Goal: Task Accomplishment & Management: Use online tool/utility

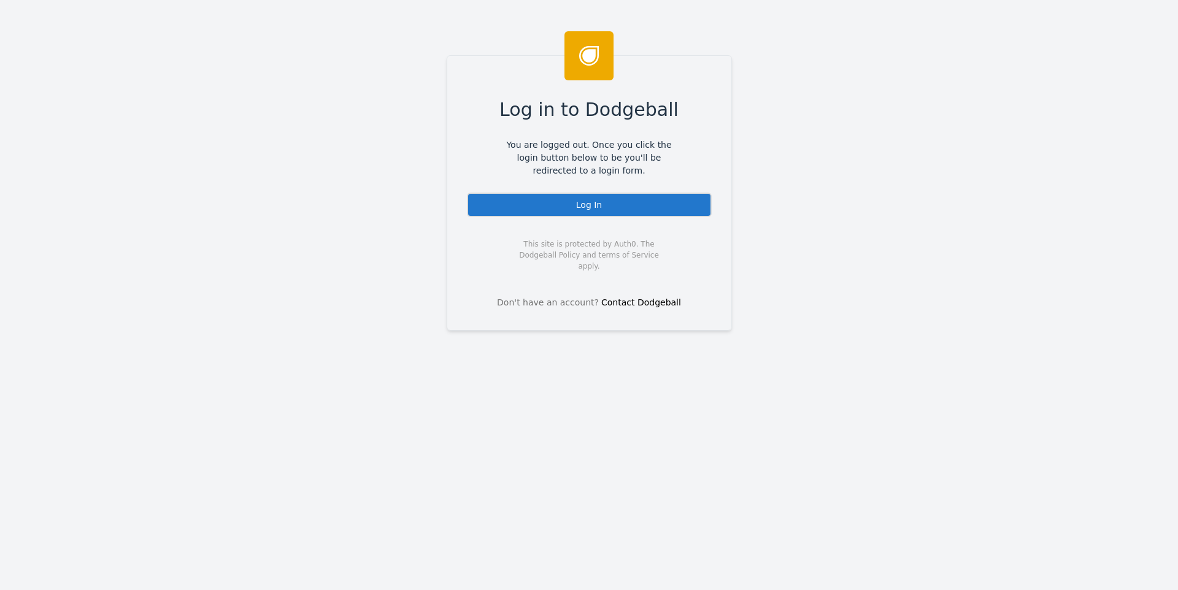
click at [595, 194] on div "Log In" at bounding box center [589, 205] width 245 height 25
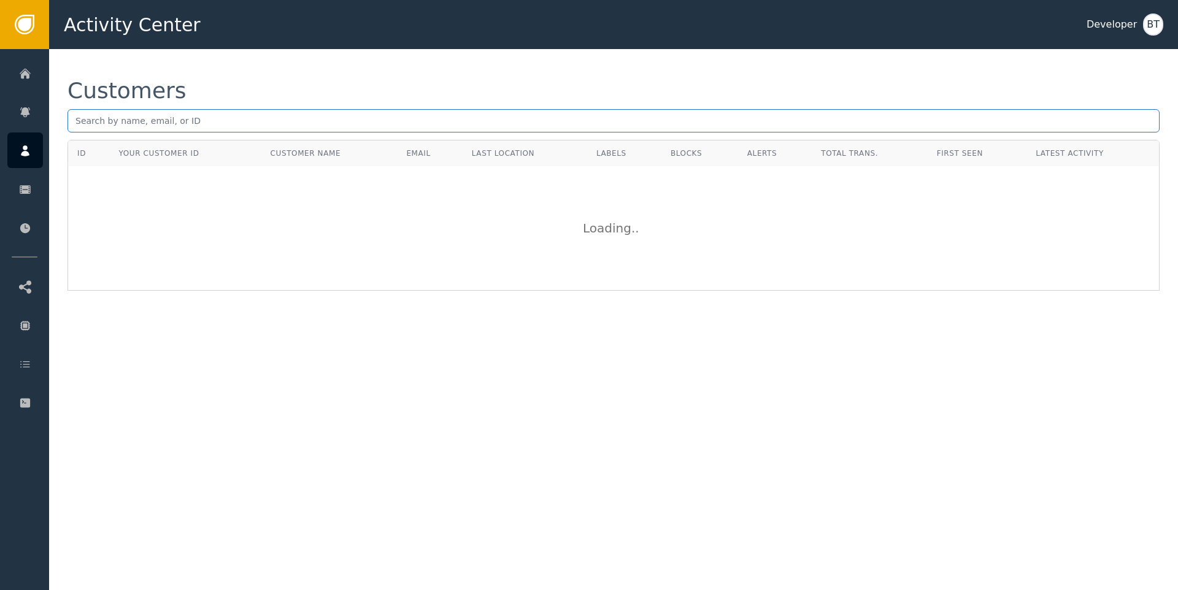
click at [131, 123] on input "text" at bounding box center [613, 120] width 1092 height 23
type input "bhavesh@vapi.ai"
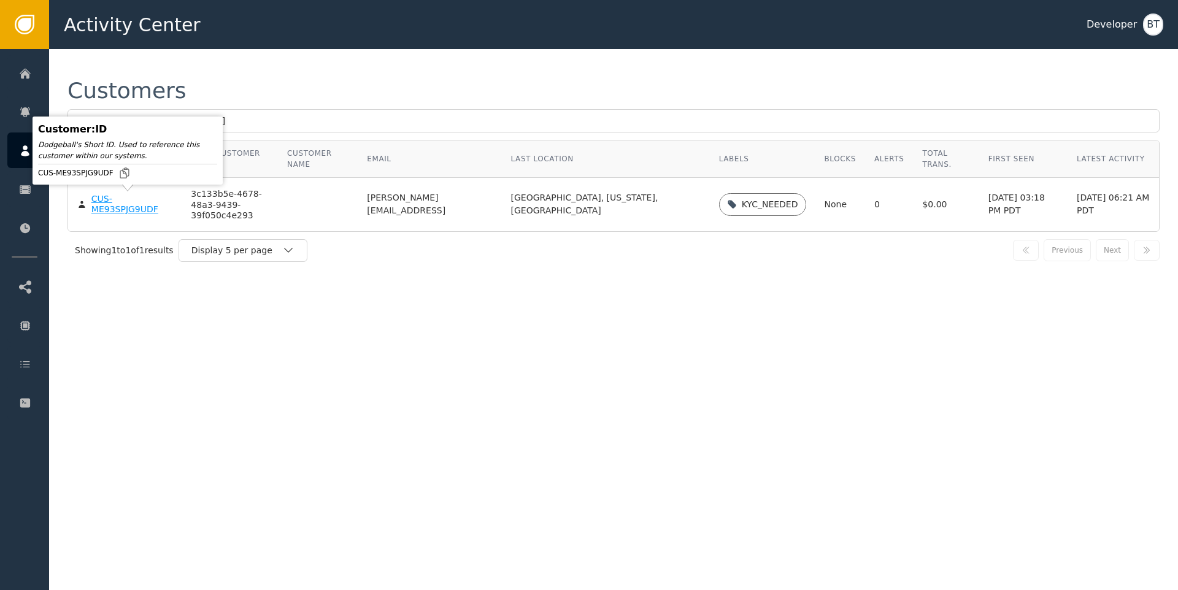
click at [114, 211] on div "CUS-ME93SPJG9UDF" at bounding box center [132, 204] width 82 height 21
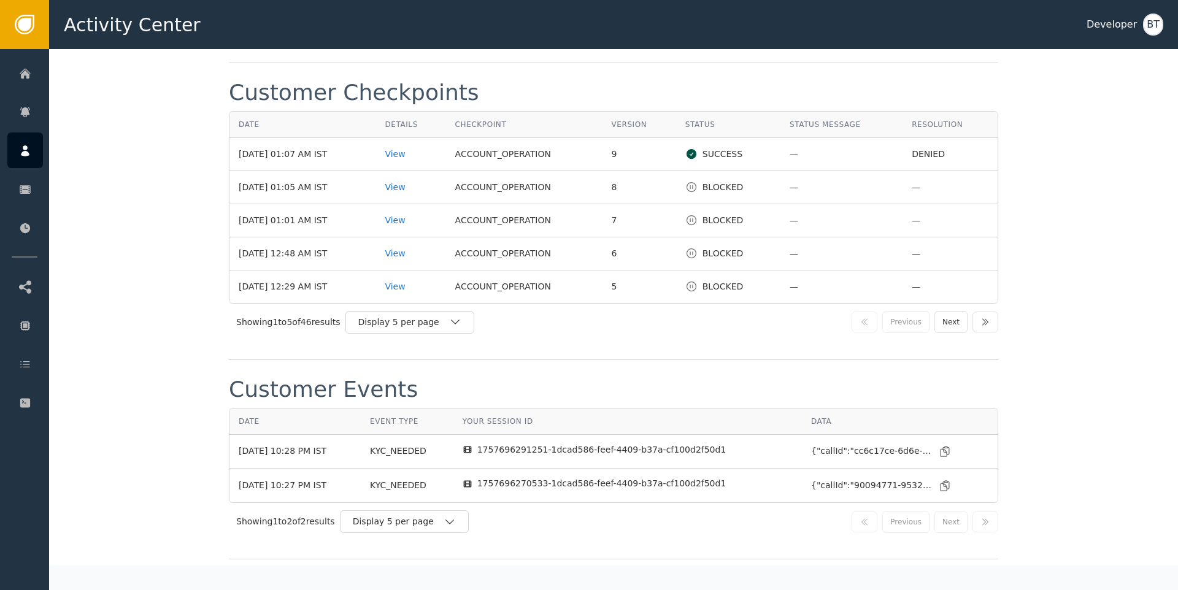
scroll to position [1506, 0]
click at [455, 326] on icon "button" at bounding box center [455, 319] width 12 height 12
click at [404, 377] on div "Display 25 per page" at bounding box center [413, 370] width 98 height 13
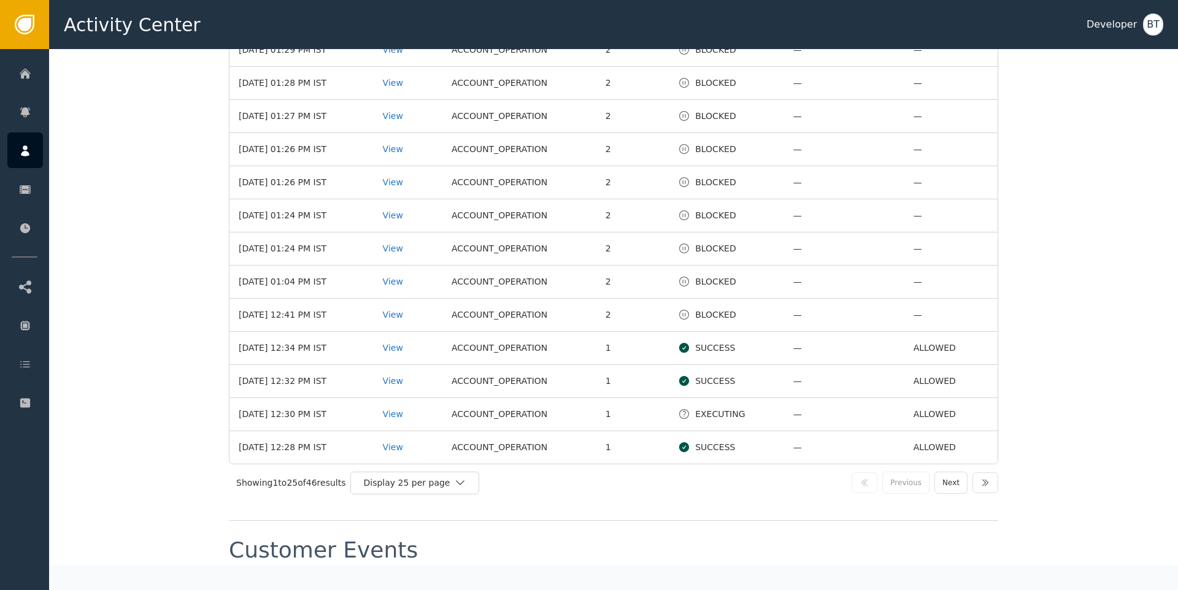
scroll to position [2003, 0]
click at [412, 324] on div "View" at bounding box center [408, 317] width 50 height 13
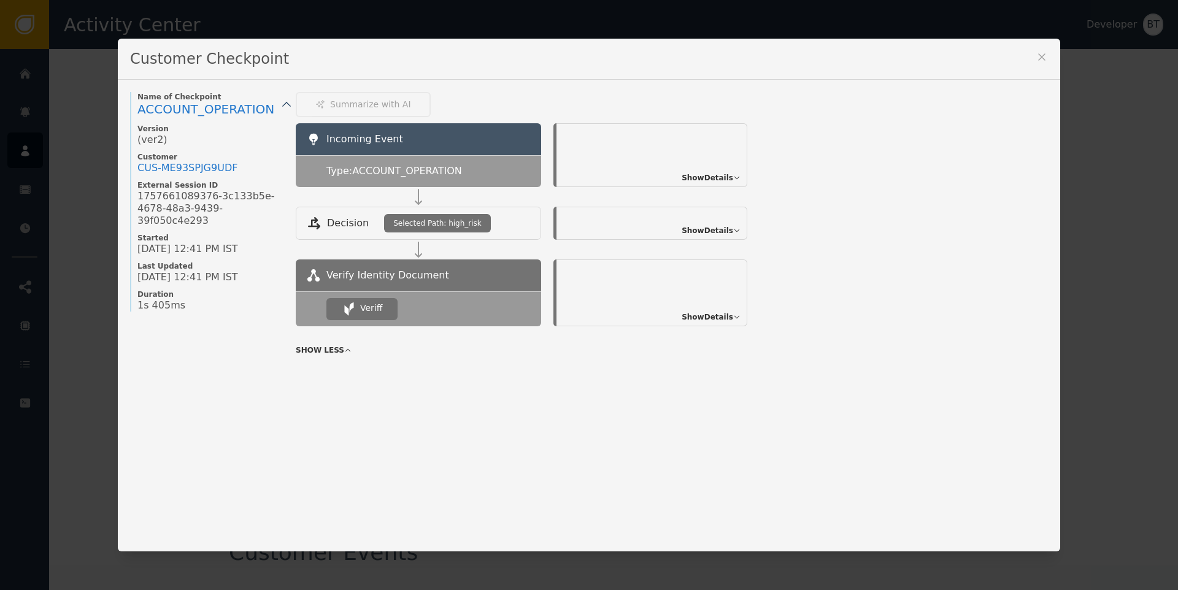
click at [1037, 53] on icon at bounding box center [1041, 57] width 12 height 12
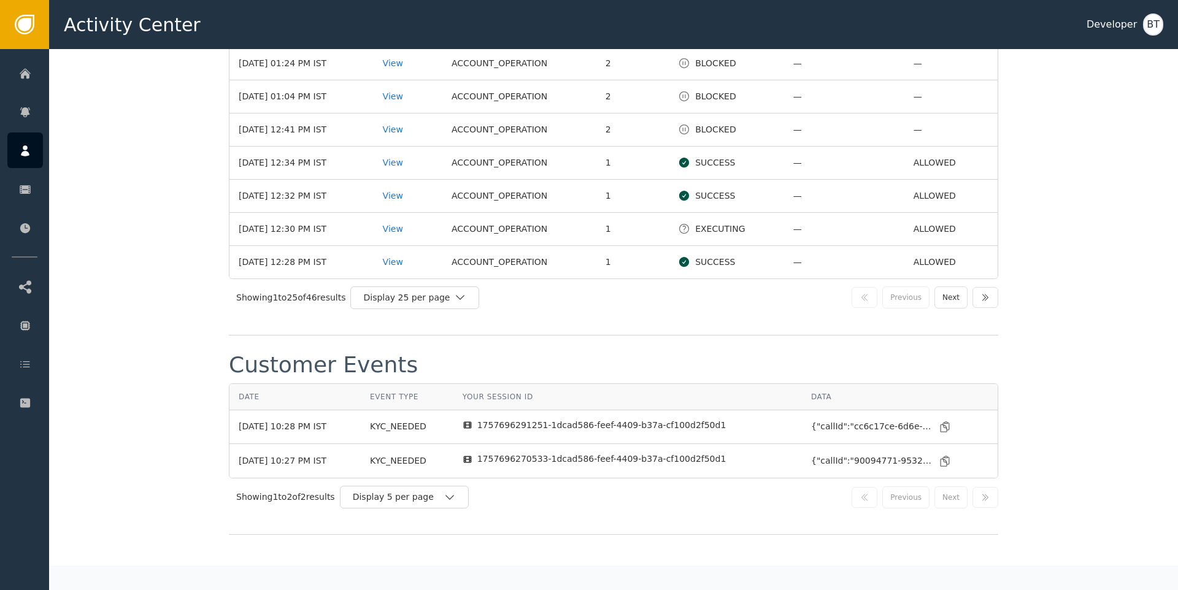
scroll to position [2176, 0]
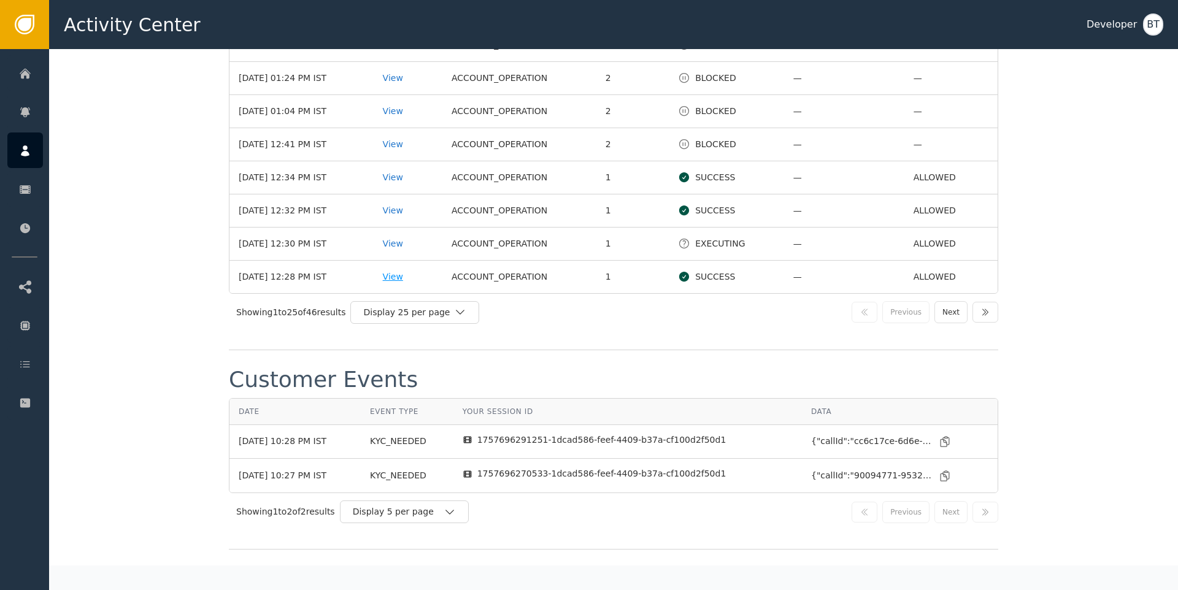
click at [402, 283] on div "View" at bounding box center [408, 276] width 50 height 13
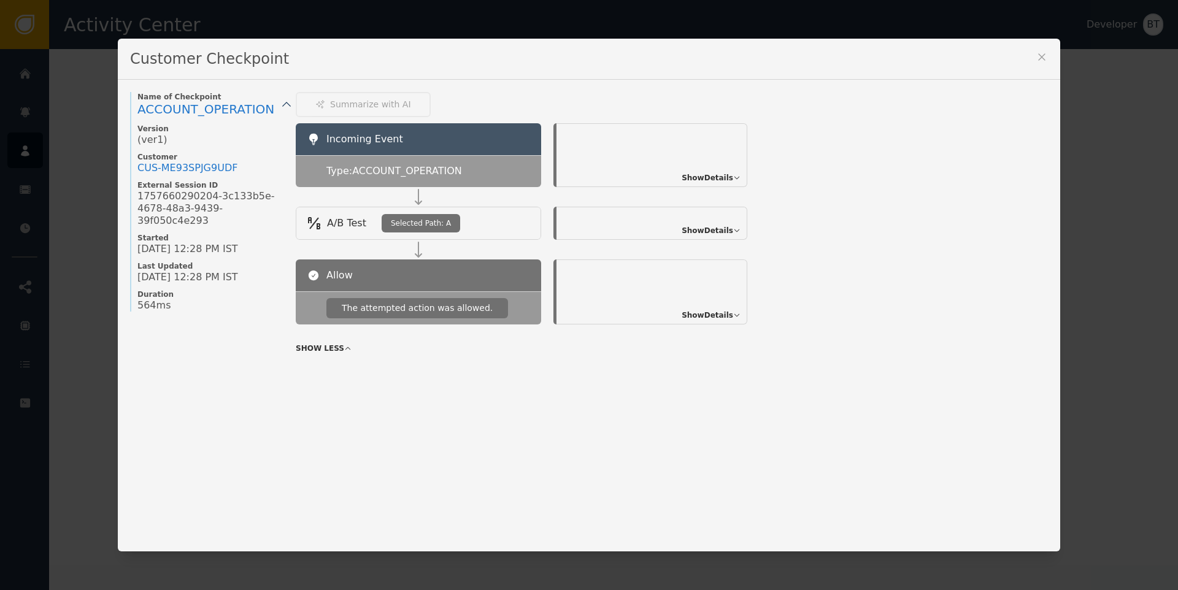
click at [1035, 56] on icon at bounding box center [1041, 57] width 12 height 12
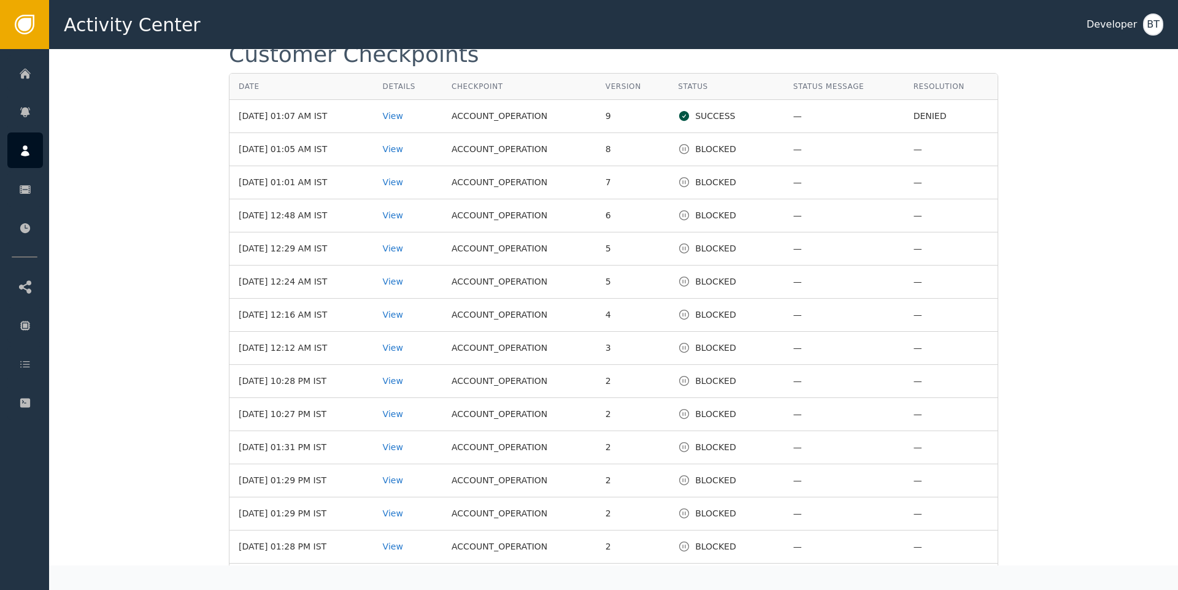
scroll to position [1539, 0]
click at [410, 158] on div "View" at bounding box center [408, 151] width 50 height 13
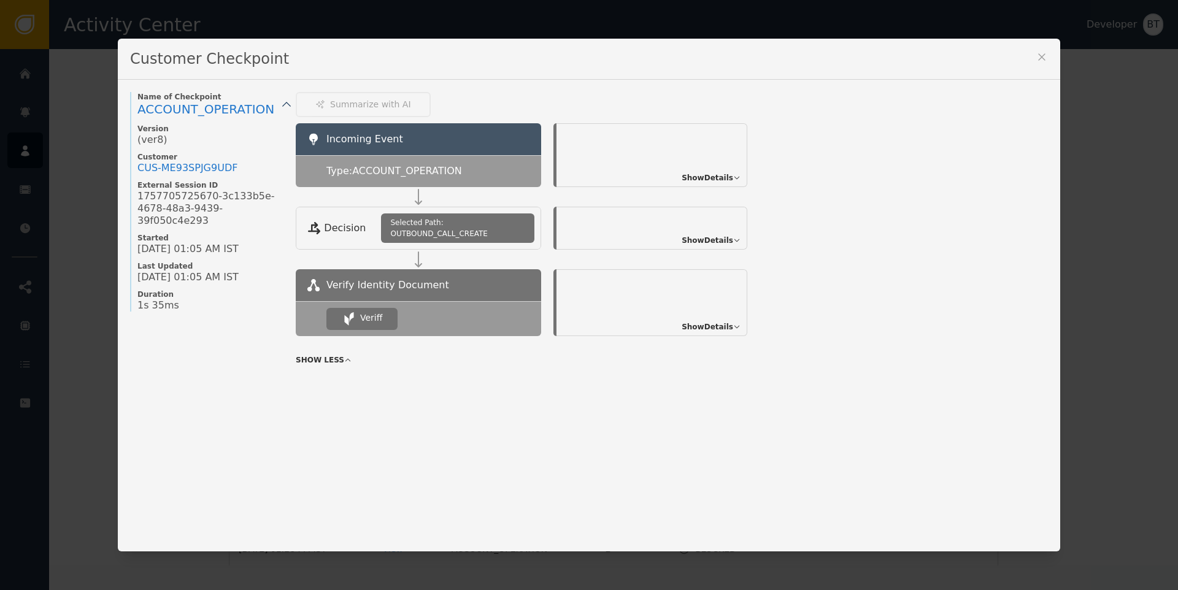
click at [1035, 54] on icon at bounding box center [1041, 57] width 12 height 12
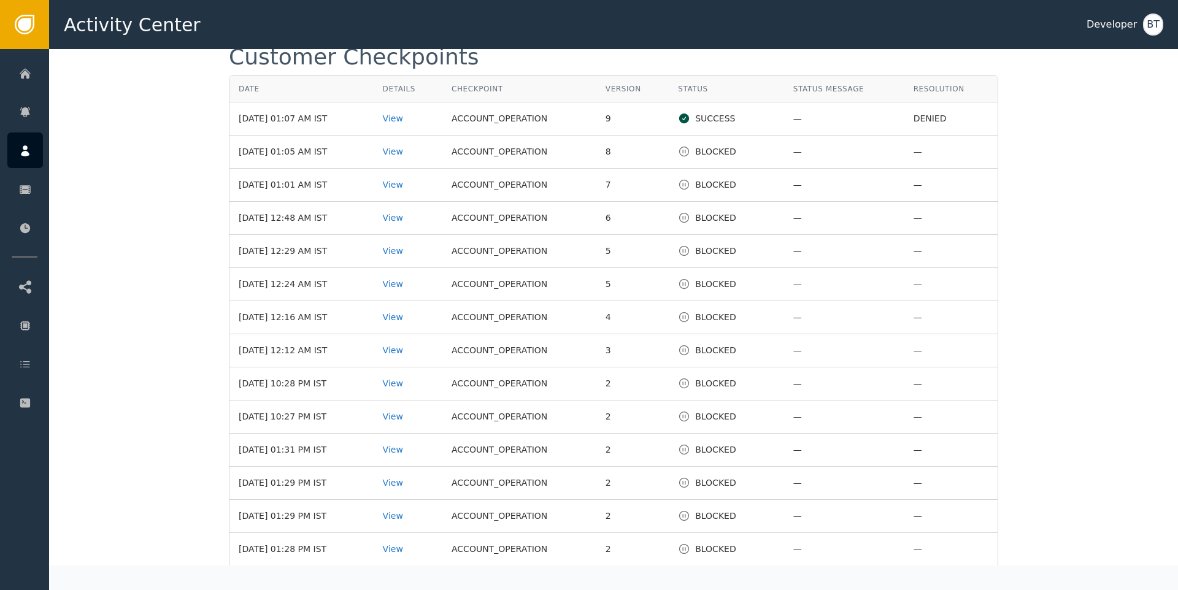
click at [416, 123] on div "View" at bounding box center [408, 118] width 50 height 13
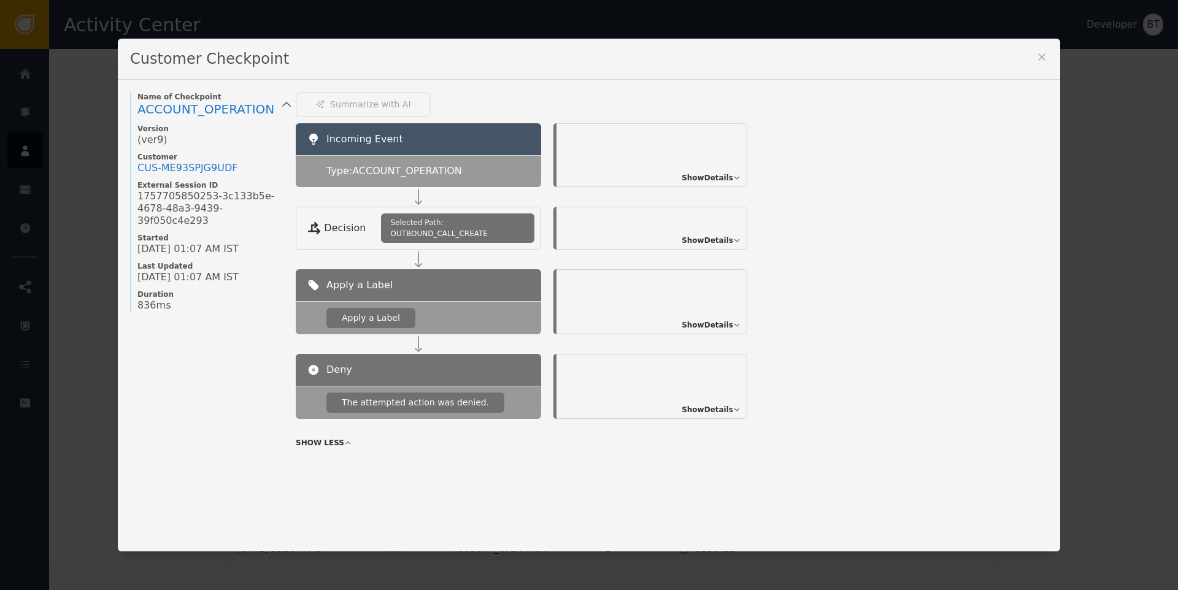
click at [719, 411] on span "Show Details" at bounding box center [707, 409] width 52 height 11
drag, startPoint x: 584, startPoint y: 371, endPoint x: 686, endPoint y: 372, distance: 102.4
click at [686, 372] on div "Outcome: Denied" at bounding box center [651, 368] width 178 height 13
click at [1035, 57] on icon at bounding box center [1041, 57] width 12 height 12
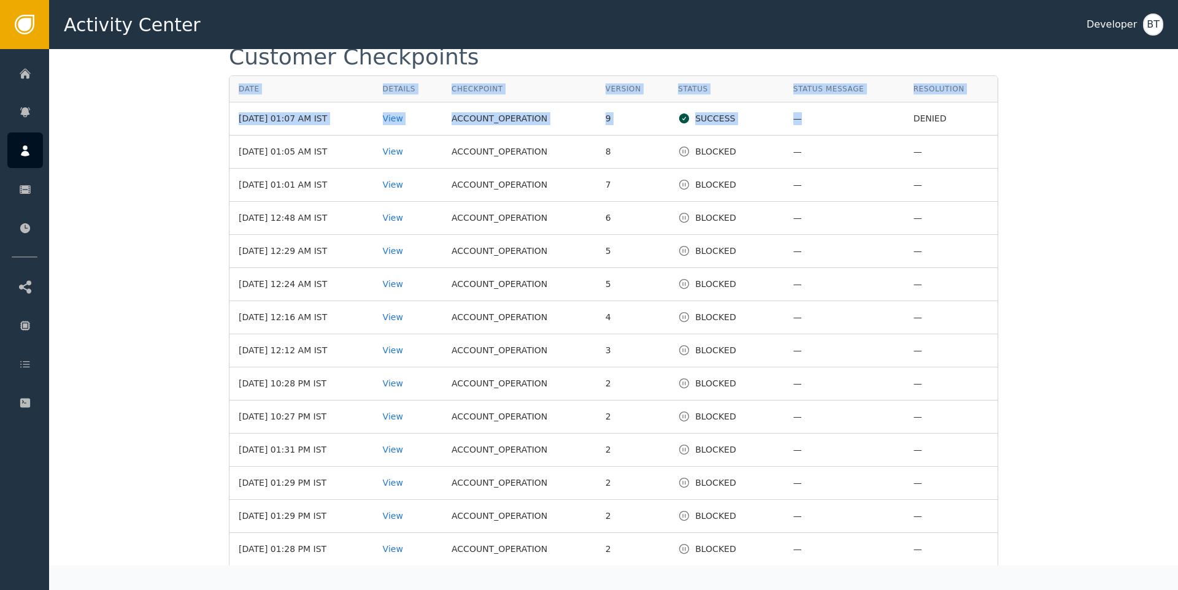
drag, startPoint x: 914, startPoint y: 125, endPoint x: 991, endPoint y: 123, distance: 76.7
click at [991, 123] on div "Date Details Checkpoint Version Status Status Message Resolution Sep 13, 2025, …" at bounding box center [613, 502] width 769 height 855
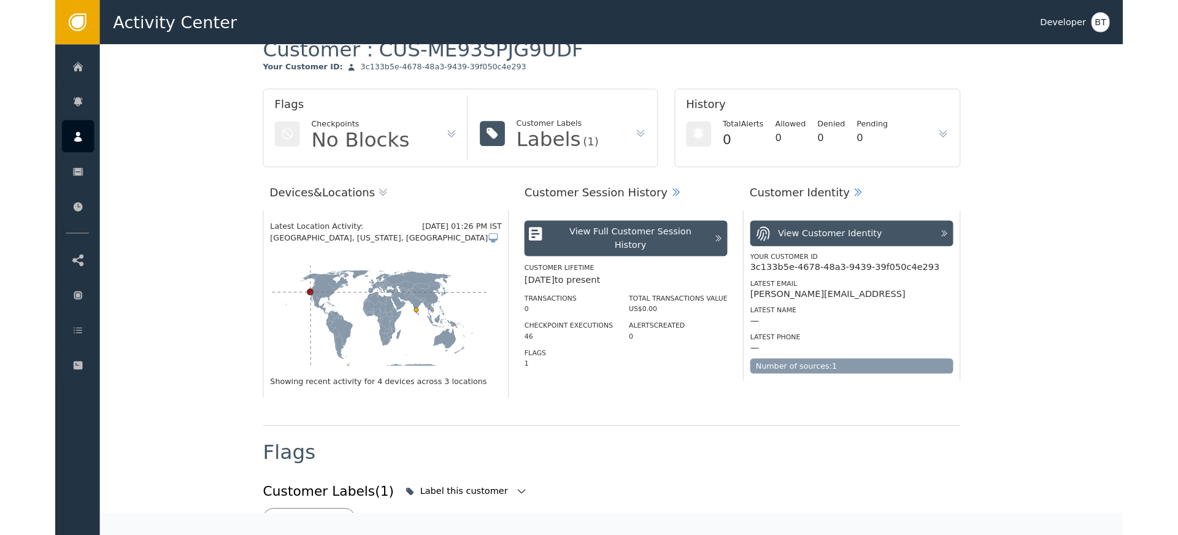
scroll to position [69, 0]
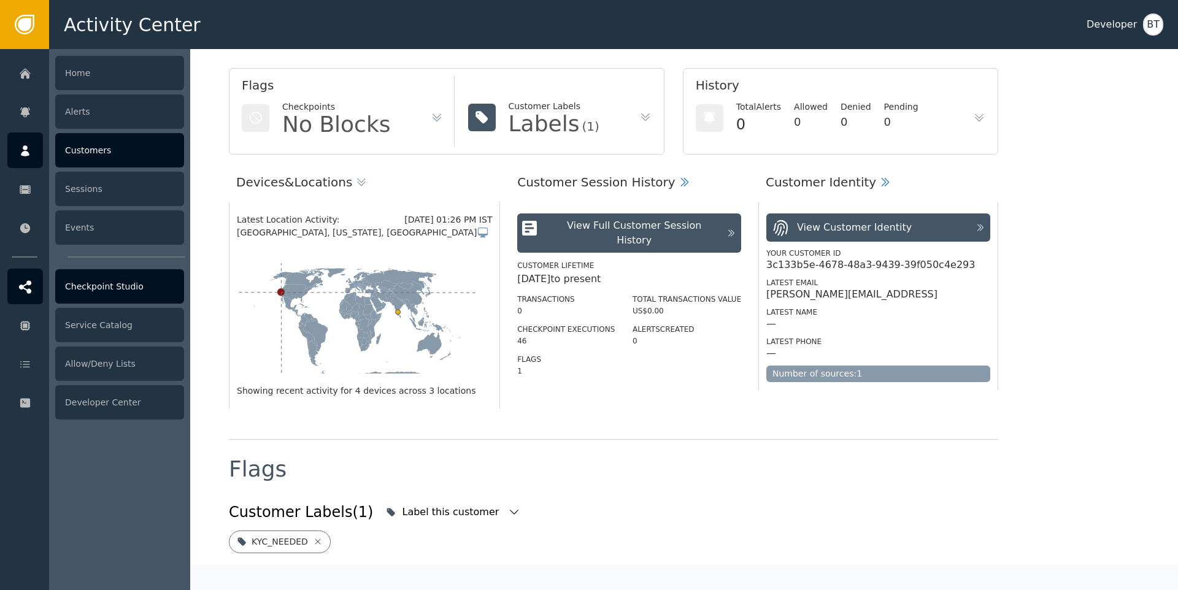
click at [86, 294] on div "Checkpoint Studio" at bounding box center [119, 286] width 129 height 34
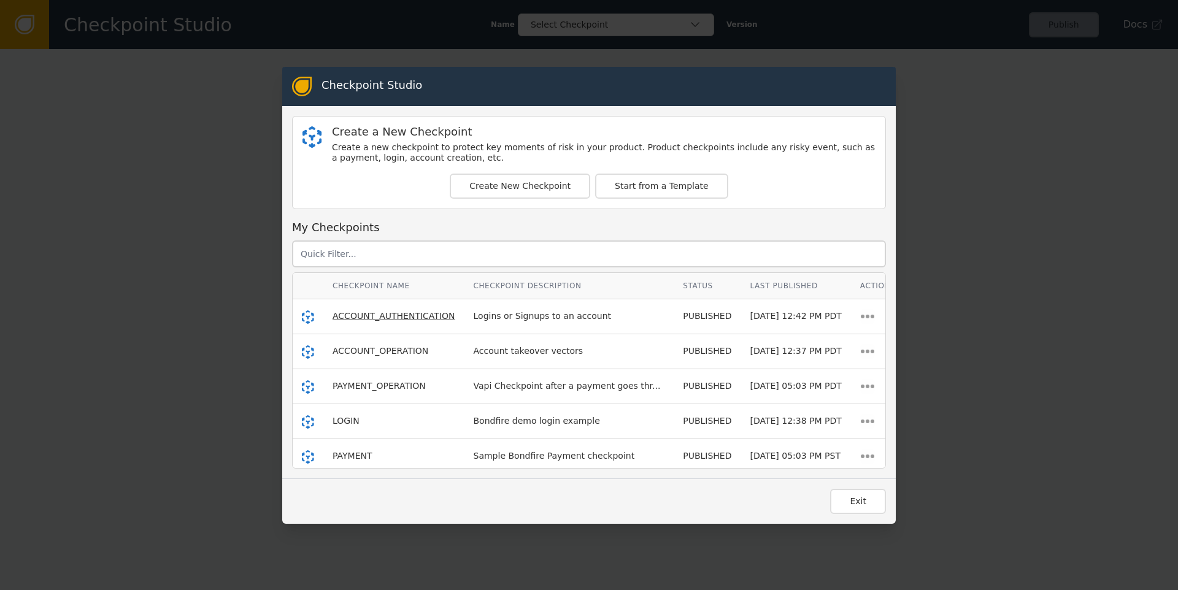
click at [393, 319] on span "ACCOUNT_AUTHENTICATION" at bounding box center [393, 316] width 123 height 10
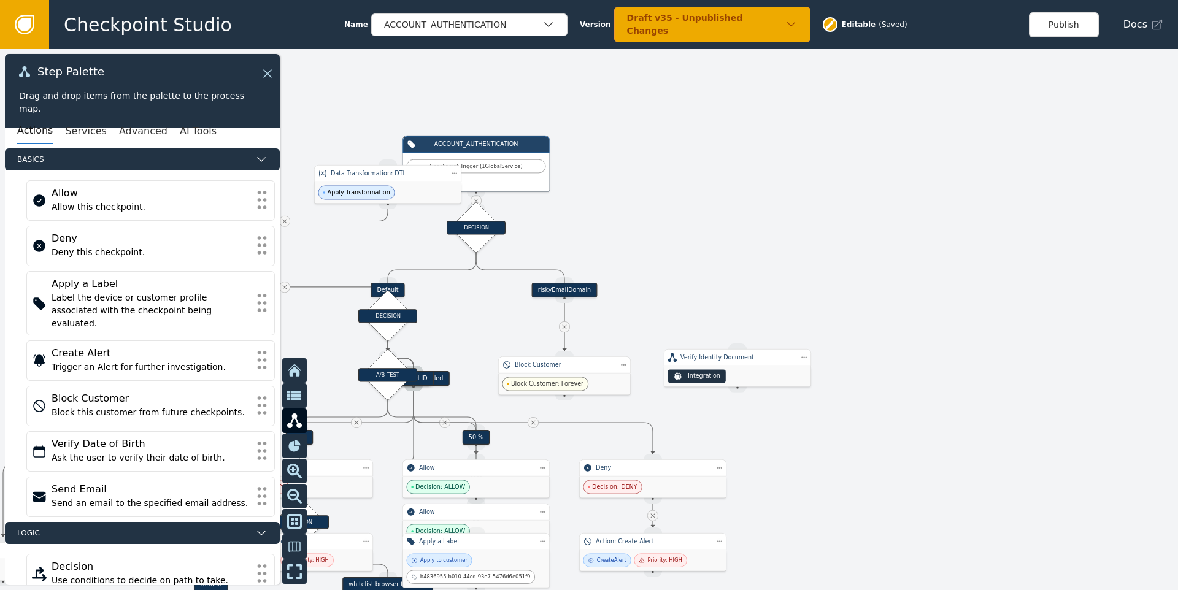
drag, startPoint x: 715, startPoint y: 203, endPoint x: 719, endPoint y: 197, distance: 7.9
click at [719, 198] on div at bounding box center [589, 319] width 1178 height 541
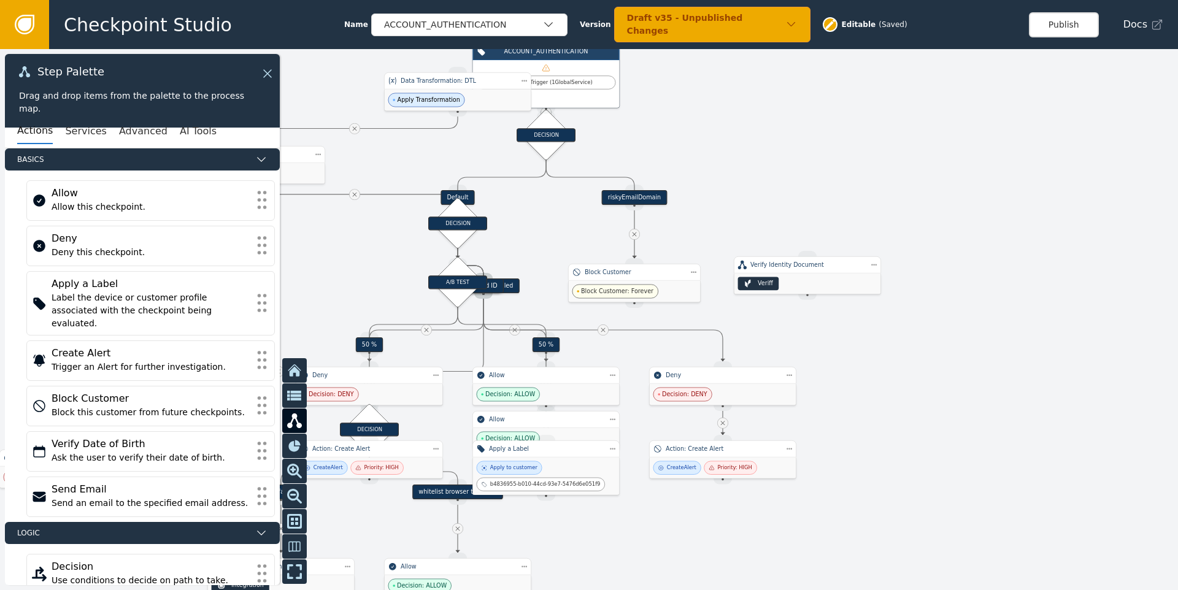
drag, startPoint x: 768, startPoint y: 209, endPoint x: 764, endPoint y: 175, distance: 34.0
click at [764, 175] on div at bounding box center [589, 319] width 1178 height 541
drag, startPoint x: 754, startPoint y: 188, endPoint x: 791, endPoint y: 142, distance: 59.3
click at [791, 142] on div at bounding box center [589, 319] width 1178 height 541
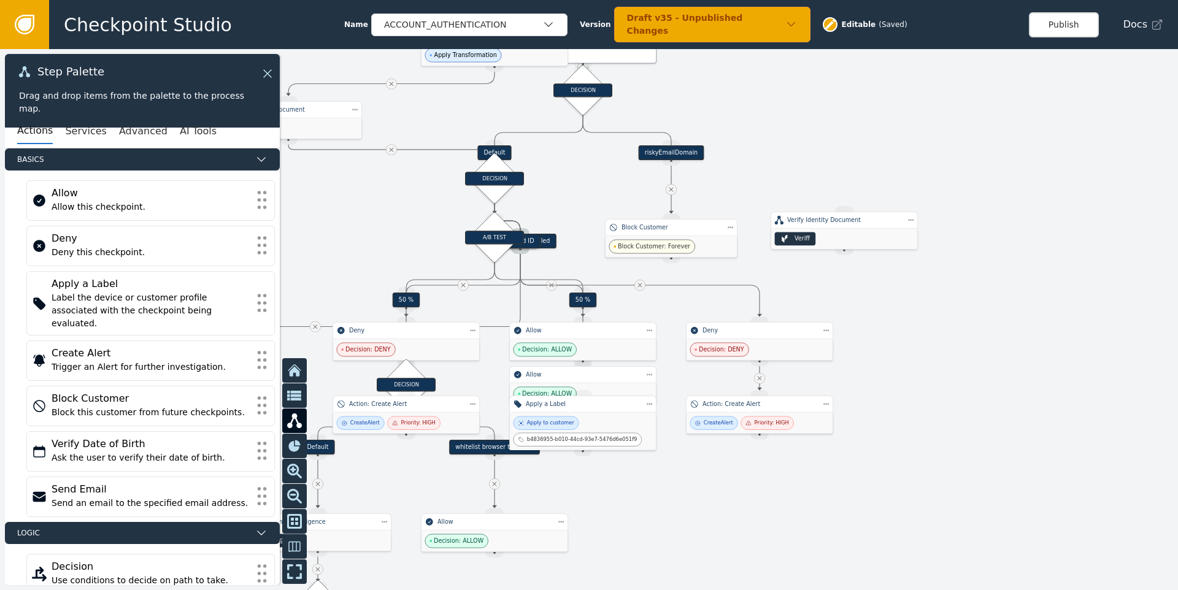
drag, startPoint x: 918, startPoint y: 345, endPoint x: 904, endPoint y: 358, distance: 18.7
click at [904, 358] on div at bounding box center [589, 319] width 1178 height 541
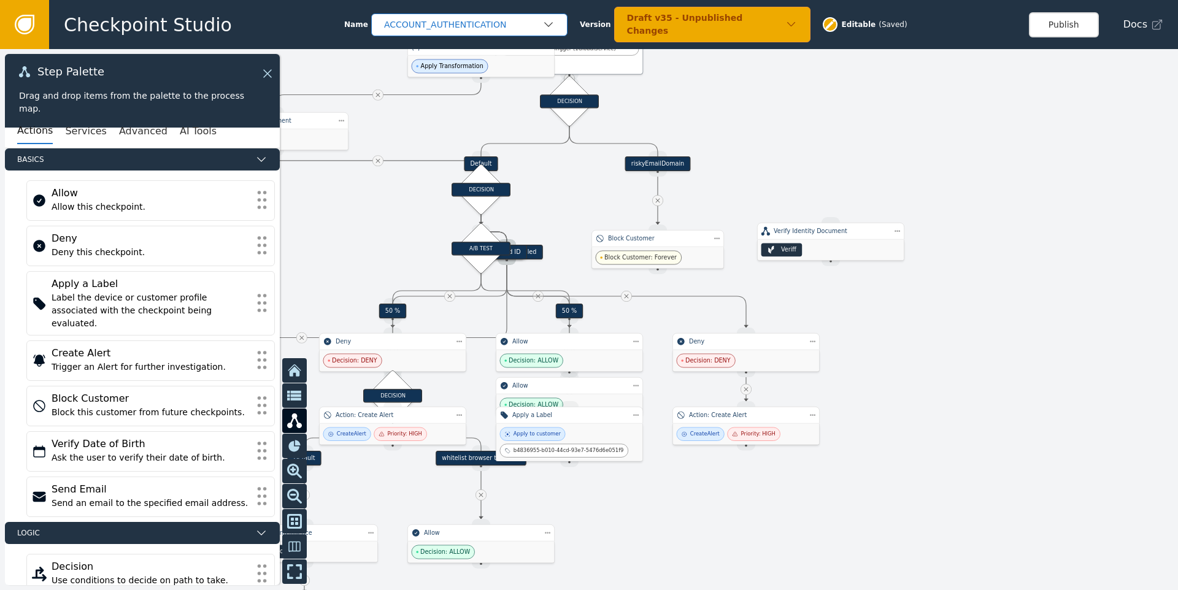
click at [499, 28] on div "ACCOUNT_AUTHENTICATION" at bounding box center [463, 24] width 158 height 13
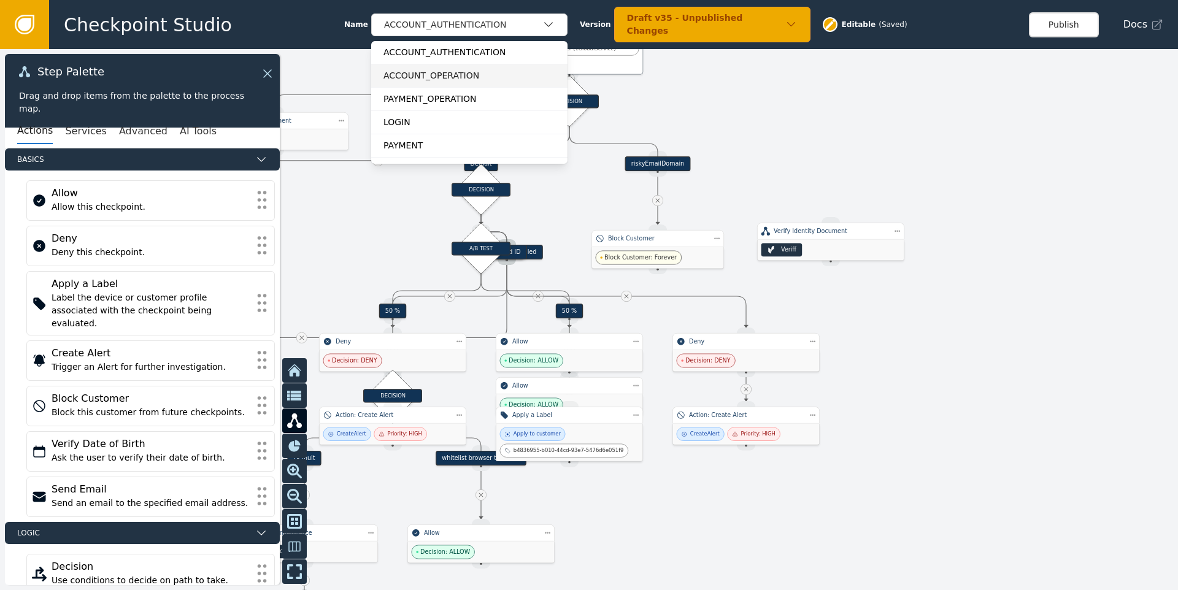
click at [423, 72] on div "ACCOUNT_OPERATION" at bounding box center [469, 75] width 172 height 13
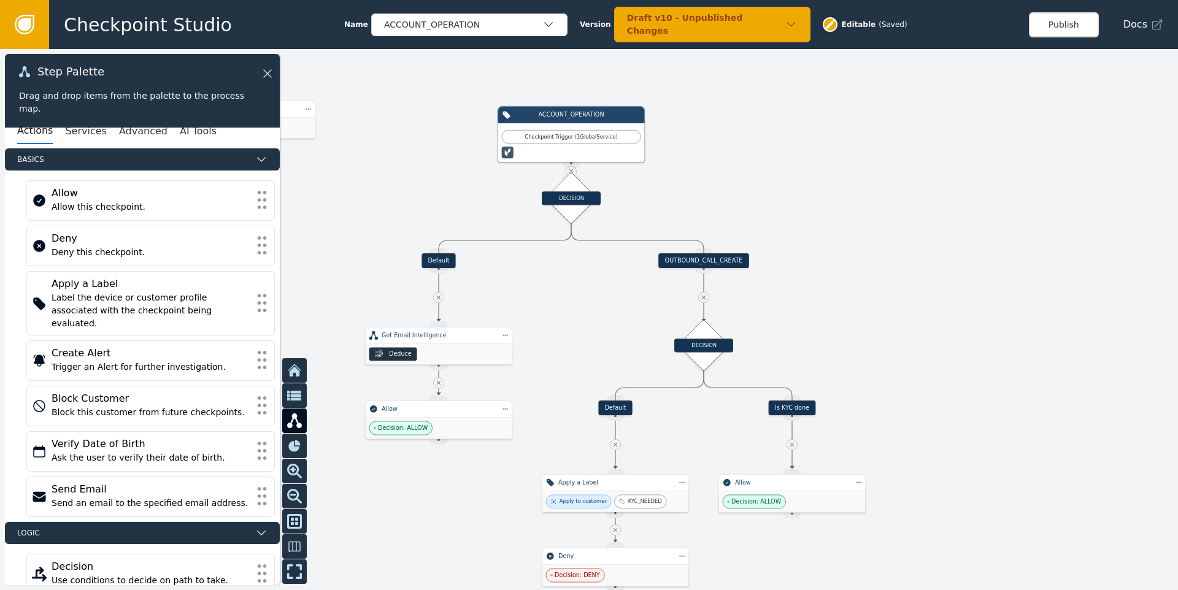
drag, startPoint x: 920, startPoint y: 273, endPoint x: 867, endPoint y: 243, distance: 60.9
click at [867, 243] on div at bounding box center [589, 319] width 1178 height 541
drag, startPoint x: 892, startPoint y: 294, endPoint x: 841, endPoint y: 229, distance: 81.7
click at [841, 229] on div at bounding box center [589, 319] width 1178 height 541
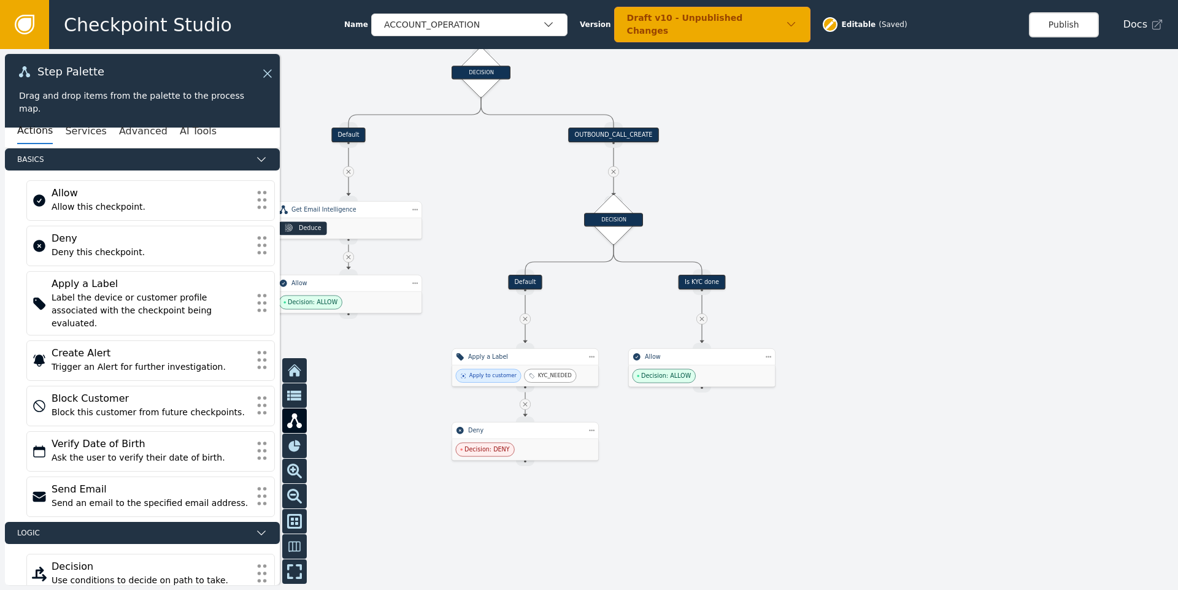
drag, startPoint x: 884, startPoint y: 279, endPoint x: 849, endPoint y: 234, distance: 57.3
click at [849, 234] on div at bounding box center [589, 319] width 1178 height 541
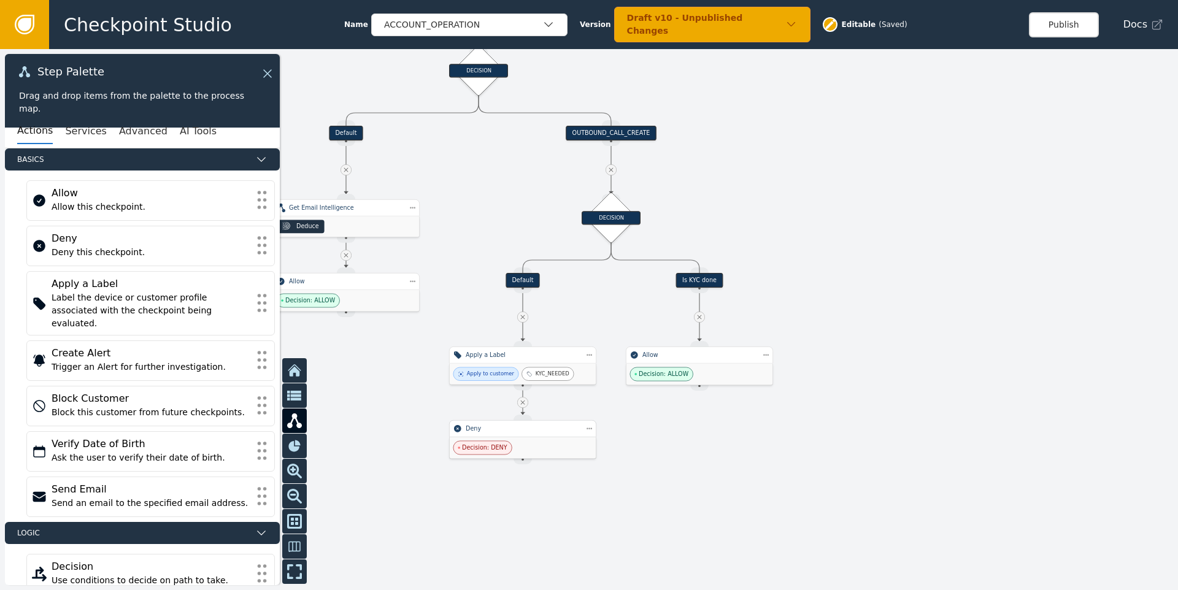
click at [518, 440] on div "Decision: DENY" at bounding box center [523, 447] width 147 height 21
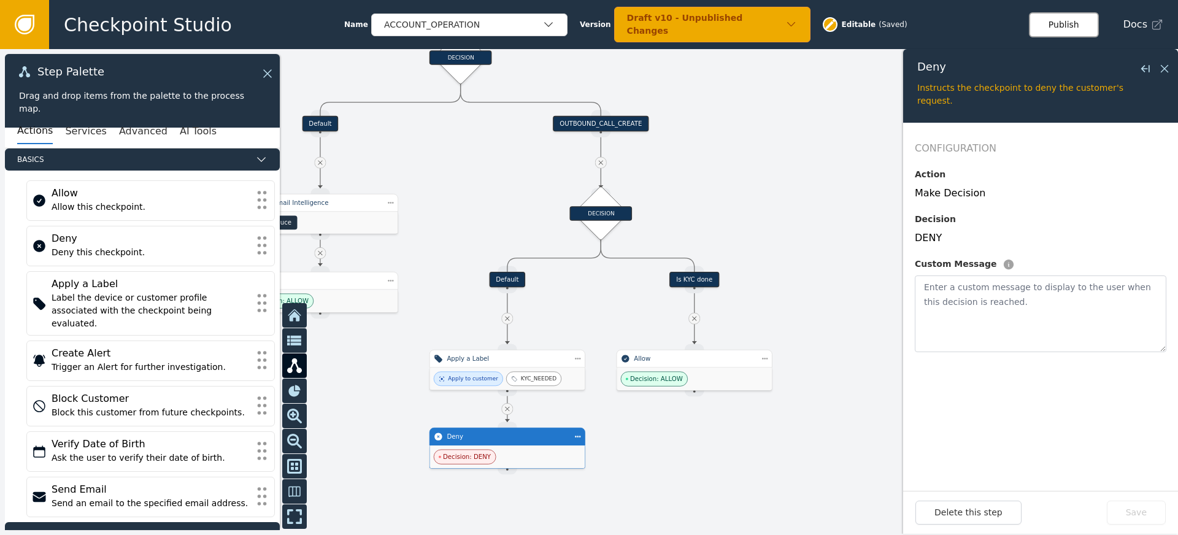
click at [1062, 31] on button "Publish" at bounding box center [1064, 24] width 70 height 25
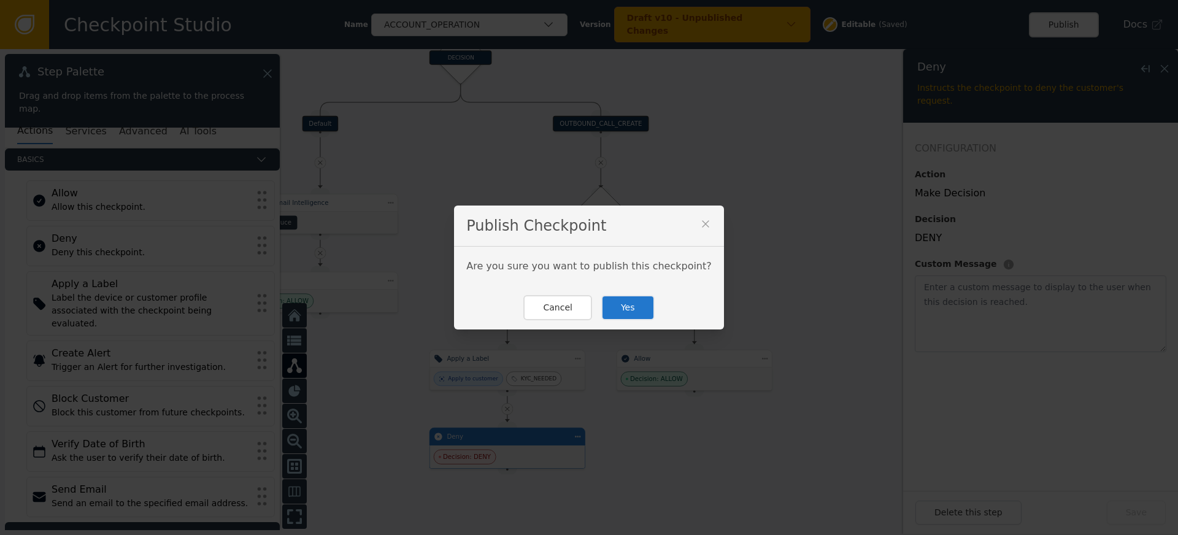
click at [618, 309] on button "Yes" at bounding box center [627, 307] width 53 height 25
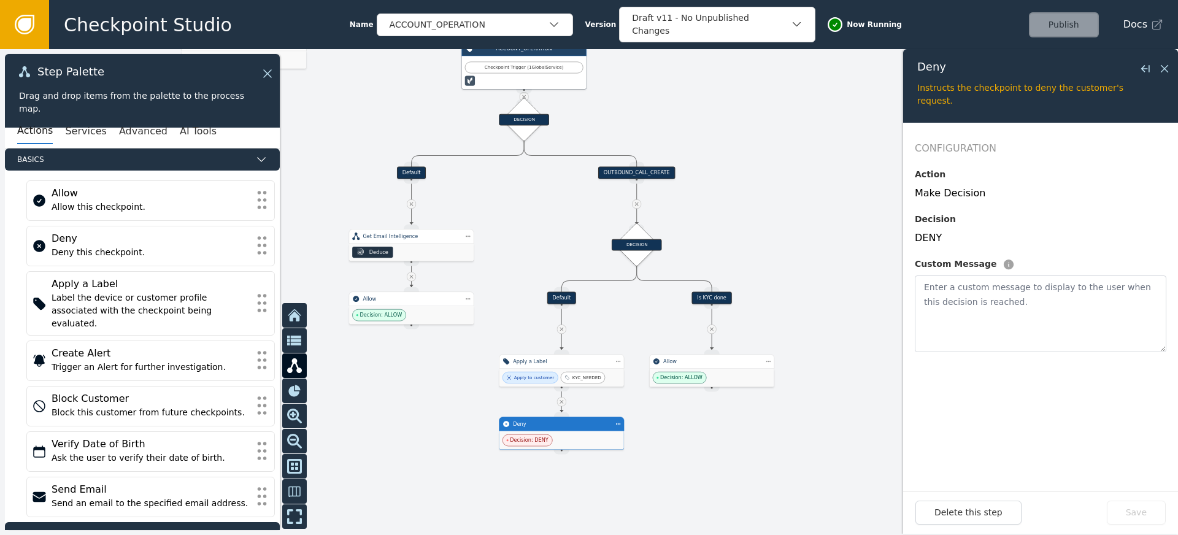
drag, startPoint x: 765, startPoint y: 145, endPoint x: 776, endPoint y: 212, distance: 67.8
click at [776, 212] on div at bounding box center [589, 292] width 1178 height 486
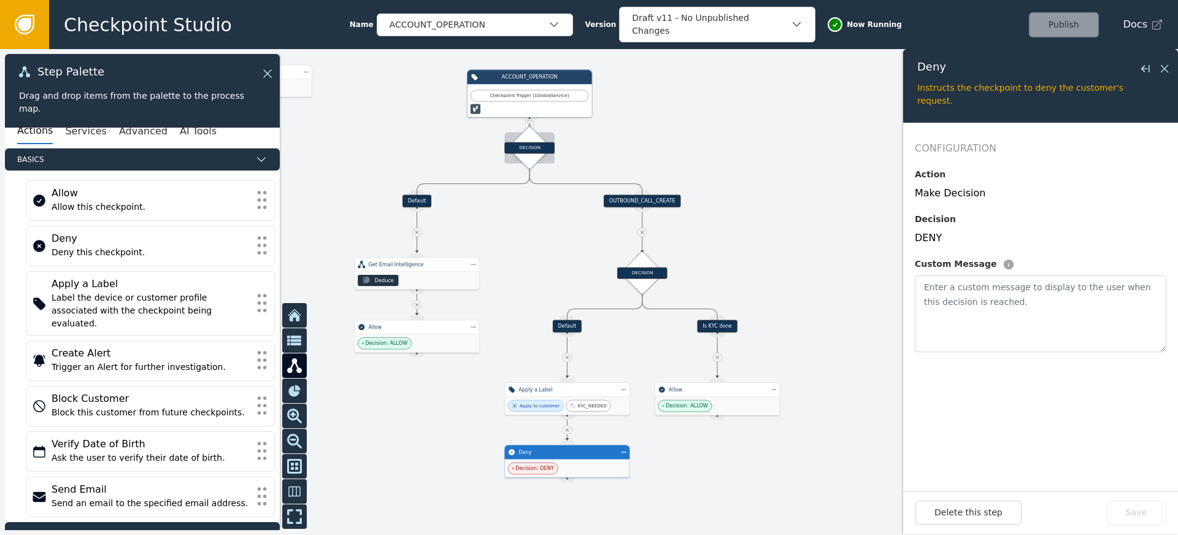
click at [535, 145] on div "DECISION" at bounding box center [529, 148] width 50 height 12
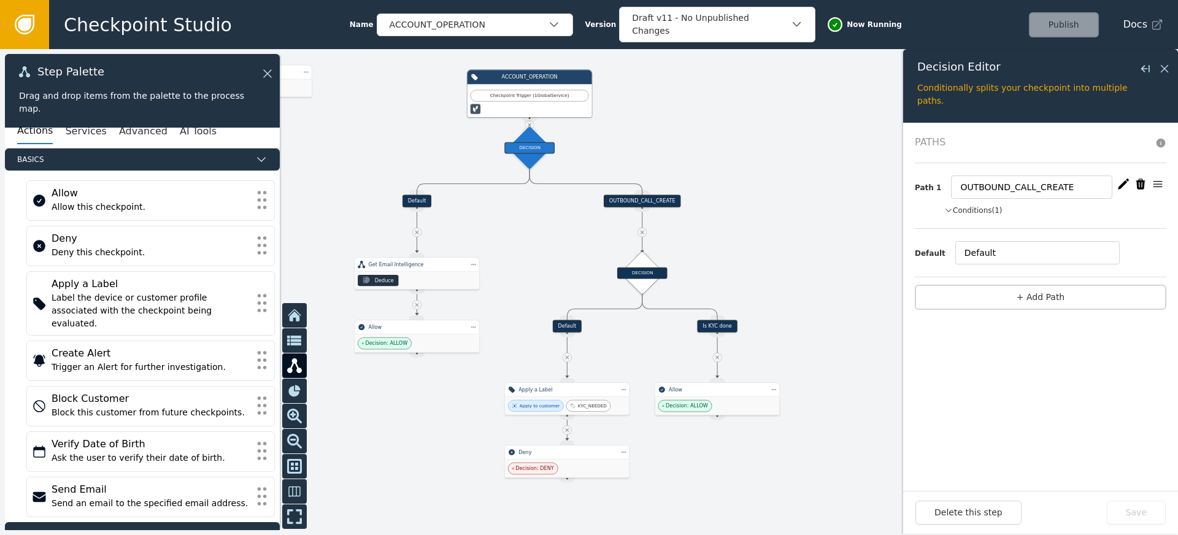
click at [967, 213] on button "Conditions (1)" at bounding box center [973, 210] width 58 height 11
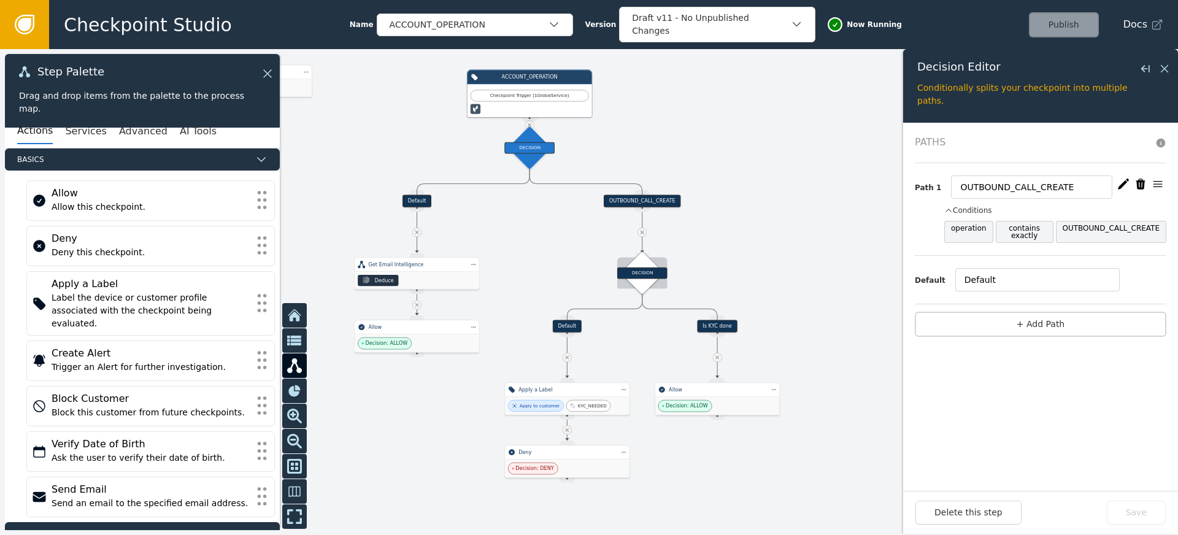
click at [642, 268] on div "DECISION" at bounding box center [642, 273] width 50 height 12
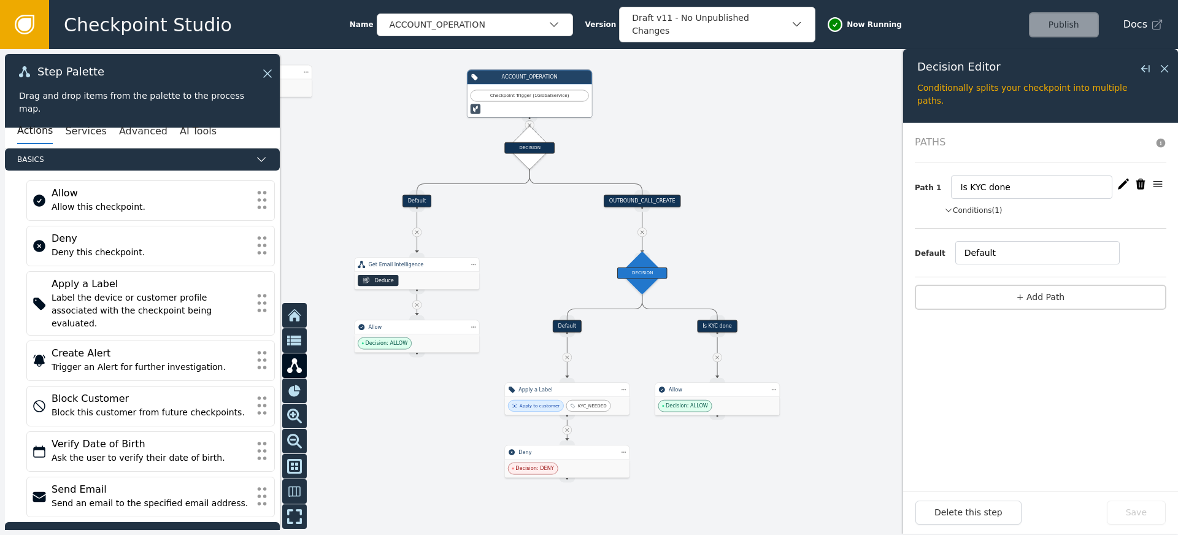
click at [973, 211] on button "Conditions (1)" at bounding box center [973, 210] width 58 height 11
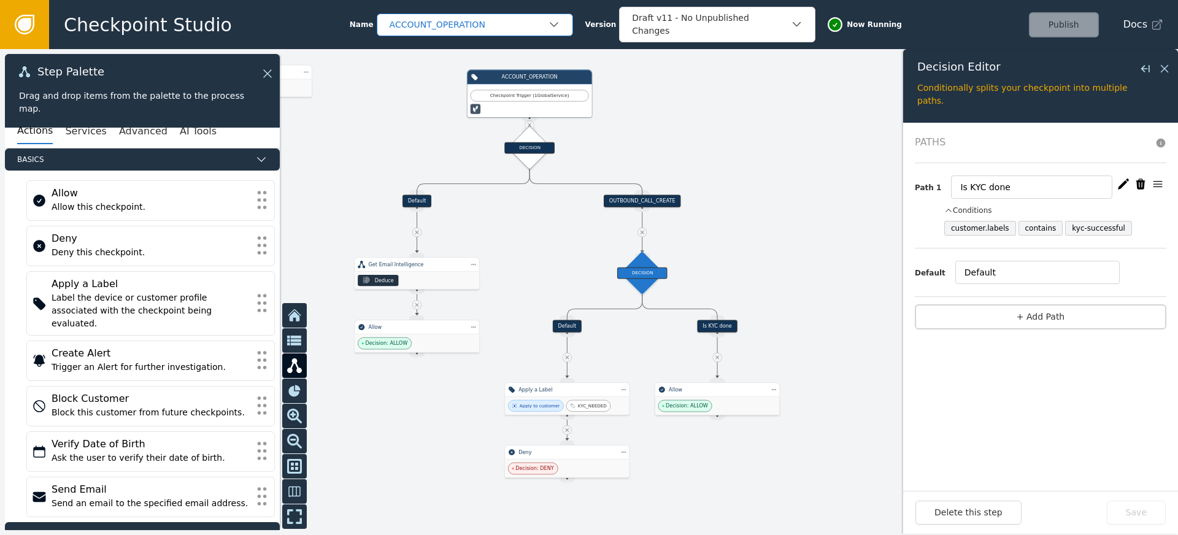
click at [507, 25] on div "ACCOUNT_OPERATION" at bounding box center [468, 24] width 158 height 13
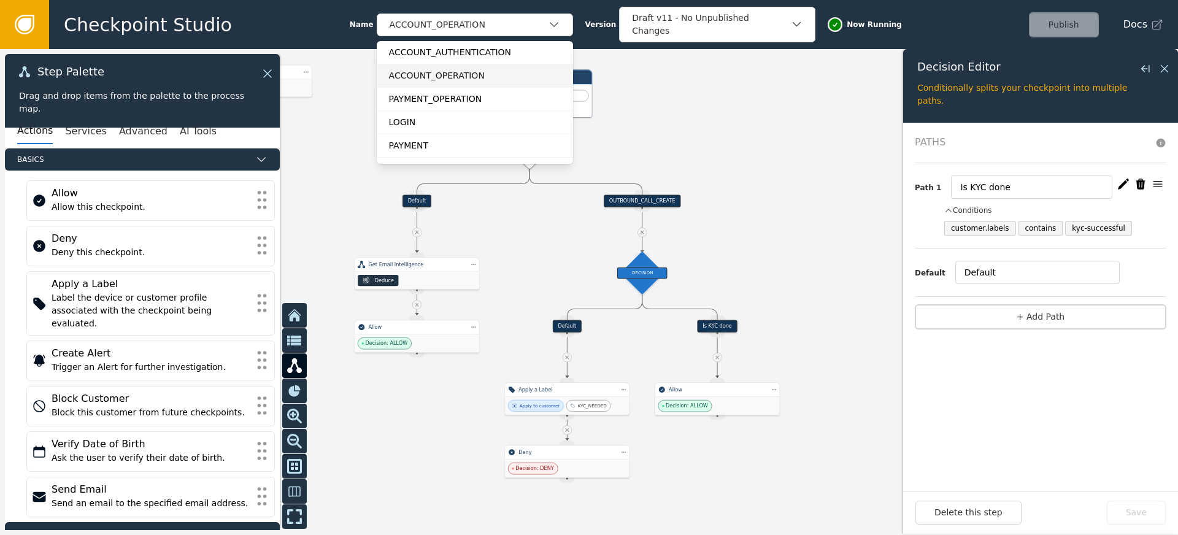
click at [435, 56] on div "ACCOUNT_AUTHENTICATION" at bounding box center [475, 52] width 172 height 13
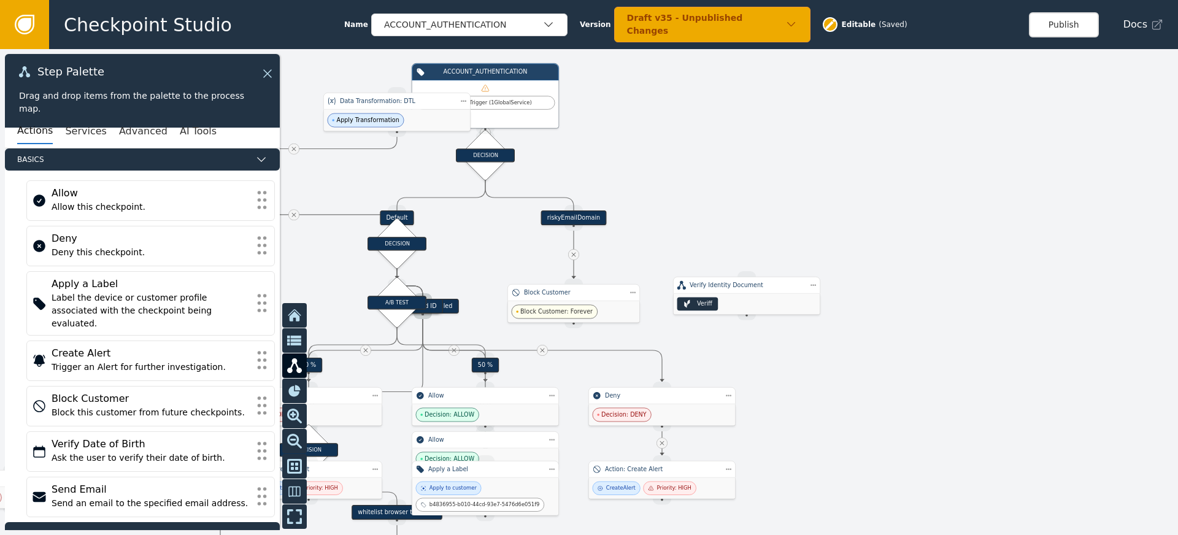
drag, startPoint x: 882, startPoint y: 331, endPoint x: 897, endPoint y: 229, distance: 103.6
click at [897, 229] on div at bounding box center [589, 292] width 1178 height 486
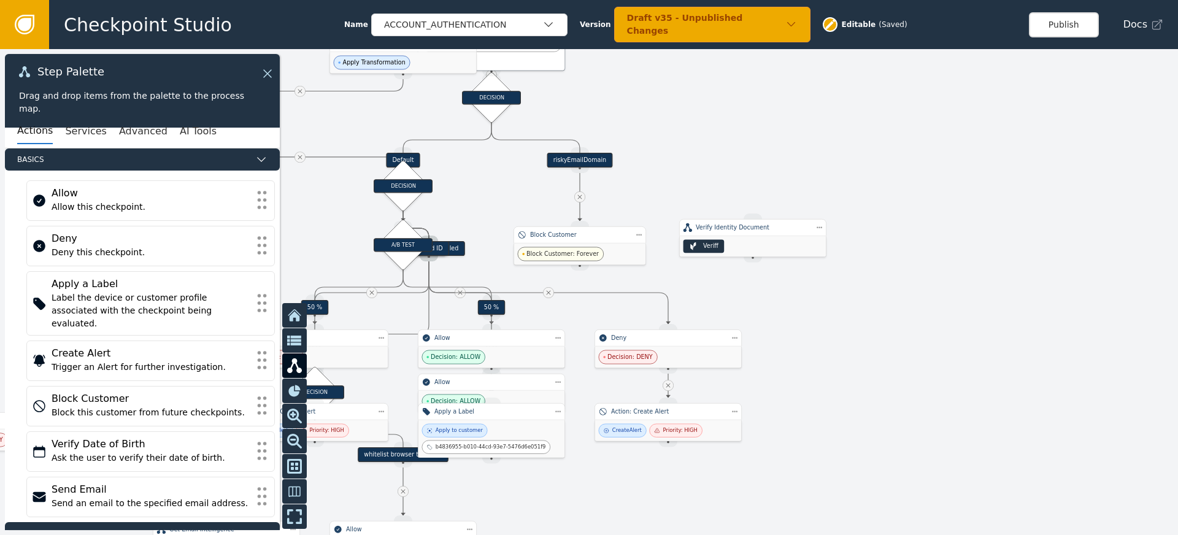
click at [870, 312] on div at bounding box center [589, 292] width 1178 height 486
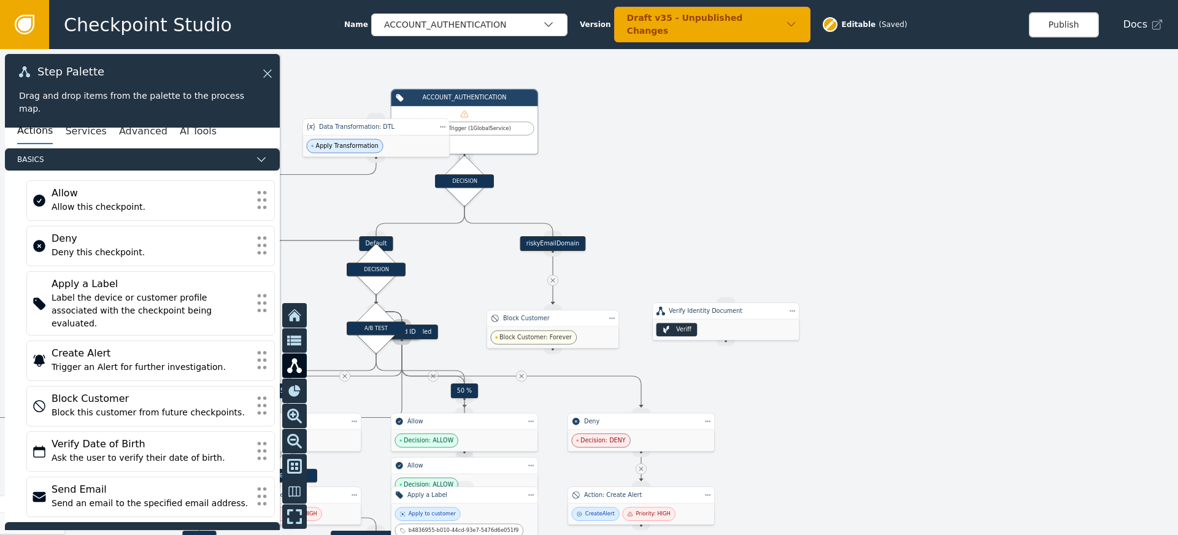
drag, startPoint x: 699, startPoint y: 215, endPoint x: 739, endPoint y: 200, distance: 42.5
click at [734, 201] on div at bounding box center [589, 292] width 1178 height 486
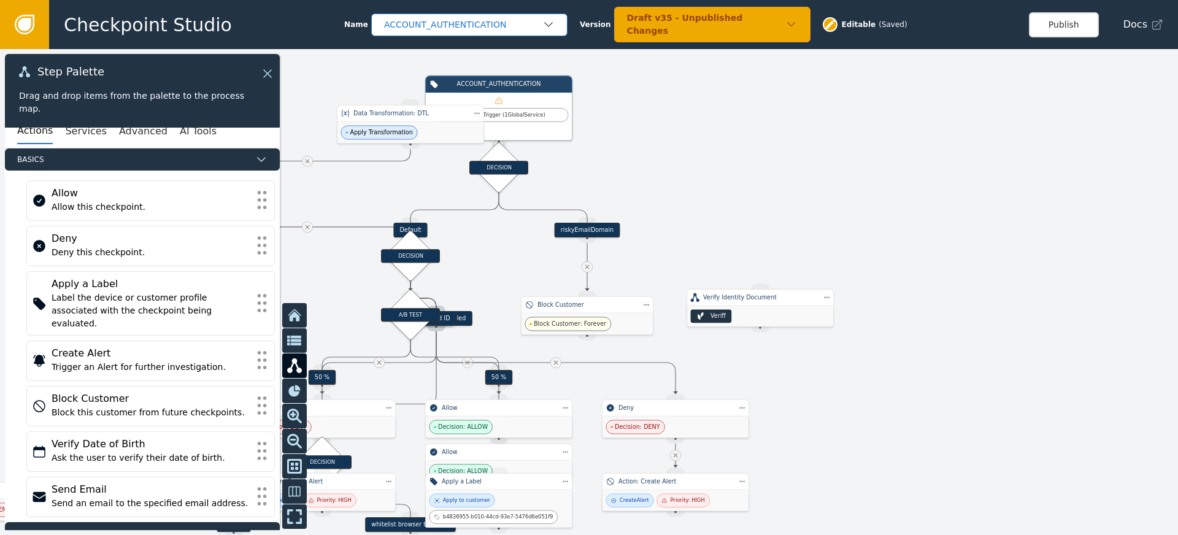
click at [476, 21] on div "ACCOUNT_AUTHENTICATION" at bounding box center [463, 24] width 158 height 13
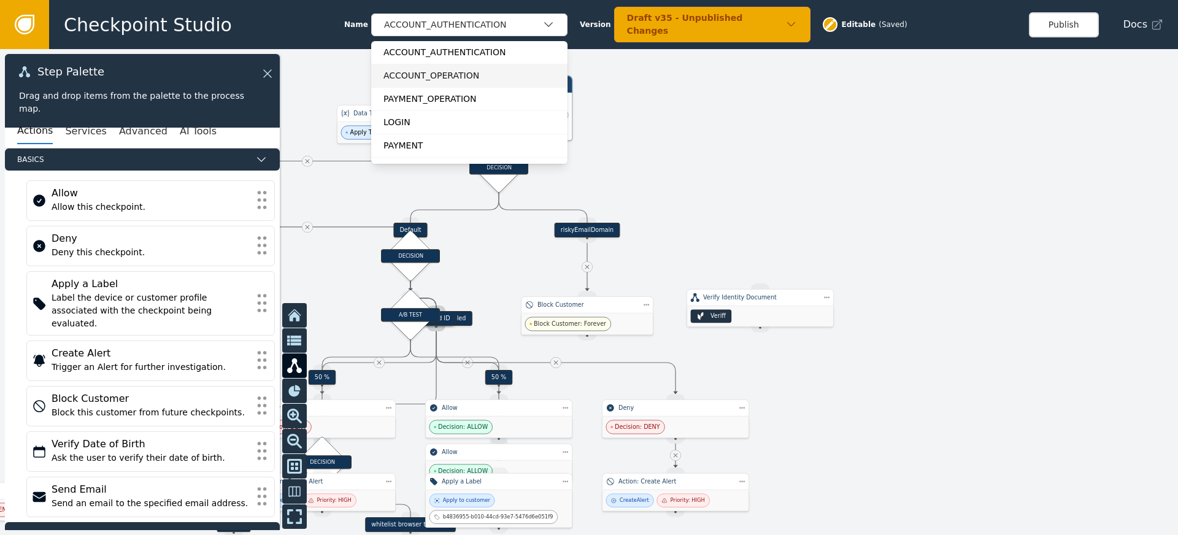
click at [430, 73] on div "ACCOUNT_OPERATION" at bounding box center [469, 75] width 172 height 13
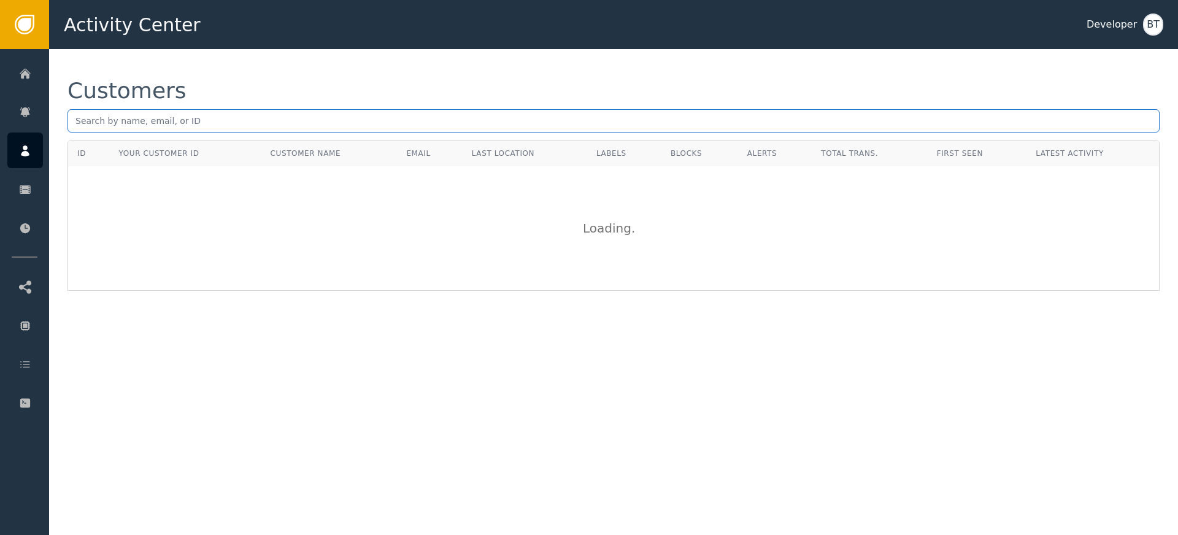
click at [211, 123] on input "text" at bounding box center [613, 120] width 1092 height 23
type input "bhavesh.tolia321@gmail.com"
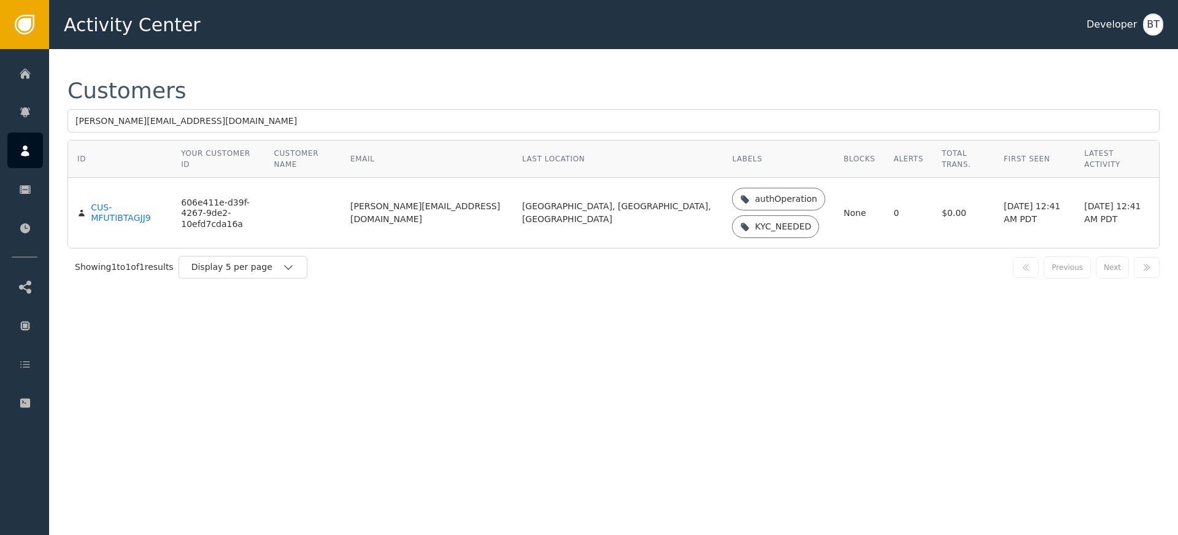
click at [812, 350] on div "Customers bhavesh.tolia321@gmail.com ID Your Customer ID Customer Name Email La…" at bounding box center [613, 292] width 1129 height 486
click at [667, 368] on div "Customers bhavesh.tolia321@gmail.com ID Your Customer ID Customer Name Email La…" at bounding box center [613, 292] width 1129 height 486
click at [682, 321] on div "Customers bhavesh.tolia321@gmail.com ID Your Customer ID Customer Name Email La…" at bounding box center [613, 292] width 1129 height 486
click at [707, 316] on div "Customers bhavesh.tolia321@gmail.com ID Your Customer ID Customer Name Email La…" at bounding box center [613, 182] width 1129 height 267
click at [118, 205] on div "CUS-MFUTIBTAGJJ9" at bounding box center [127, 212] width 72 height 21
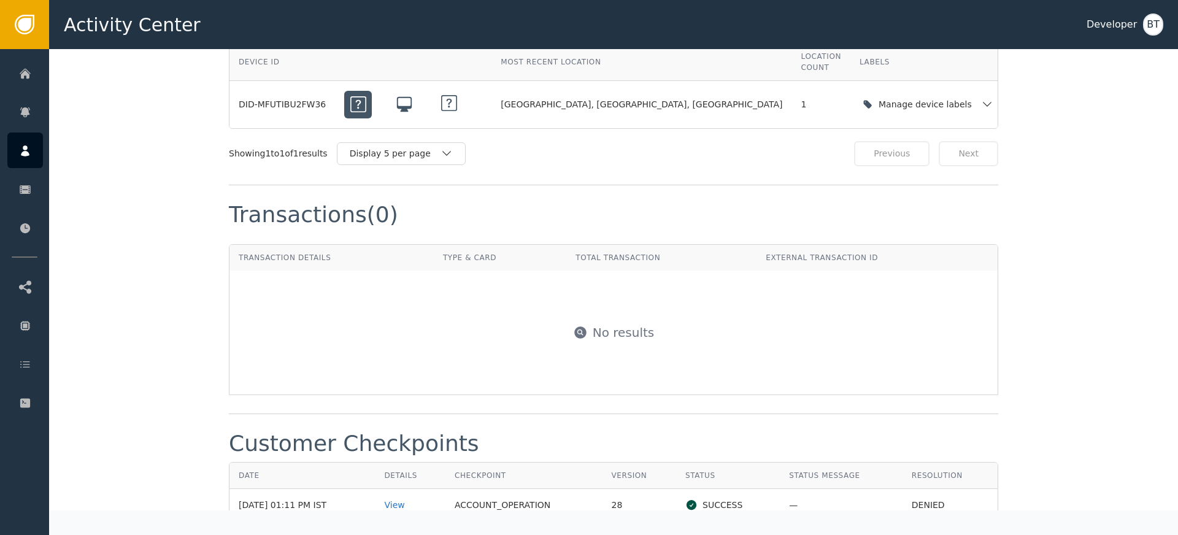
scroll to position [1315, 0]
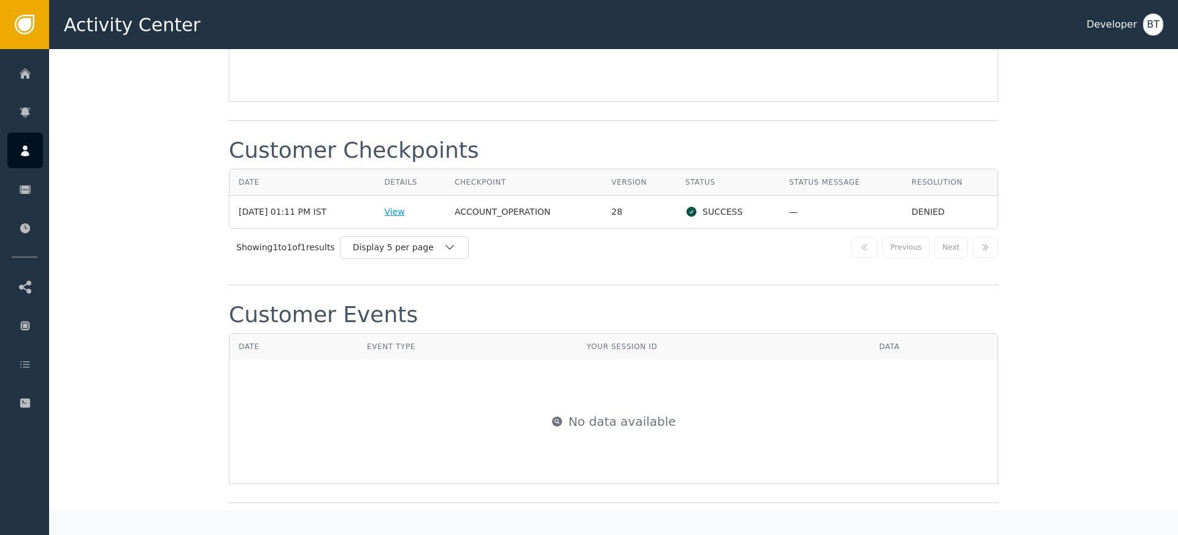
click at [410, 205] on div "View" at bounding box center [410, 211] width 52 height 13
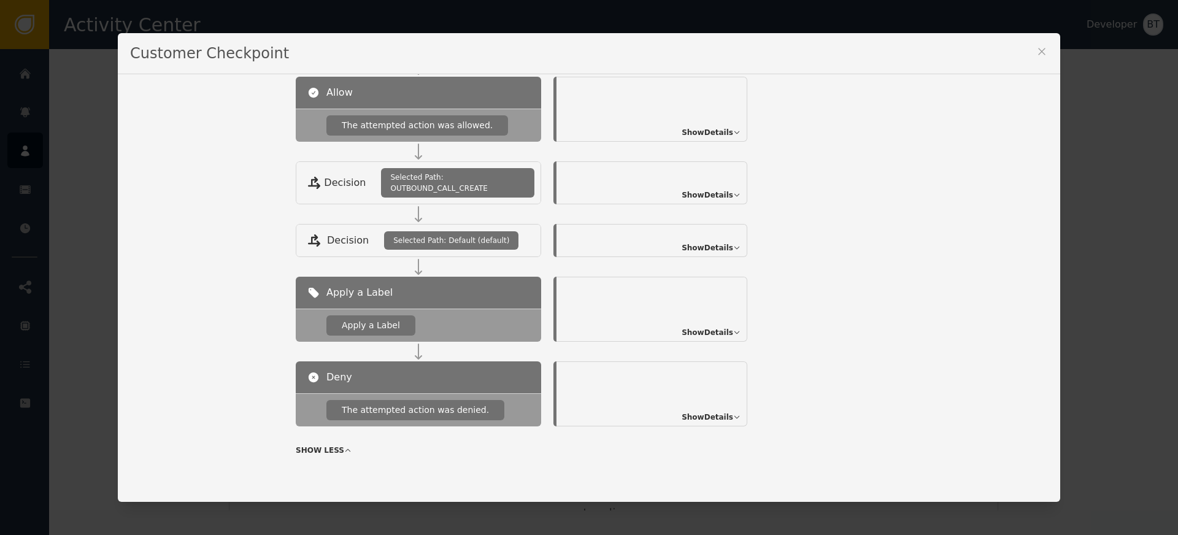
scroll to position [283, 0]
click at [104, 74] on div "Customer Checkpoint Name of Checkpoint ACCOUNT_OPERATION Version (ver 28 ) Cust…" at bounding box center [589, 267] width 1178 height 535
click at [1035, 46] on icon at bounding box center [1041, 51] width 12 height 12
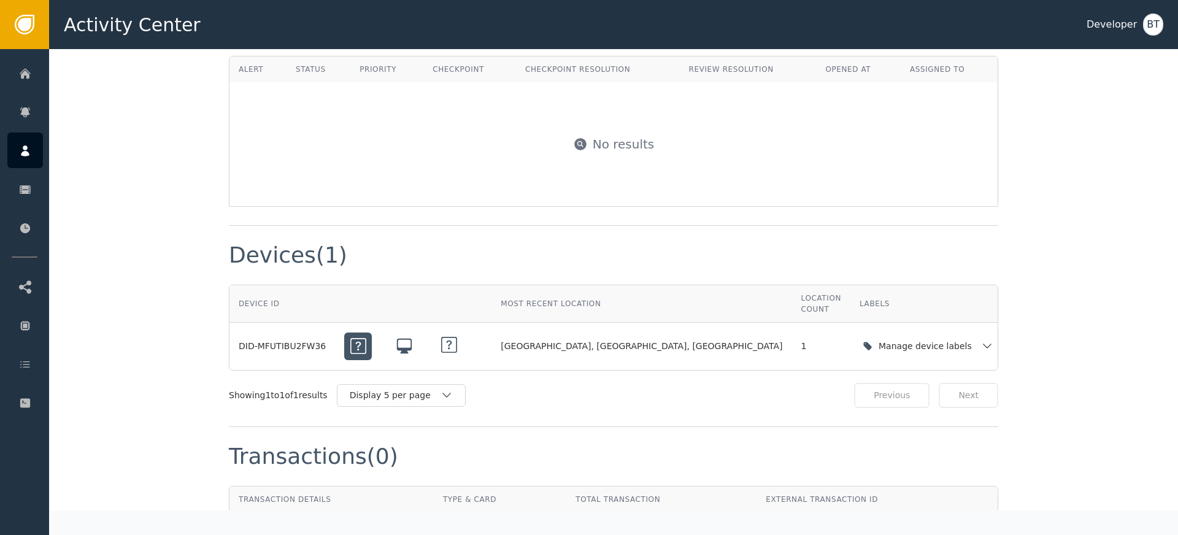
click at [117, 33] on span "Activity Center" at bounding box center [132, 25] width 137 height 28
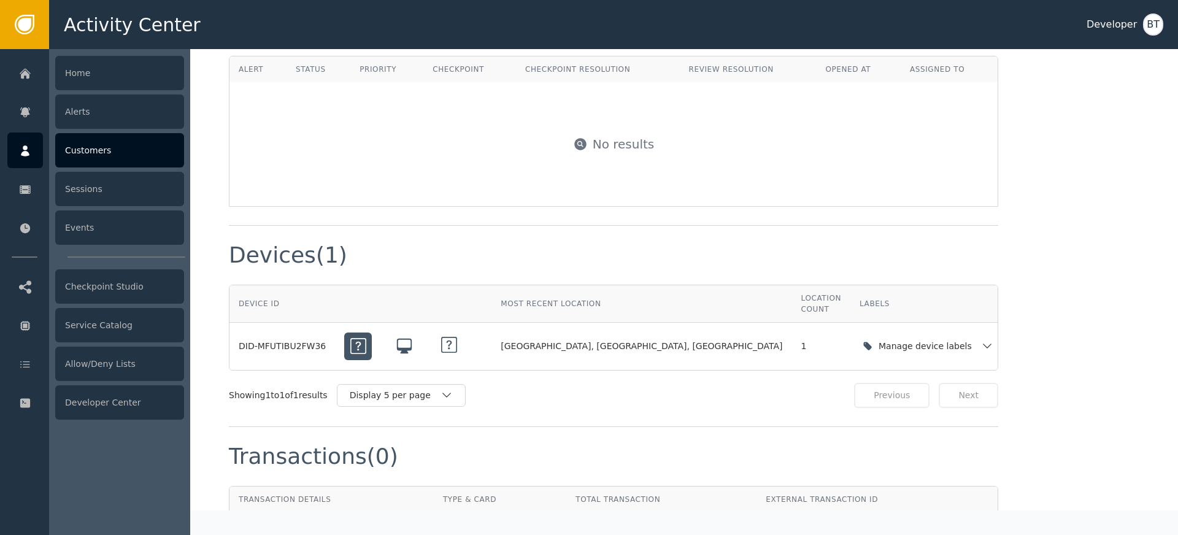
click at [113, 161] on div "Customers" at bounding box center [119, 150] width 129 height 34
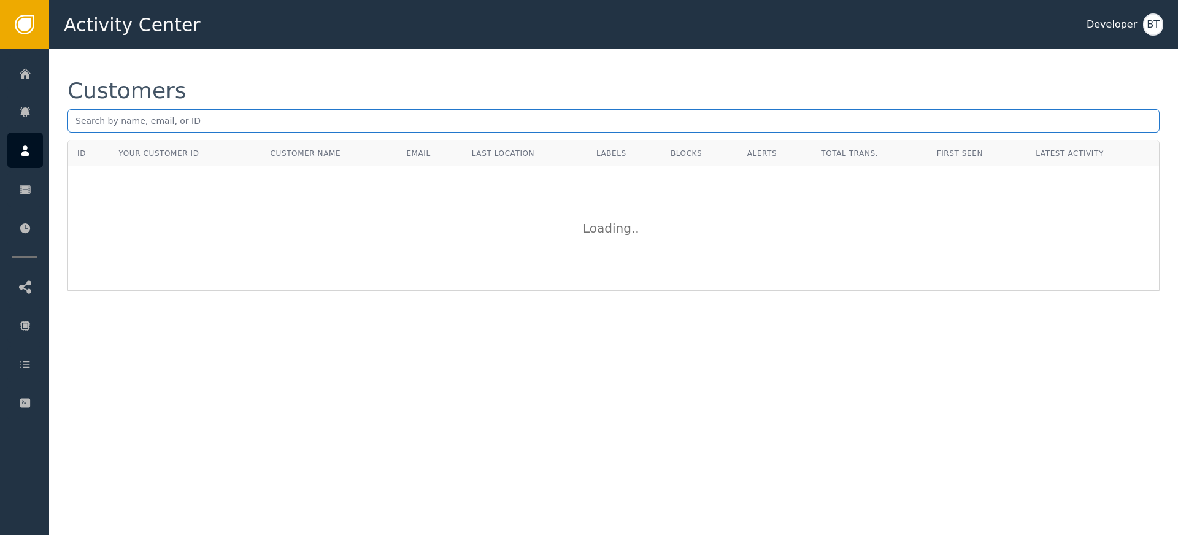
click at [175, 118] on input "text" at bounding box center [613, 120] width 1092 height 23
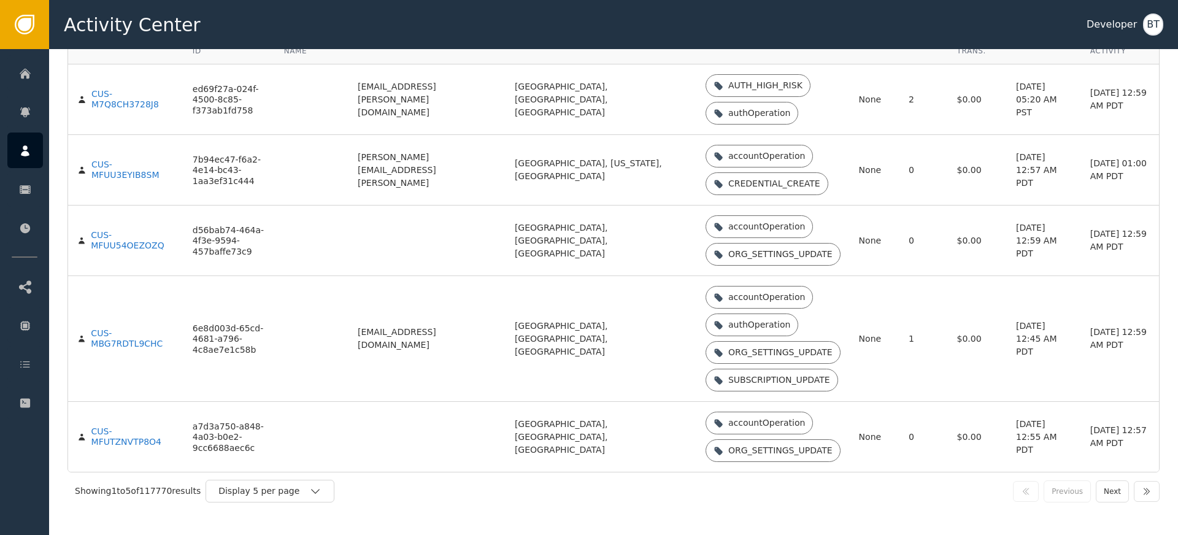
scroll to position [119, 0]
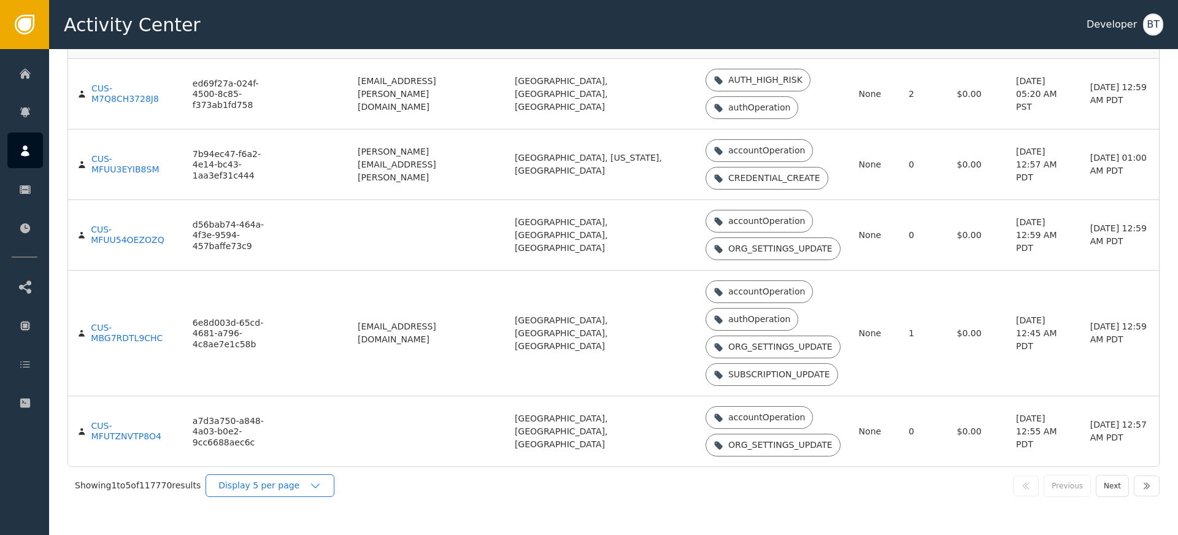
click at [296, 486] on div "Display 5 per page" at bounding box center [263, 485] width 91 height 13
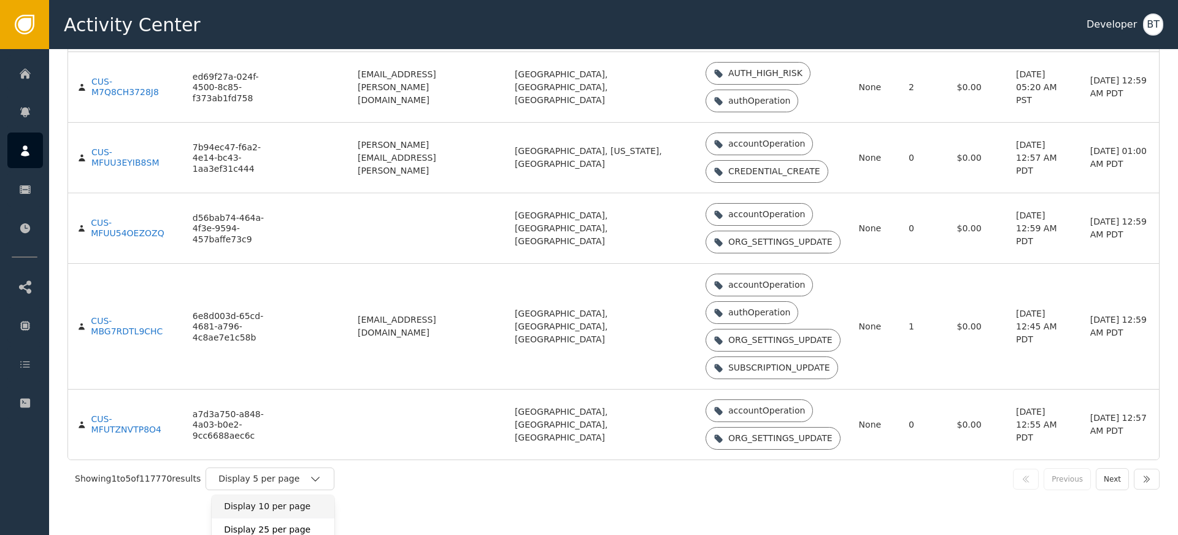
scroll to position [132, 0]
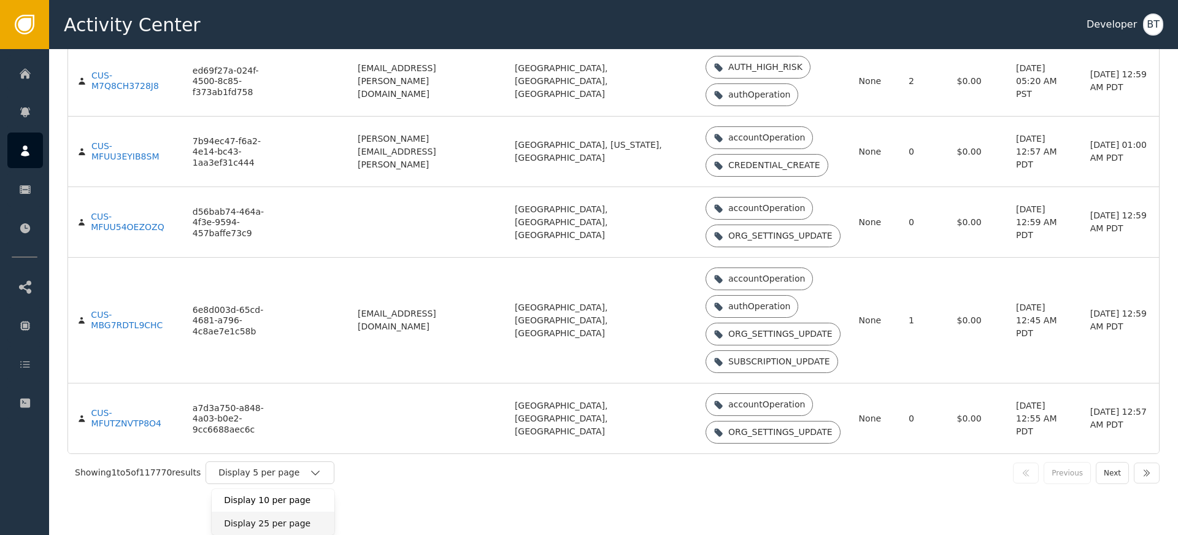
click at [289, 518] on div "Display 25 per page" at bounding box center [273, 523] width 98 height 13
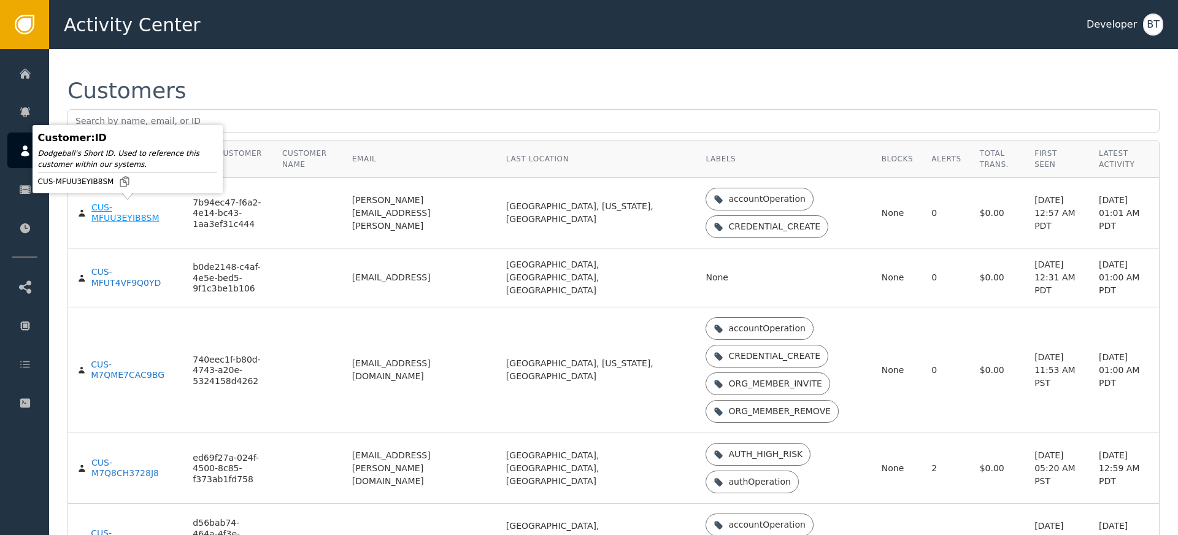
click at [120, 208] on div "CUS-MFUU3EYIB8SM" at bounding box center [132, 212] width 83 height 21
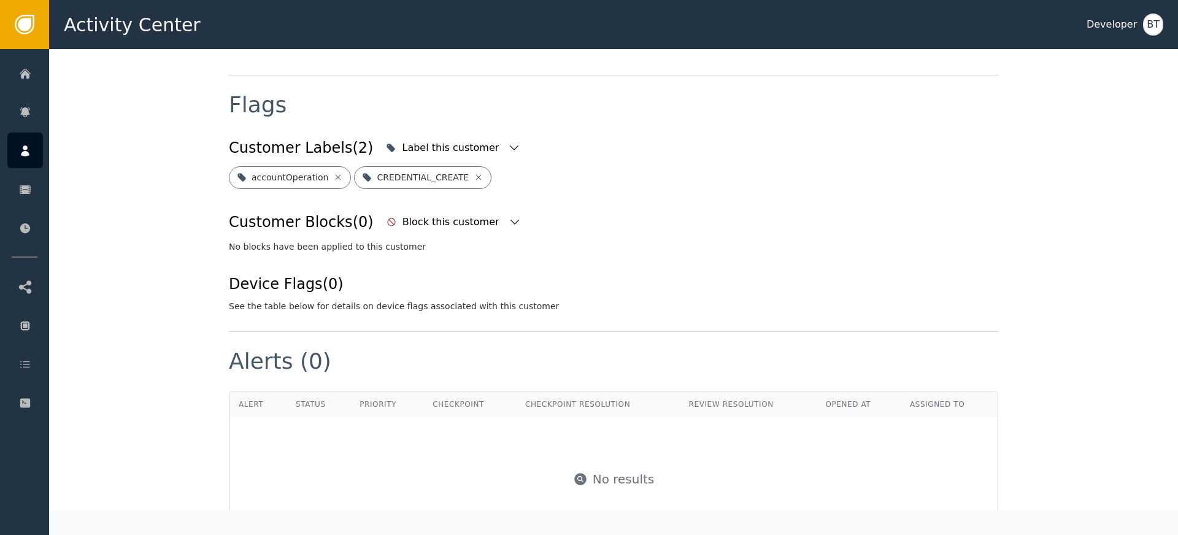
scroll to position [442, 0]
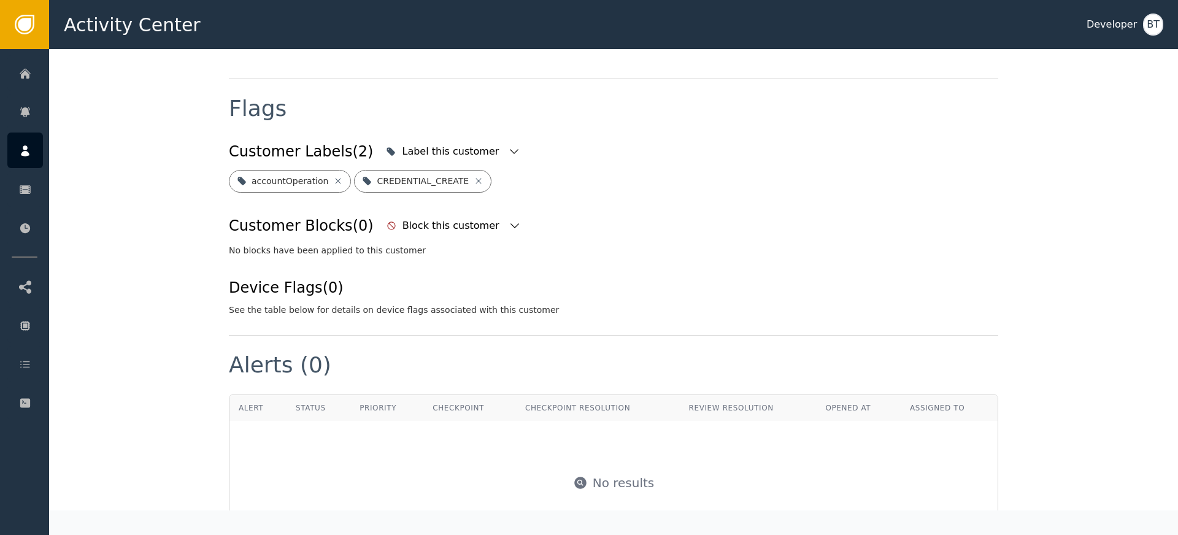
click at [729, 151] on div "Customer Labels (2) Label this customer" at bounding box center [613, 151] width 769 height 27
click at [508, 145] on icon "button" at bounding box center [514, 151] width 12 height 12
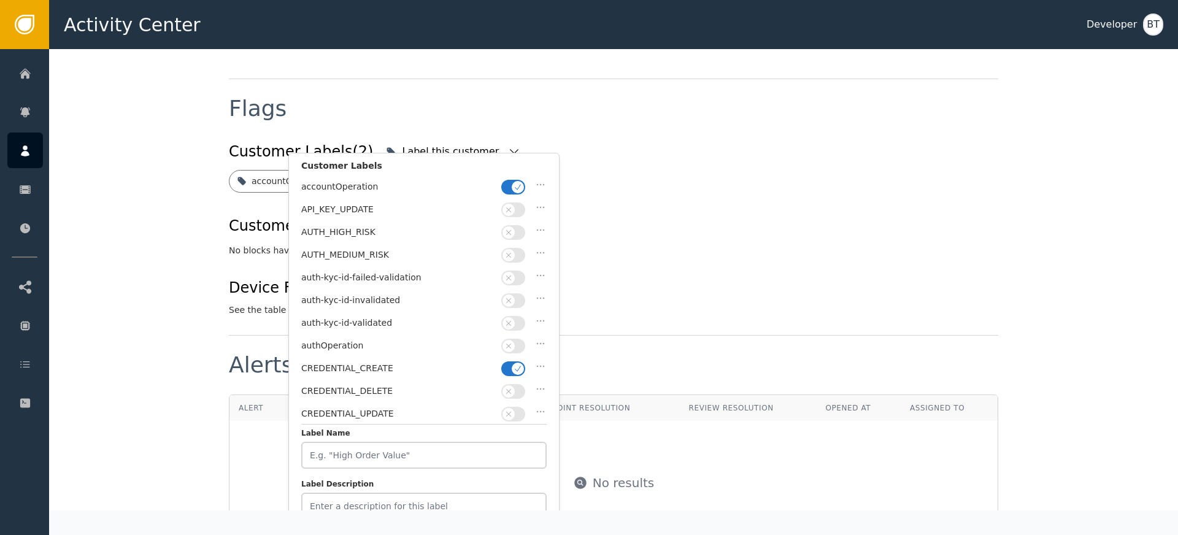
click at [757, 244] on div "No blocks have been applied to this customer" at bounding box center [613, 250] width 769 height 13
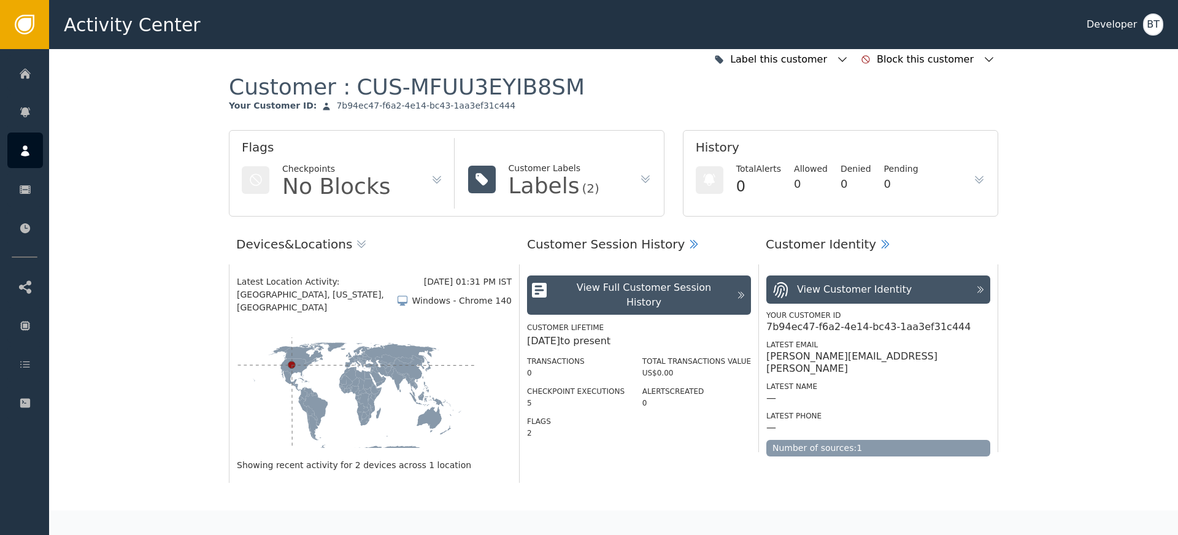
scroll to position [0, 0]
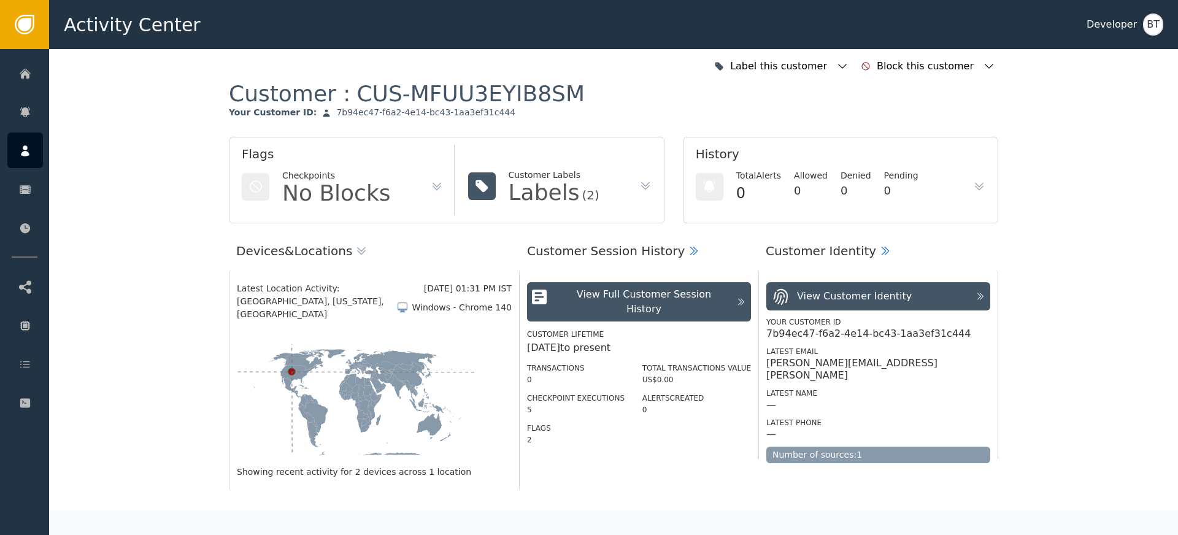
click at [621, 187] on div "Flags Checkpoints No Blocks Customer Labels Labels (2)" at bounding box center [446, 180] width 435 height 86
click at [641, 185] on icon at bounding box center [645, 184] width 9 height 4
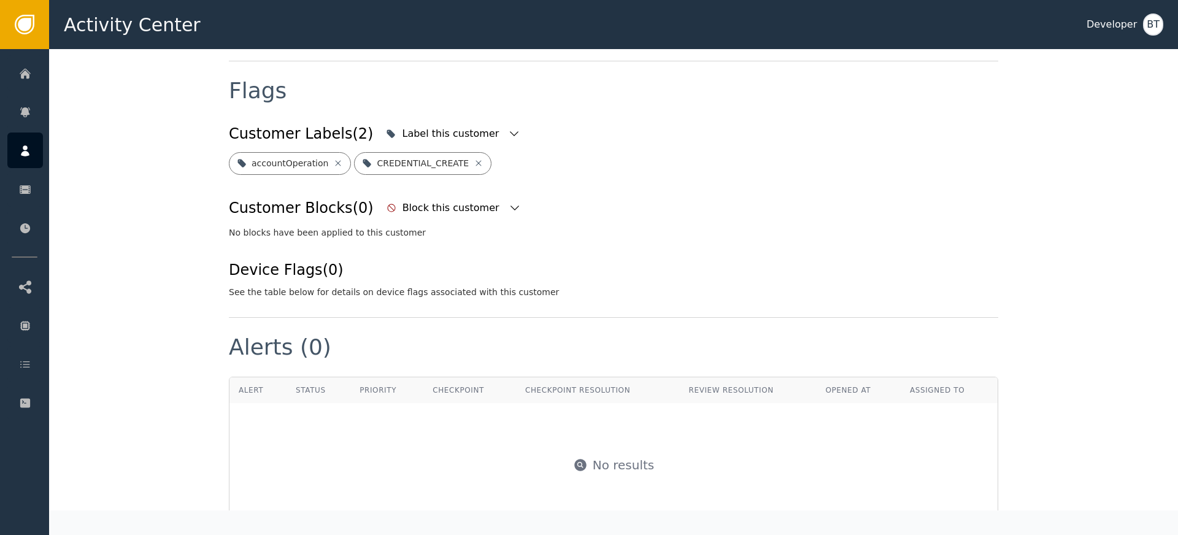
scroll to position [457, 0]
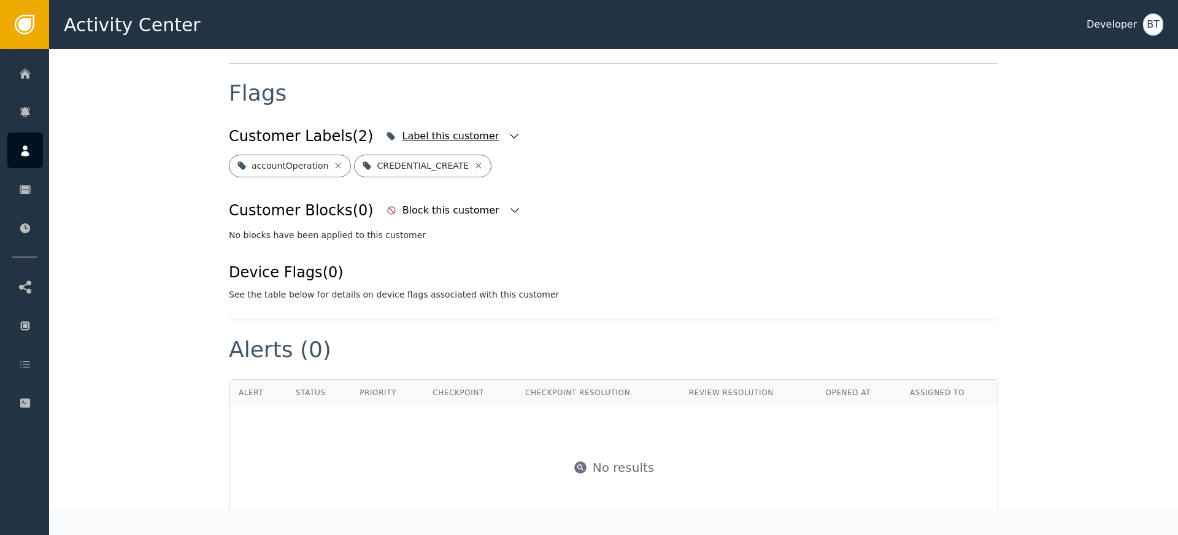
click at [508, 130] on icon "button" at bounding box center [514, 136] width 12 height 12
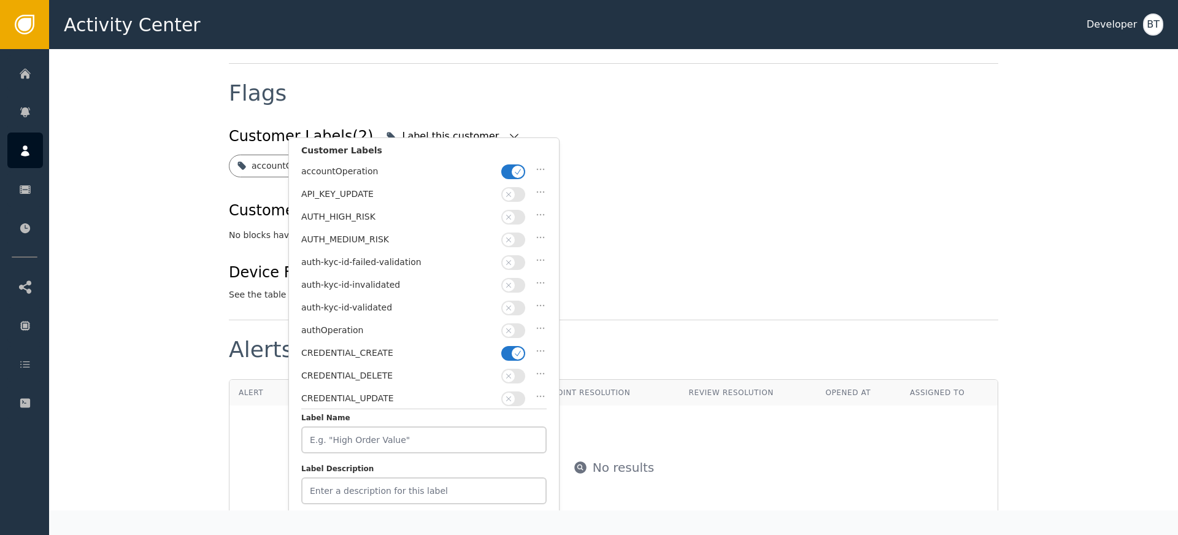
click at [638, 229] on div "No blocks have been applied to this customer" at bounding box center [613, 235] width 769 height 13
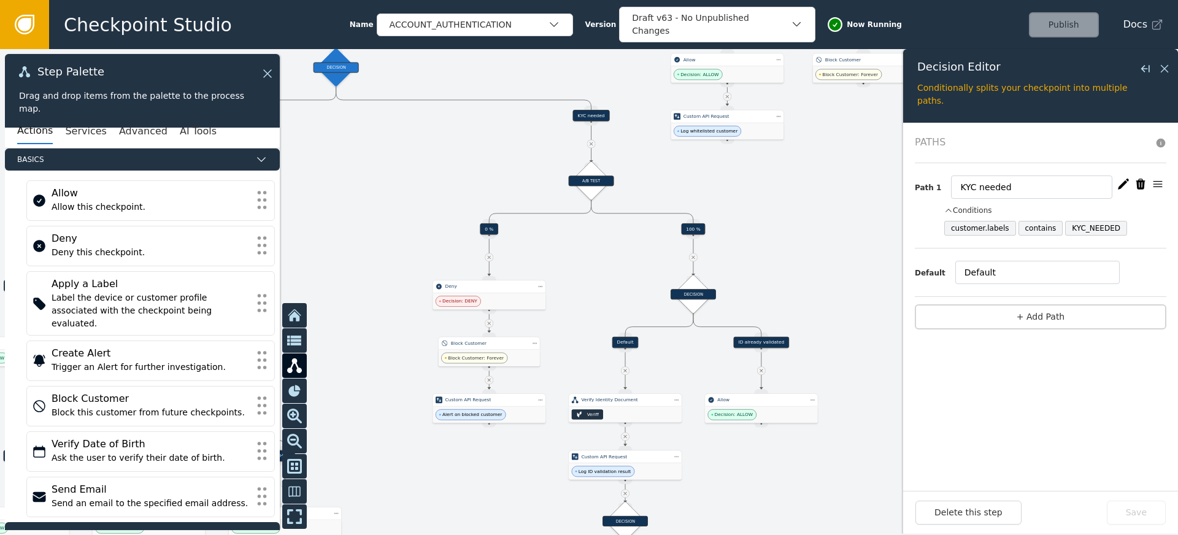
drag, startPoint x: 405, startPoint y: 129, endPoint x: 732, endPoint y: 148, distance: 327.5
click at [730, 148] on div at bounding box center [589, 292] width 1178 height 486
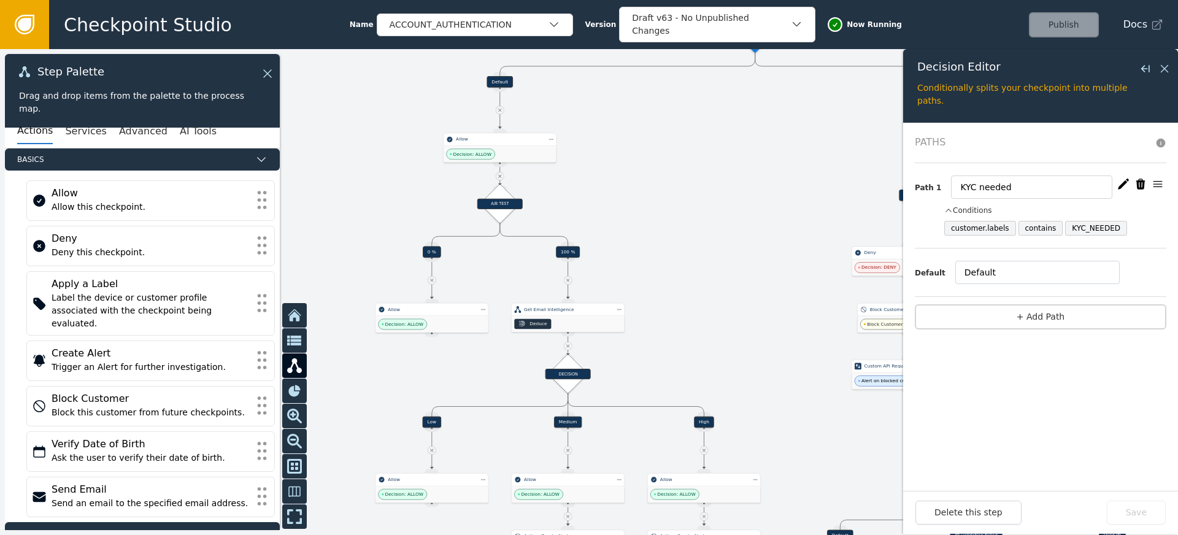
drag, startPoint x: 604, startPoint y: 234, endPoint x: 688, endPoint y: 184, distance: 97.6
click at [701, 182] on div at bounding box center [589, 292] width 1178 height 486
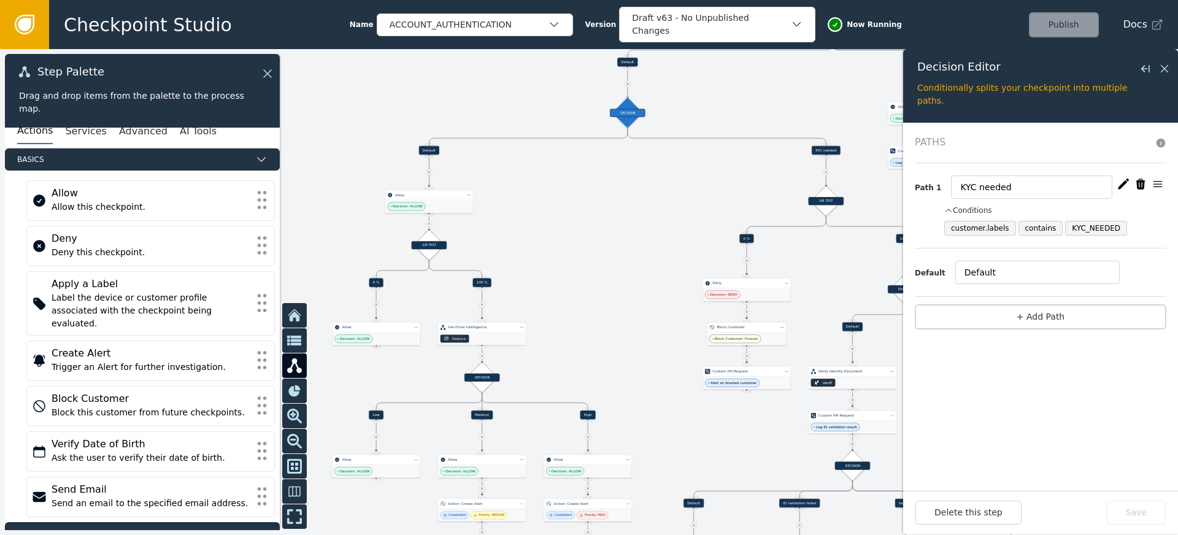
drag, startPoint x: 619, startPoint y: 216, endPoint x: 509, endPoint y: 240, distance: 112.5
click at [525, 242] on div at bounding box center [589, 292] width 1178 height 486
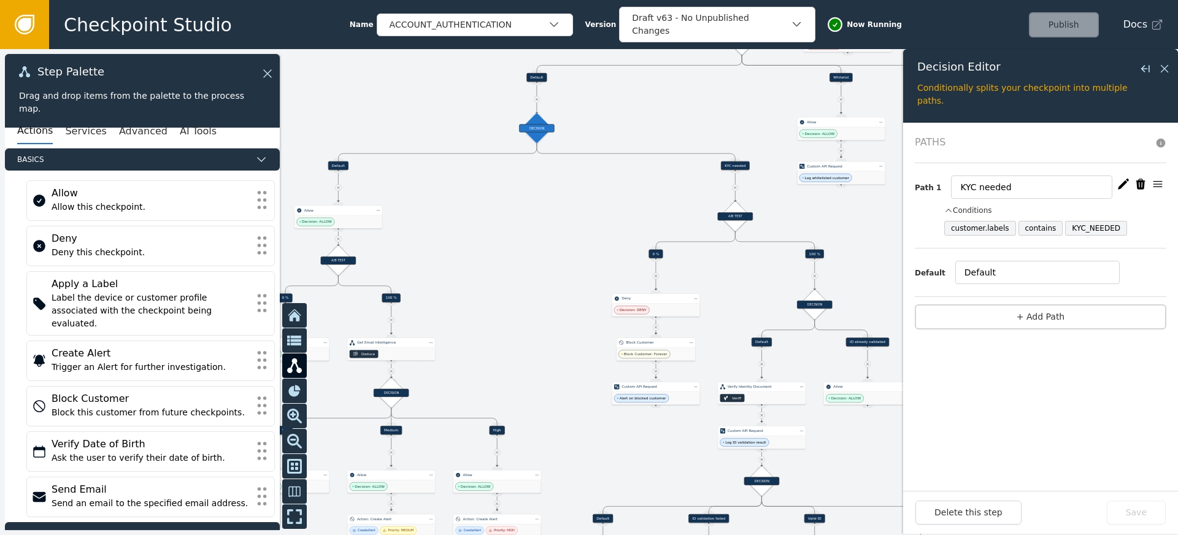
drag, startPoint x: 554, startPoint y: 217, endPoint x: 382, endPoint y: 172, distance: 178.1
click at [382, 173] on div at bounding box center [589, 292] width 1178 height 486
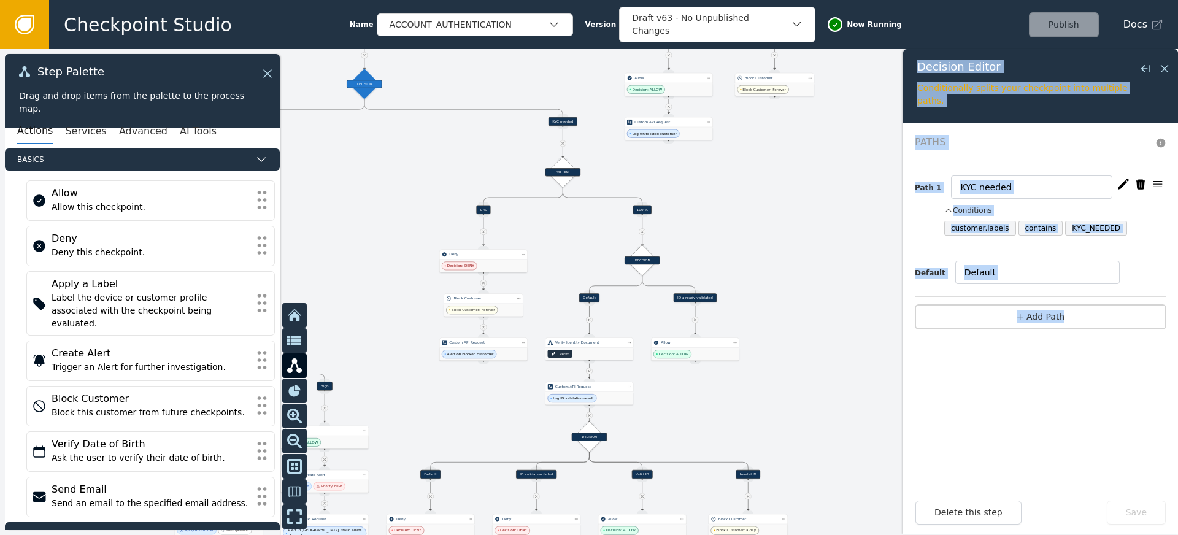
drag, startPoint x: 920, startPoint y: 351, endPoint x: 868, endPoint y: 236, distance: 125.7
click at [869, 237] on div "Target Handle for step Default Source Handle for step Target Handle for step Wh…" at bounding box center [589, 292] width 1178 height 486
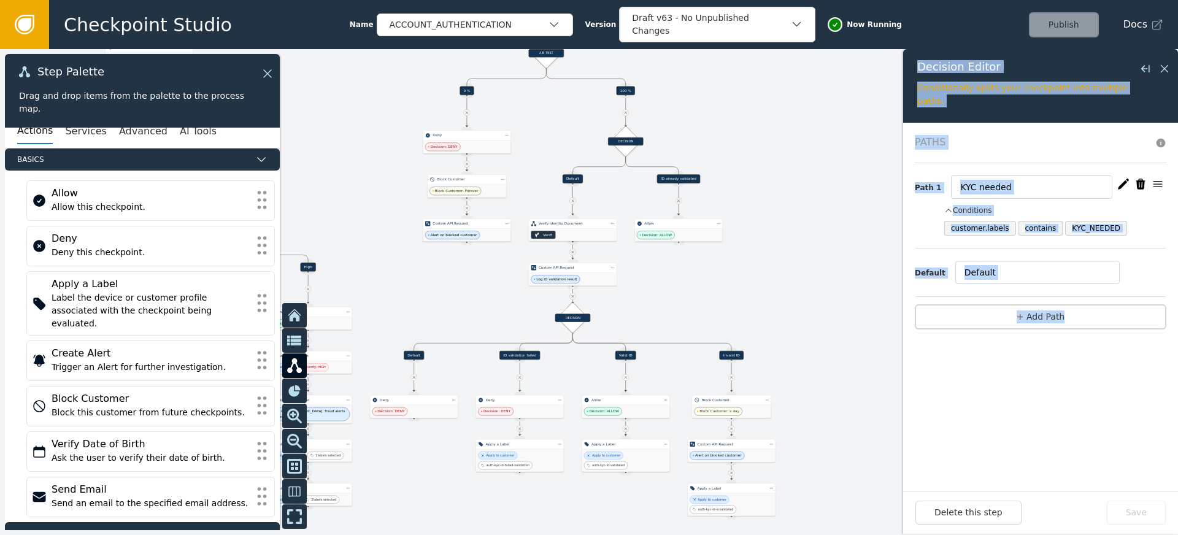
drag, startPoint x: 764, startPoint y: 343, endPoint x: 745, endPoint y: 183, distance: 161.8
click at [745, 185] on div at bounding box center [589, 292] width 1178 height 486
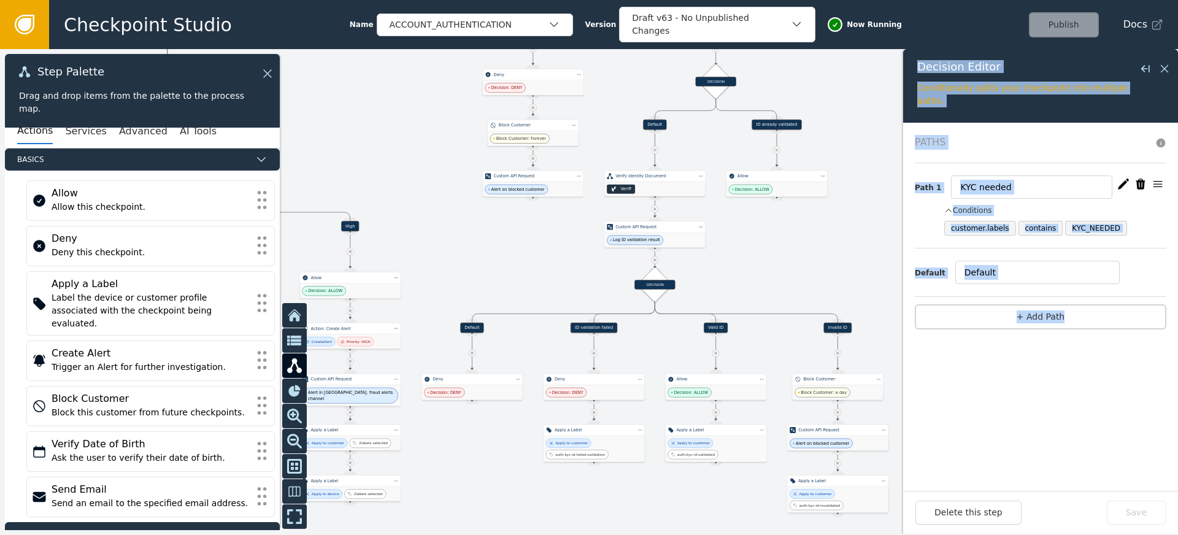
drag, startPoint x: 351, startPoint y: 216, endPoint x: 448, endPoint y: 263, distance: 107.0
click at [448, 263] on div at bounding box center [589, 292] width 1178 height 486
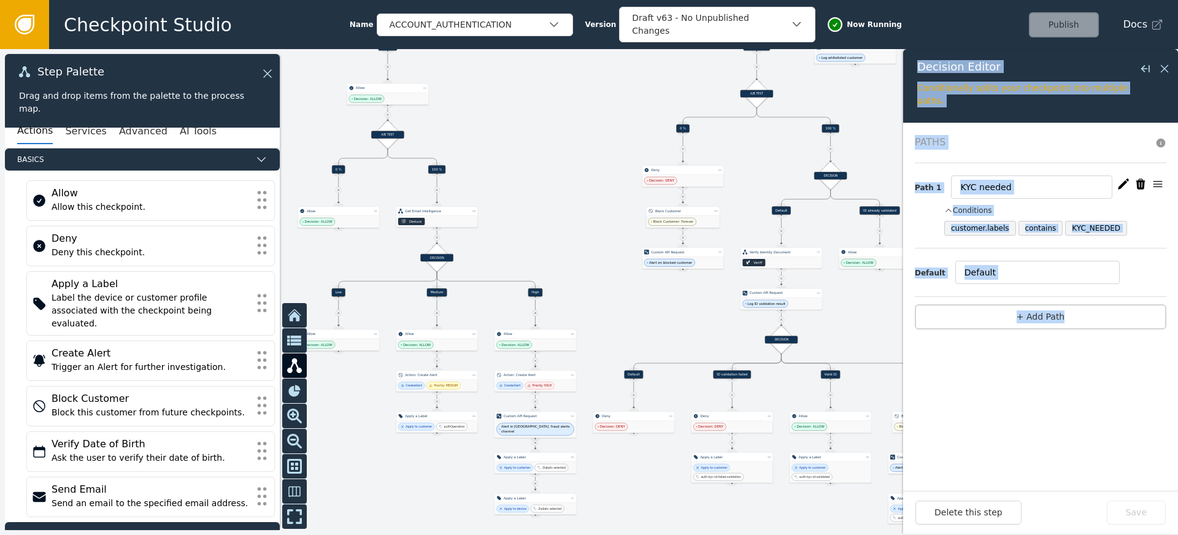
drag, startPoint x: 445, startPoint y: 157, endPoint x: 592, endPoint y: 214, distance: 158.4
click at [592, 214] on div at bounding box center [589, 292] width 1178 height 486
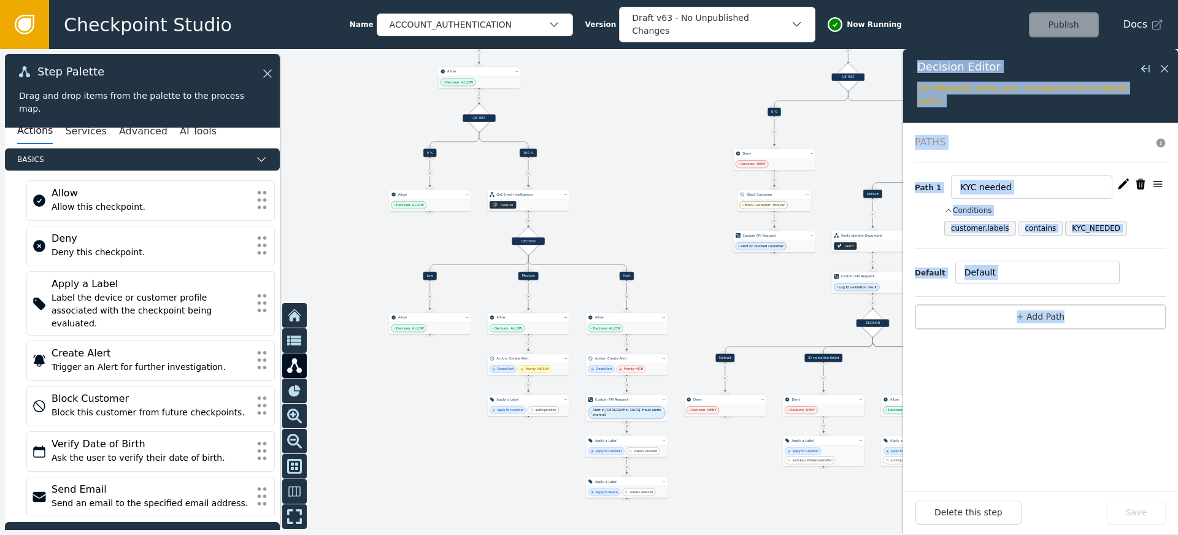
drag, startPoint x: 524, startPoint y: 202, endPoint x: 603, endPoint y: 183, distance: 80.6
click at [603, 183] on div at bounding box center [589, 292] width 1178 height 486
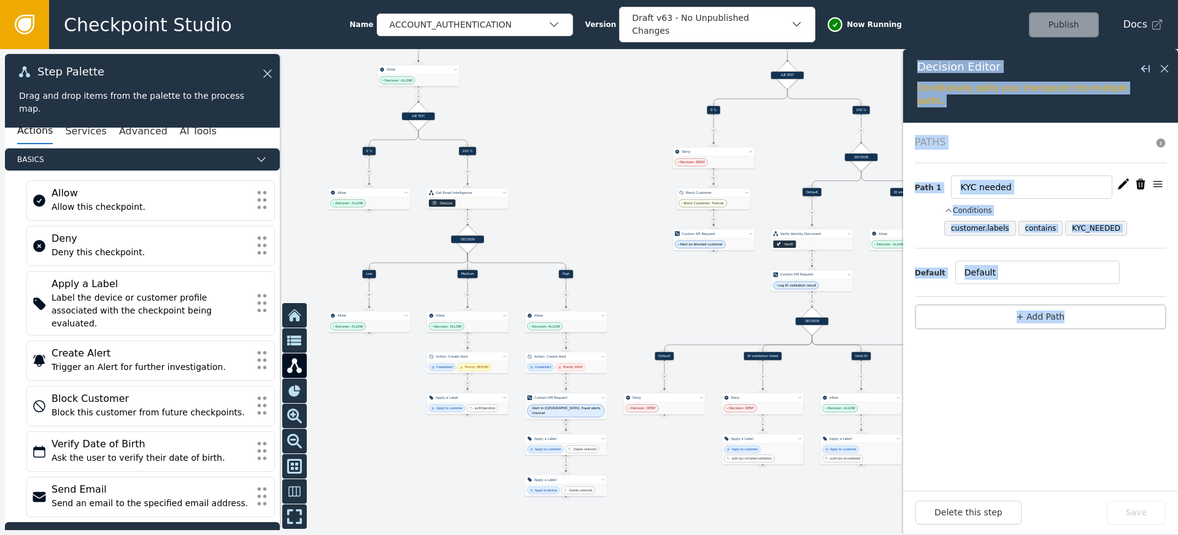
drag, startPoint x: 638, startPoint y: 211, endPoint x: 535, endPoint y: 218, distance: 103.3
click at [535, 218] on div at bounding box center [589, 292] width 1178 height 486
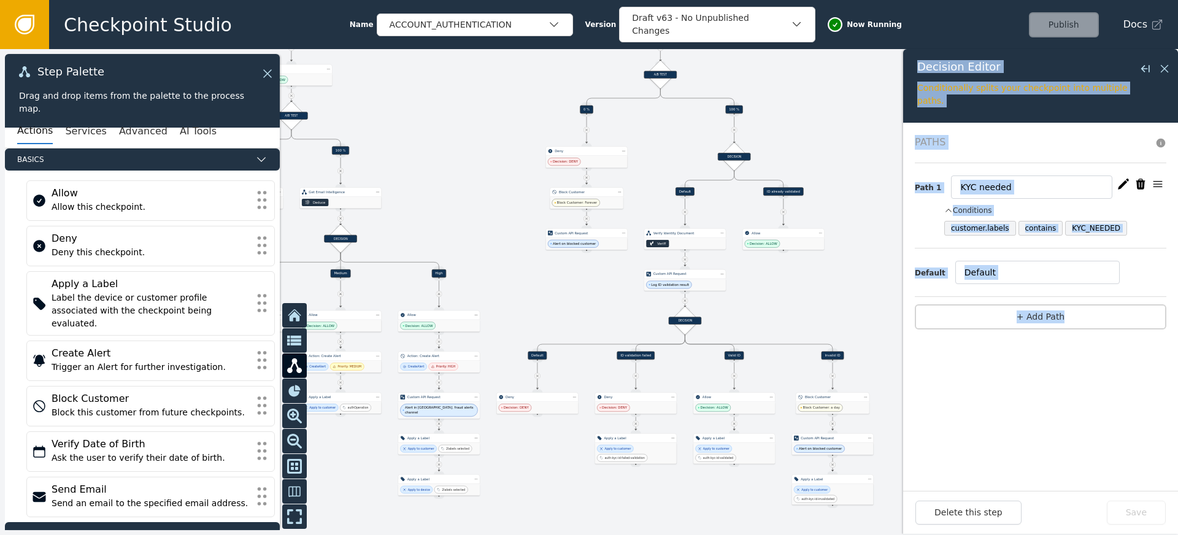
drag, startPoint x: 552, startPoint y: 175, endPoint x: 431, endPoint y: 163, distance: 121.4
click at [447, 164] on div at bounding box center [589, 292] width 1178 height 486
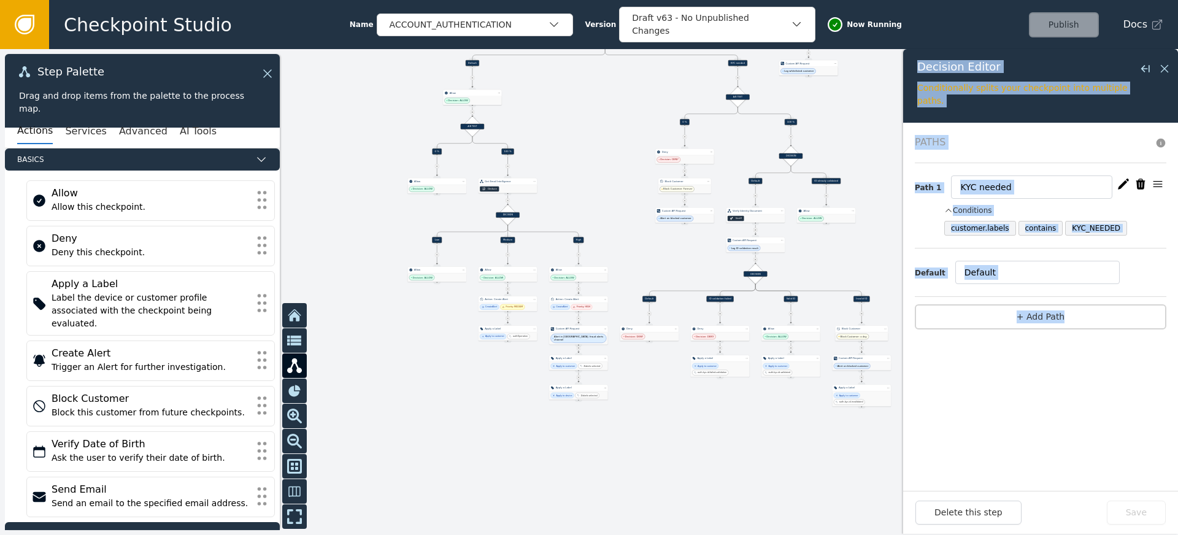
drag, startPoint x: 467, startPoint y: 170, endPoint x: 603, endPoint y: 158, distance: 136.7
click at [603, 158] on div at bounding box center [589, 292] width 1178 height 486
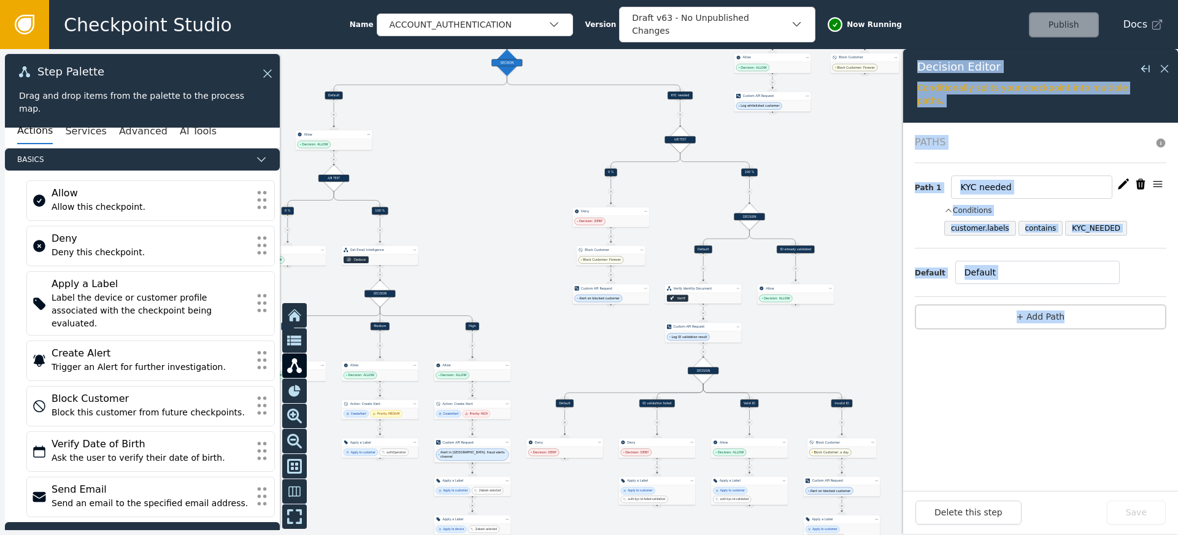
drag, startPoint x: 626, startPoint y: 167, endPoint x: 497, endPoint y: 237, distance: 147.4
click at [497, 238] on div at bounding box center [589, 292] width 1178 height 486
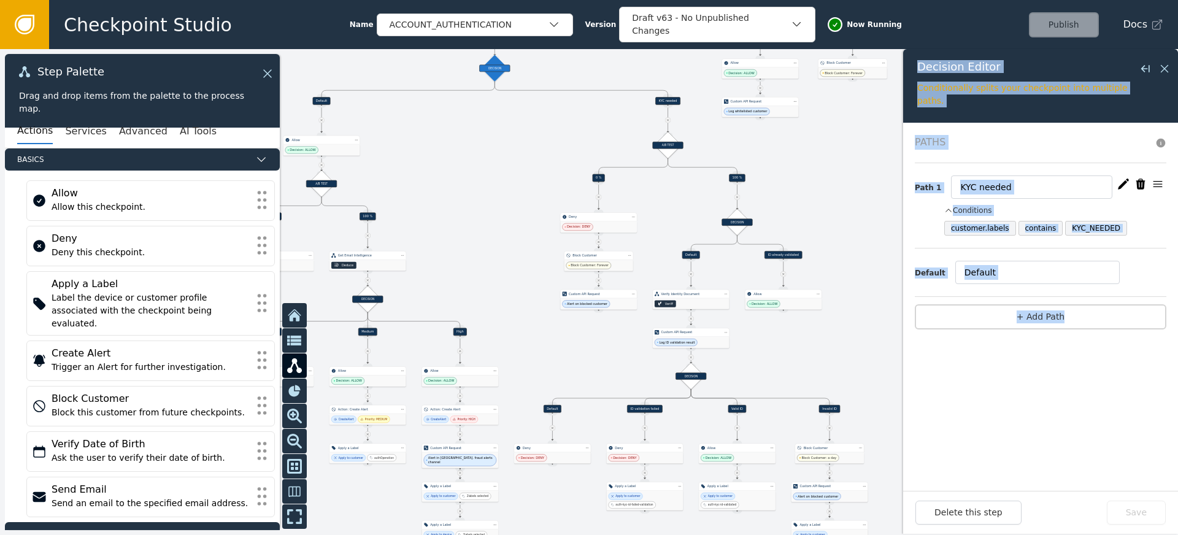
drag, startPoint x: 769, startPoint y: 161, endPoint x: 565, endPoint y: 257, distance: 225.0
click at [565, 257] on div at bounding box center [589, 292] width 1178 height 486
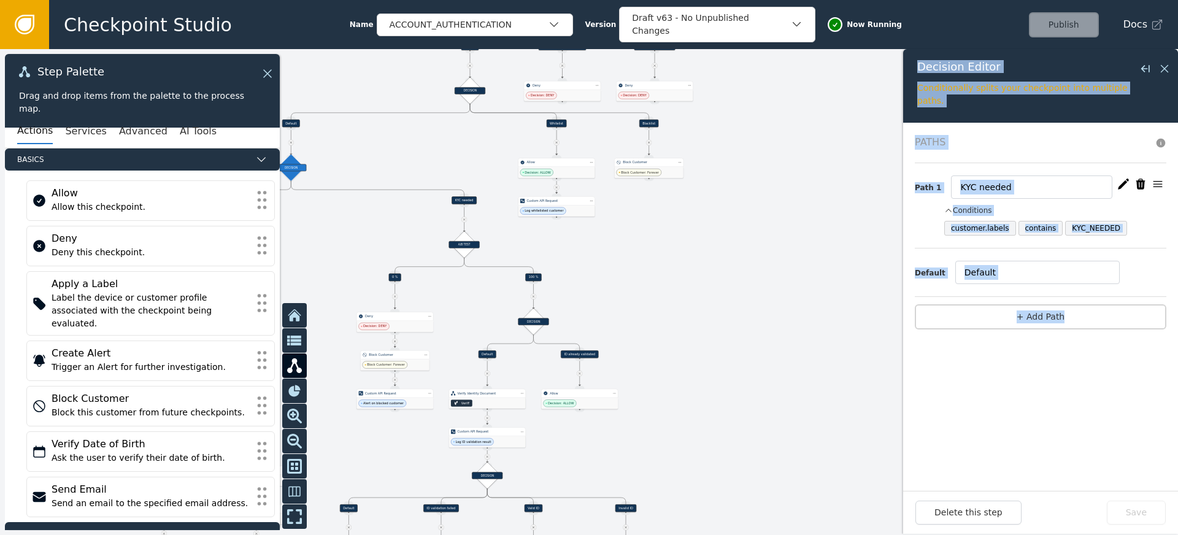
drag, startPoint x: 649, startPoint y: 221, endPoint x: 690, endPoint y: 294, distance: 84.3
click at [690, 294] on div at bounding box center [589, 292] width 1178 height 486
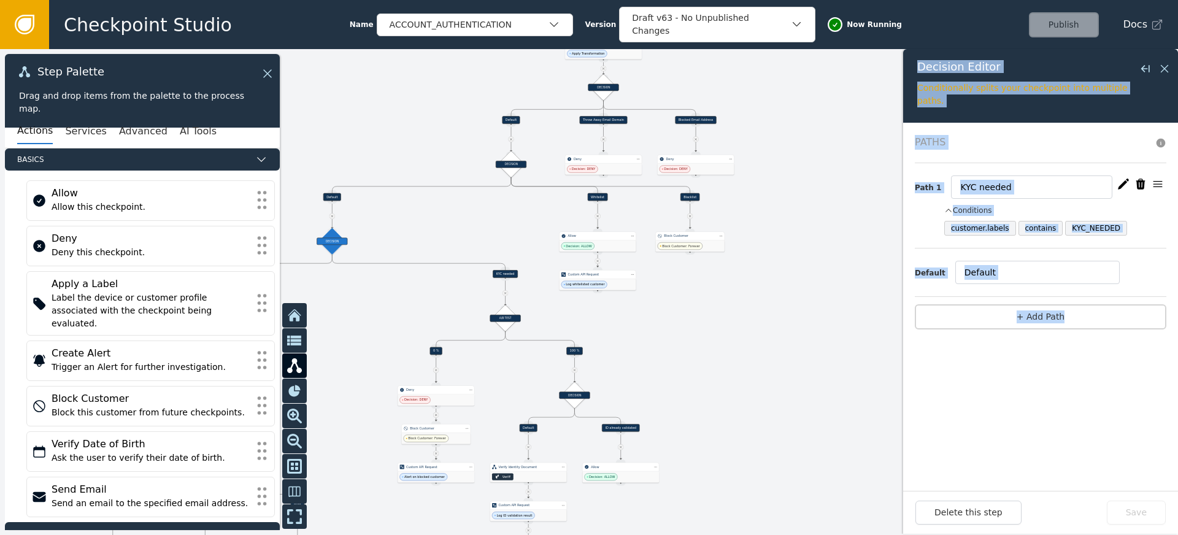
drag, startPoint x: 681, startPoint y: 298, endPoint x: 770, endPoint y: 280, distance: 90.1
click at [772, 282] on div at bounding box center [589, 292] width 1178 height 486
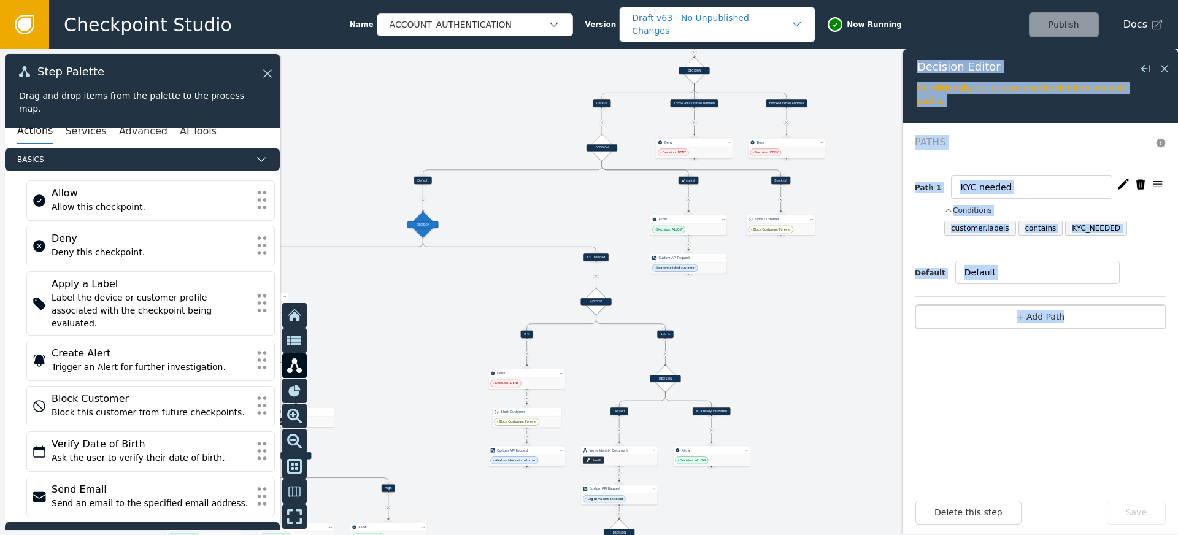
click at [657, 26] on div "Draft v63 - No Unpublished Changes" at bounding box center [711, 25] width 158 height 26
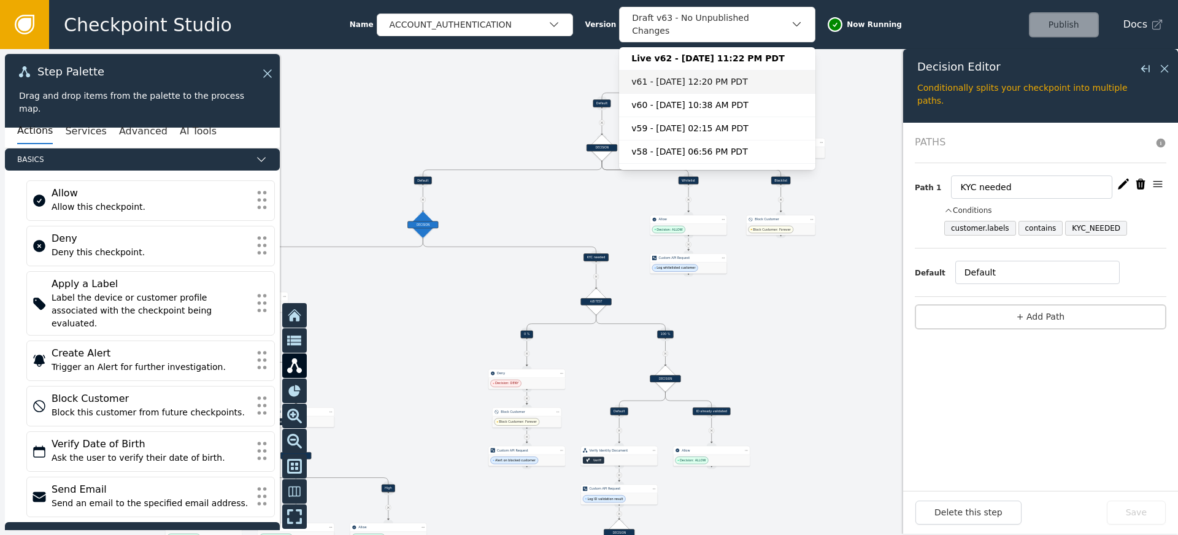
click at [661, 70] on div "v61 - [DATE] 12:20 PM PDT" at bounding box center [717, 81] width 196 height 23
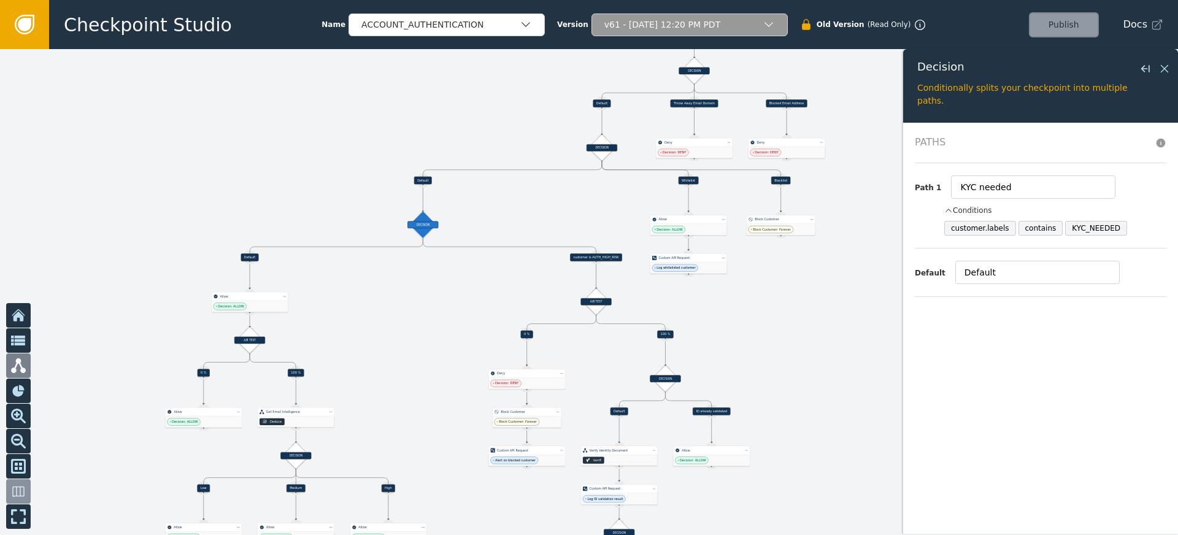
click at [591, 254] on div "customer is AUTH_HIGH_RISK" at bounding box center [596, 257] width 52 height 8
click at [591, 259] on div "Source Handle for step" at bounding box center [596, 261] width 10 height 6
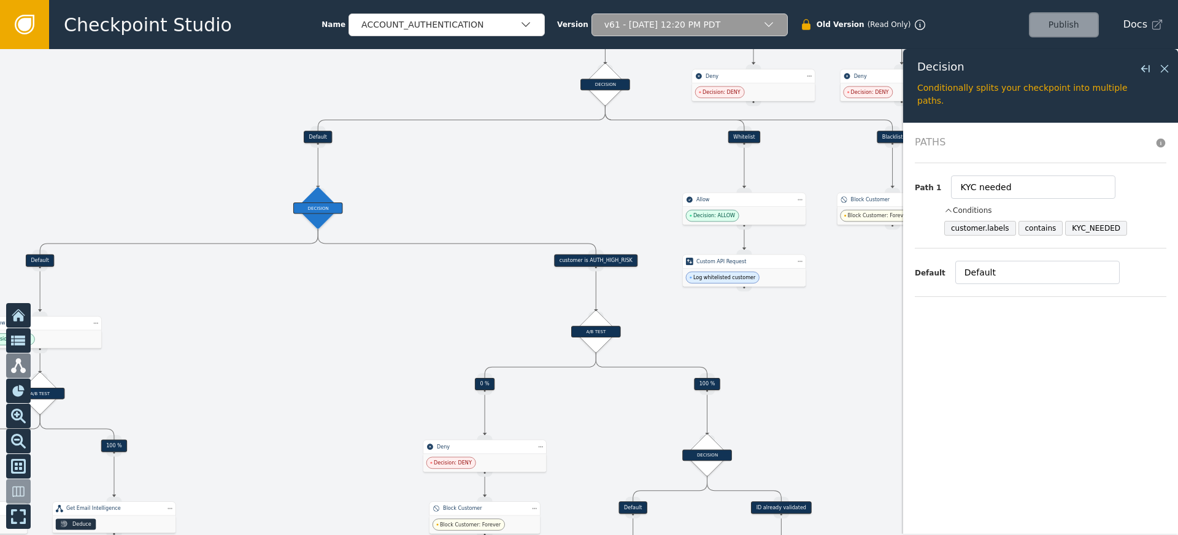
click at [629, 263] on div "customer is AUTH_HIGH_RISK" at bounding box center [595, 261] width 83 height 12
click at [1165, 67] on icon at bounding box center [1163, 68] width 7 height 7
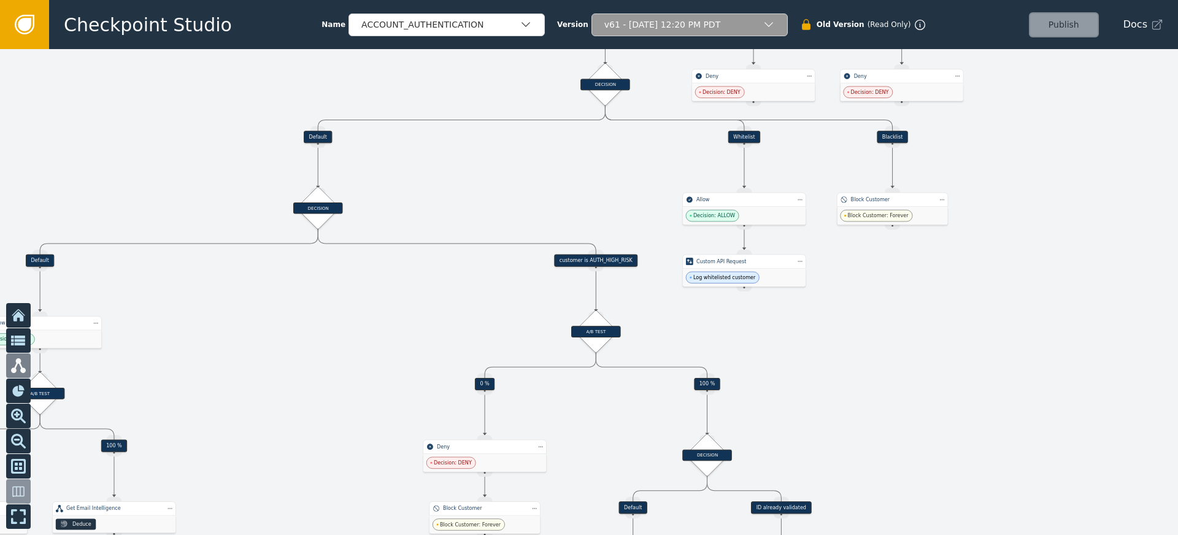
click at [616, 260] on div "customer is AUTH_HIGH_RISK" at bounding box center [595, 261] width 83 height 12
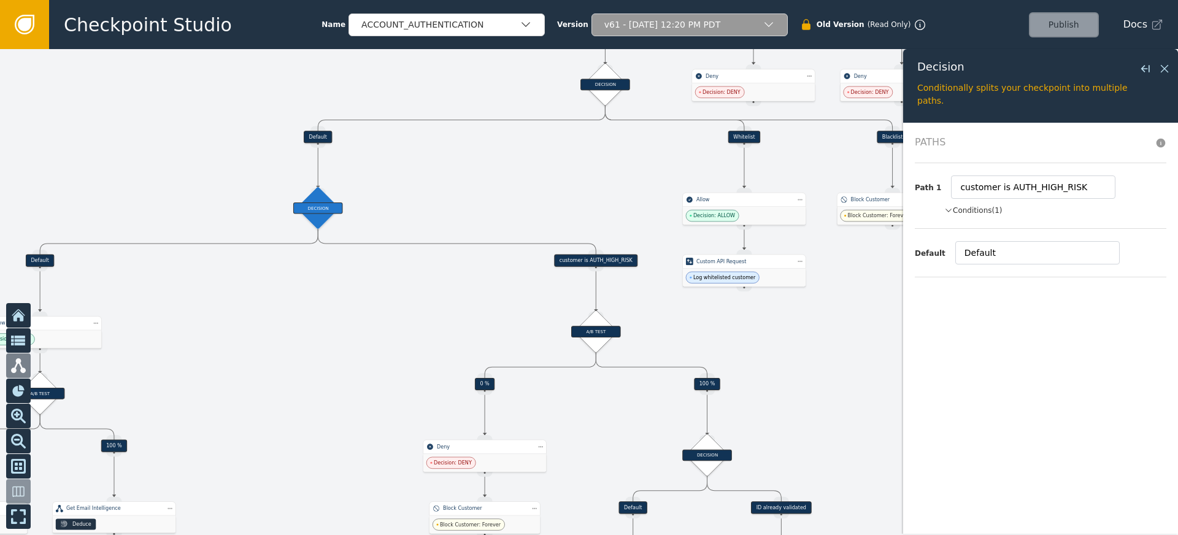
click at [972, 207] on button "Conditions (1)" at bounding box center [973, 210] width 58 height 11
click at [1163, 74] on icon at bounding box center [1163, 68] width 13 height 13
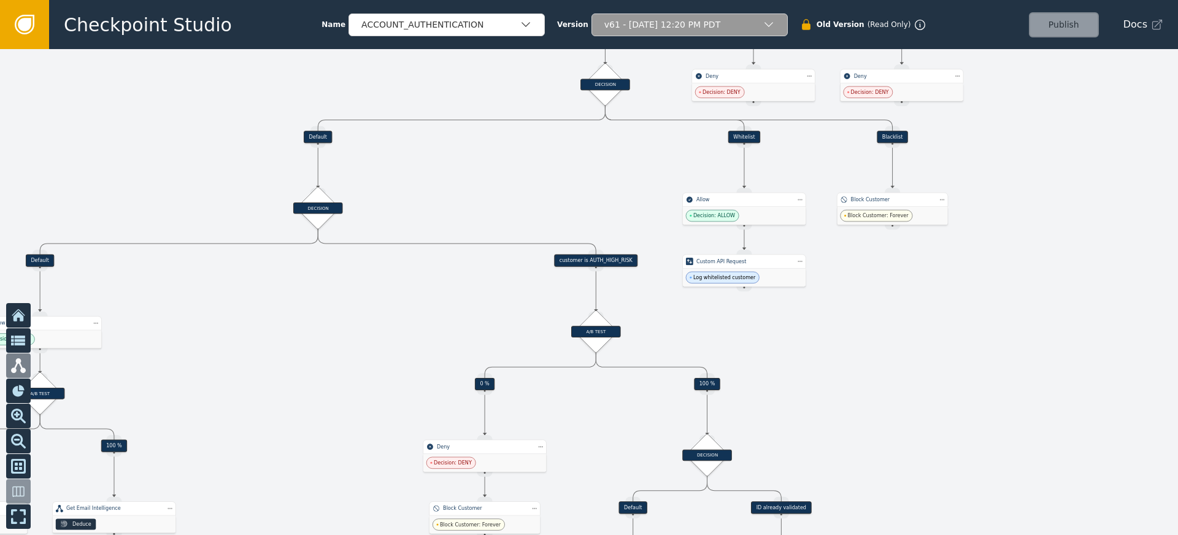
click at [762, 29] on icon "button" at bounding box center [768, 24] width 12 height 12
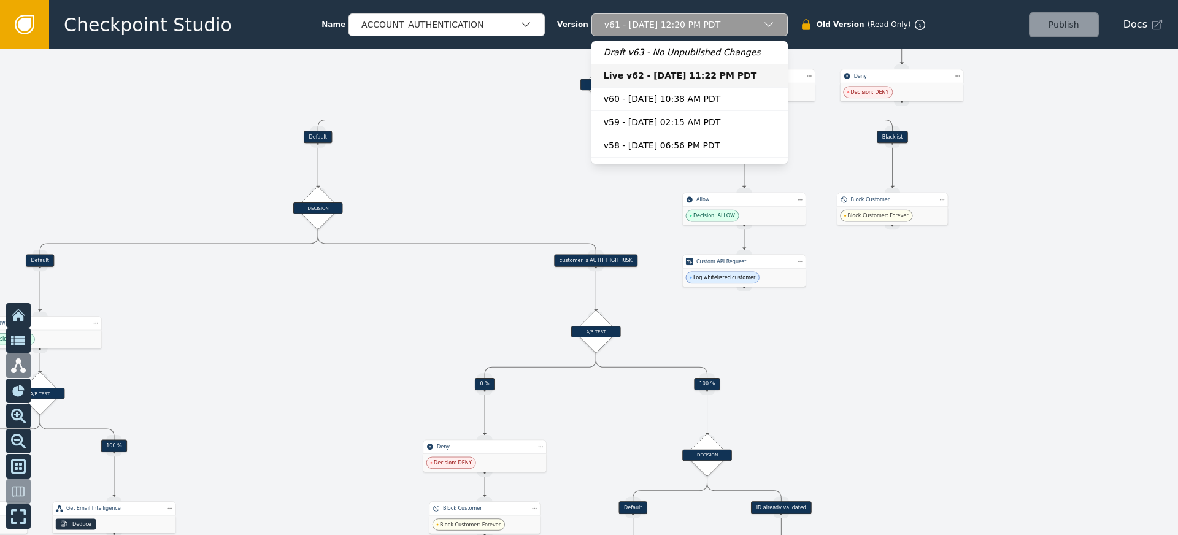
click at [650, 74] on div "Live v62 - [DATE] 11:22 PM PDT" at bounding box center [690, 75] width 172 height 13
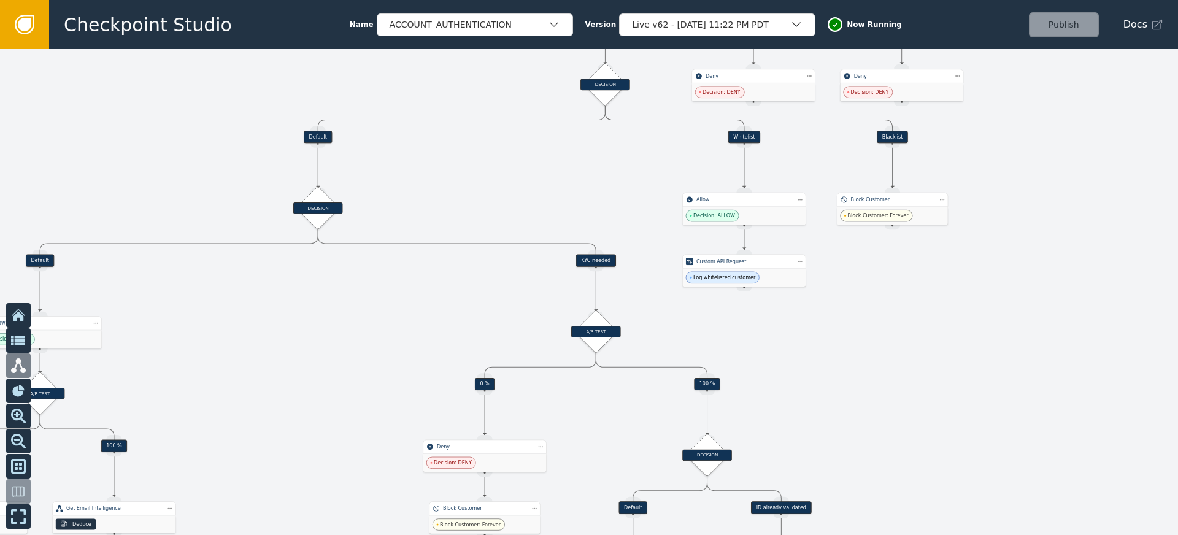
click at [599, 259] on div "KYC needed" at bounding box center [596, 261] width 40 height 12
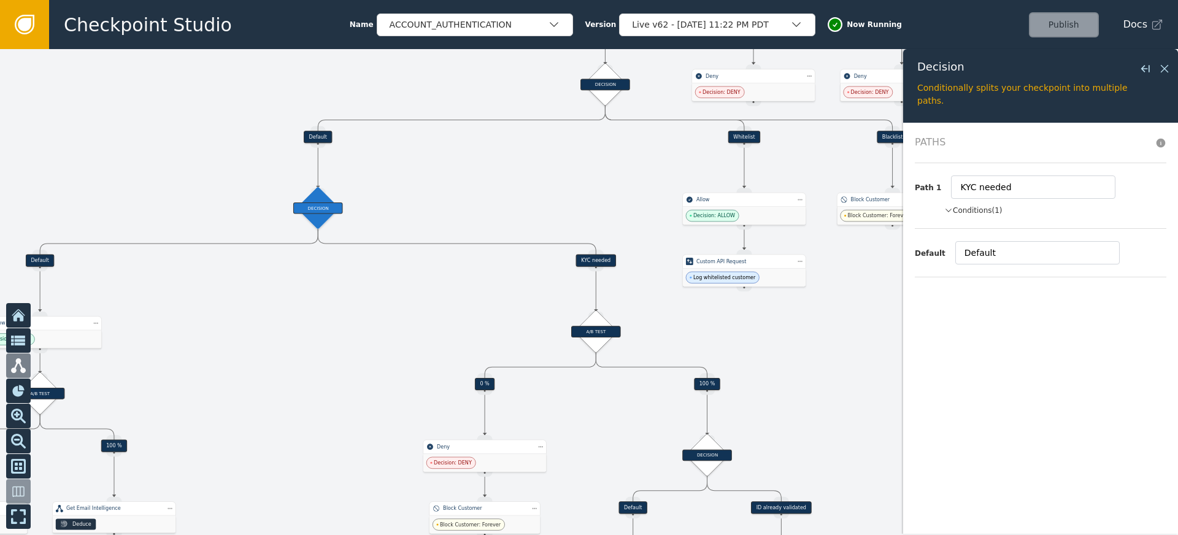
click at [989, 209] on button "Conditions (1)" at bounding box center [973, 210] width 58 height 11
click at [716, 20] on div "Live v62 - [DATE] 11:22 PM PDT" at bounding box center [711, 24] width 158 height 13
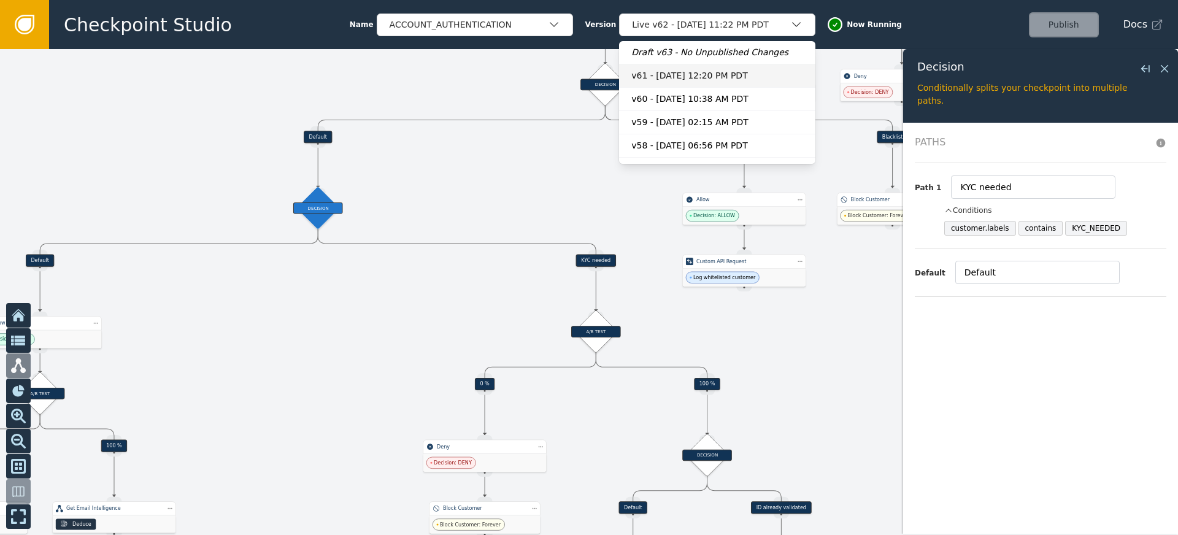
click at [703, 74] on div "v61 - [DATE] 12:20 PM PDT" at bounding box center [717, 75] width 172 height 13
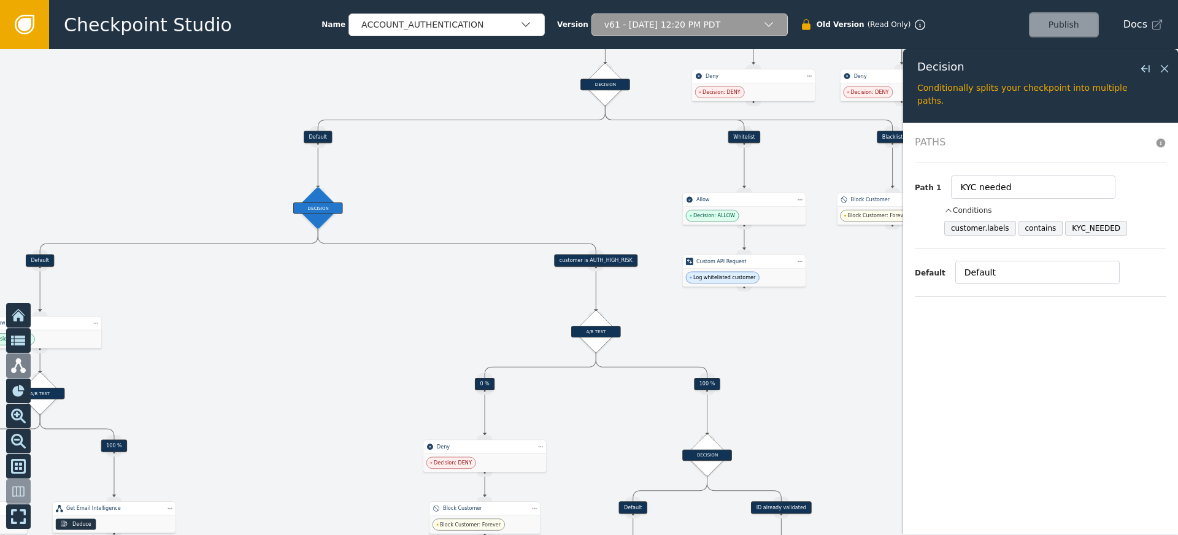
click at [670, 319] on div at bounding box center [589, 292] width 1178 height 486
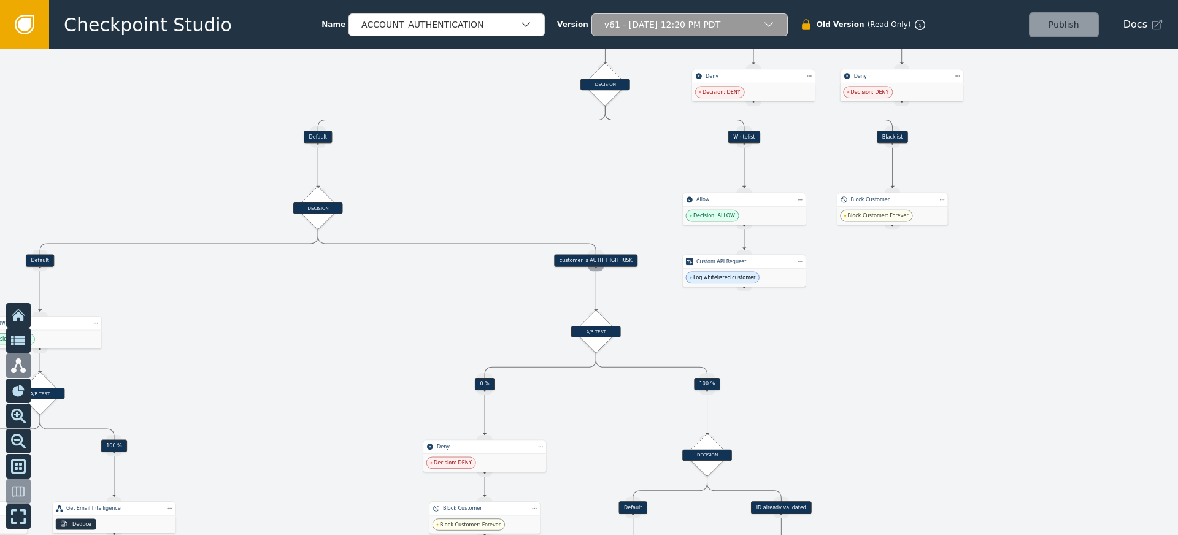
click at [599, 262] on div "Source Handle for step" at bounding box center [595, 266] width 15 height 9
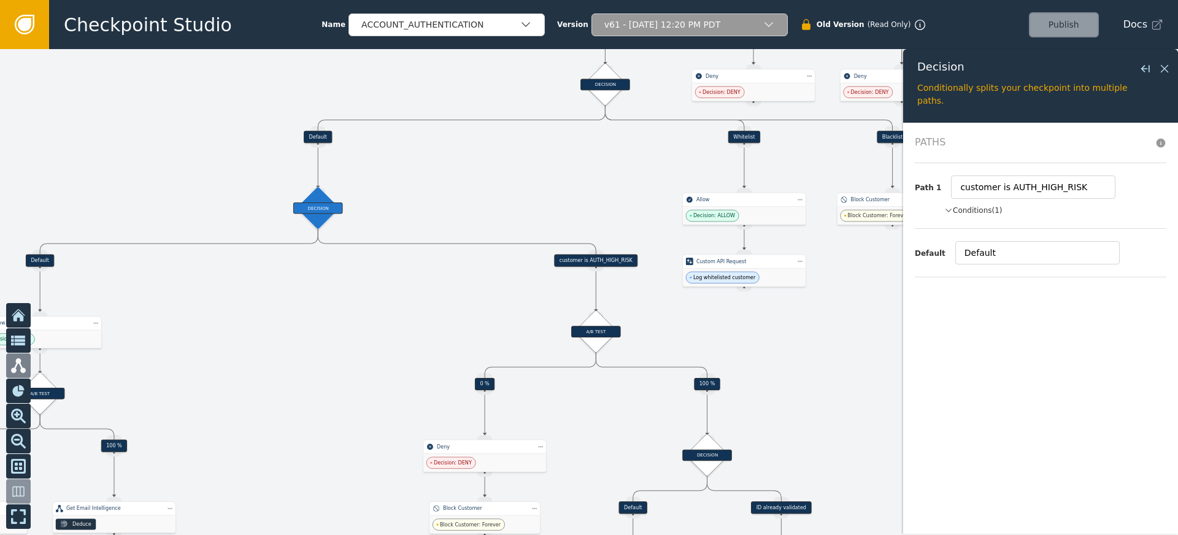
click at [985, 212] on button "Conditions (1)" at bounding box center [973, 210] width 58 height 11
click at [1168, 66] on icon at bounding box center [1163, 68] width 13 height 13
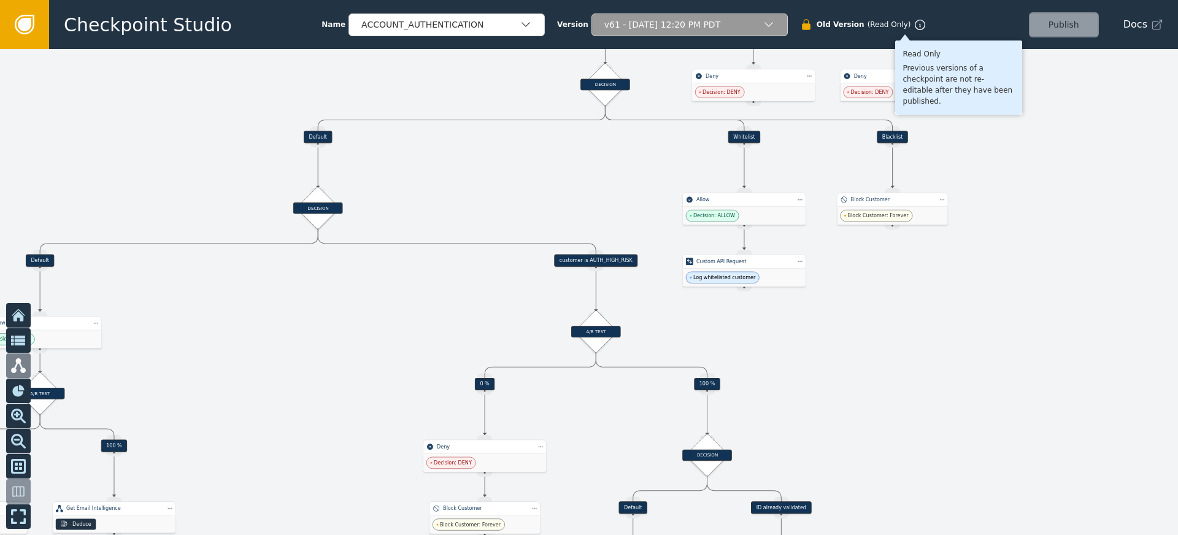
click at [740, 22] on div "v61 - [DATE] 12:20 PM PDT" at bounding box center [683, 24] width 158 height 13
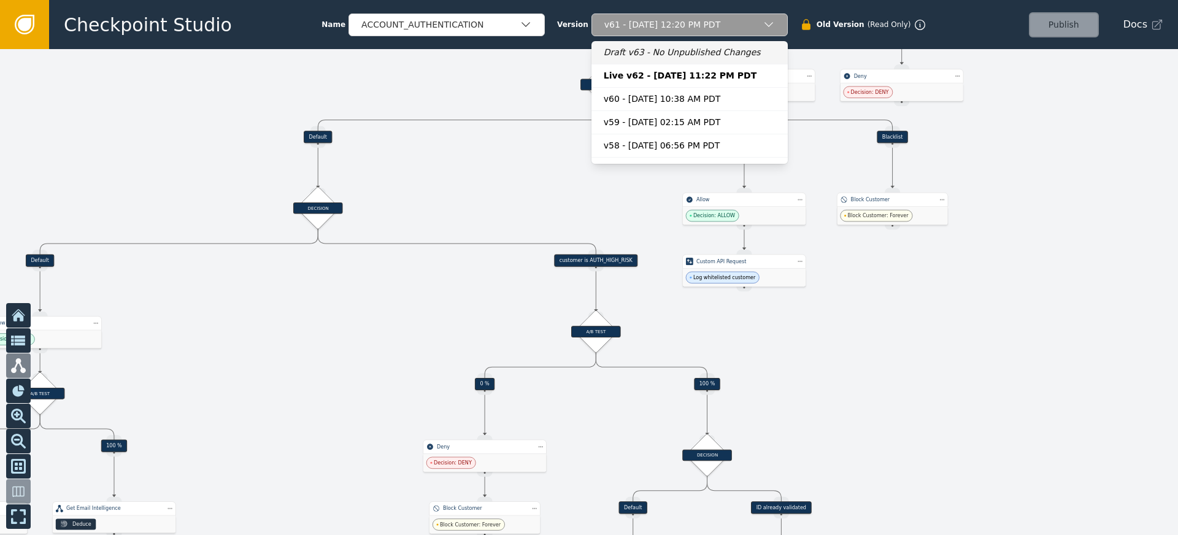
click at [647, 57] on div "Draft v63 - No Unpublished Changes" at bounding box center [690, 52] width 172 height 13
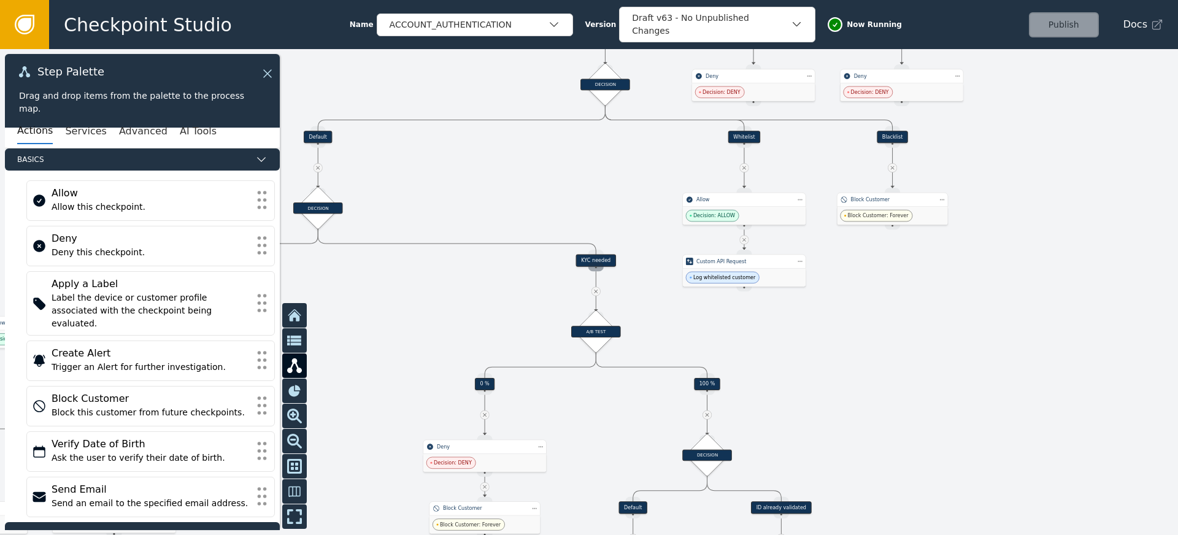
click at [594, 264] on div "Source Handle for step" at bounding box center [595, 266] width 15 height 9
click at [603, 261] on div "KYC needed" at bounding box center [596, 261] width 40 height 12
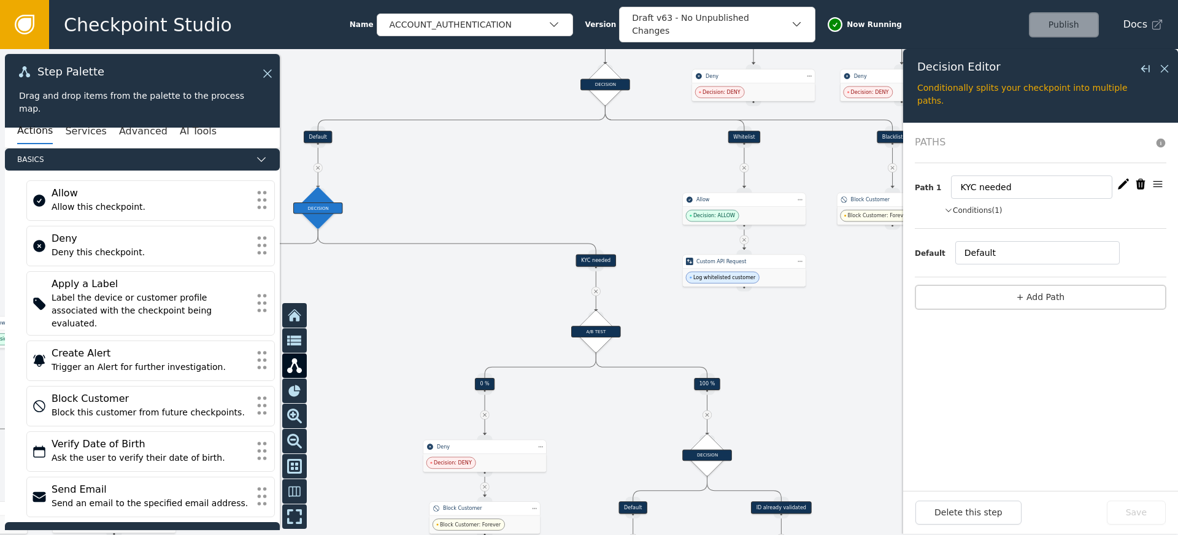
click at [973, 210] on button "Conditions (1)" at bounding box center [973, 210] width 58 height 11
click at [1122, 183] on icon "button" at bounding box center [1122, 183] width 11 height 10
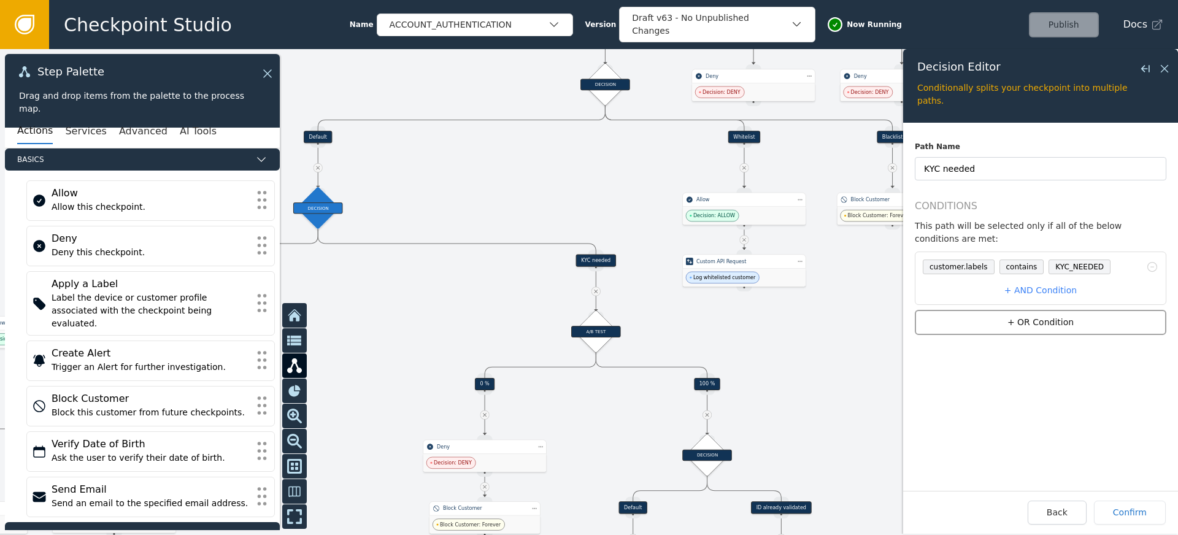
click at [1017, 322] on button "+ OR Condition" at bounding box center [1039, 322] width 251 height 25
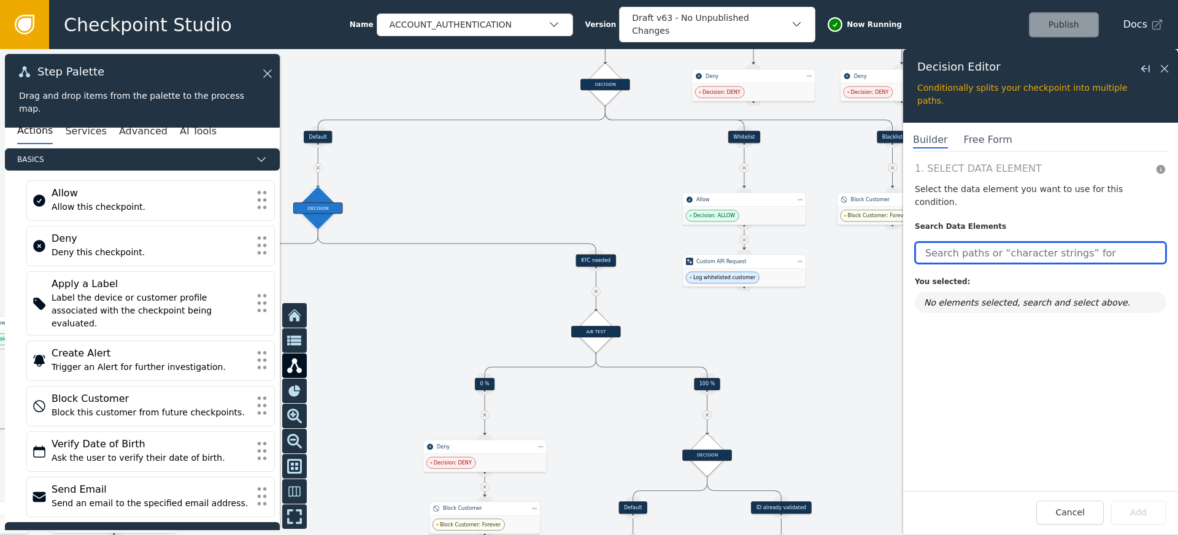
click at [966, 243] on input "text" at bounding box center [1039, 253] width 251 height 22
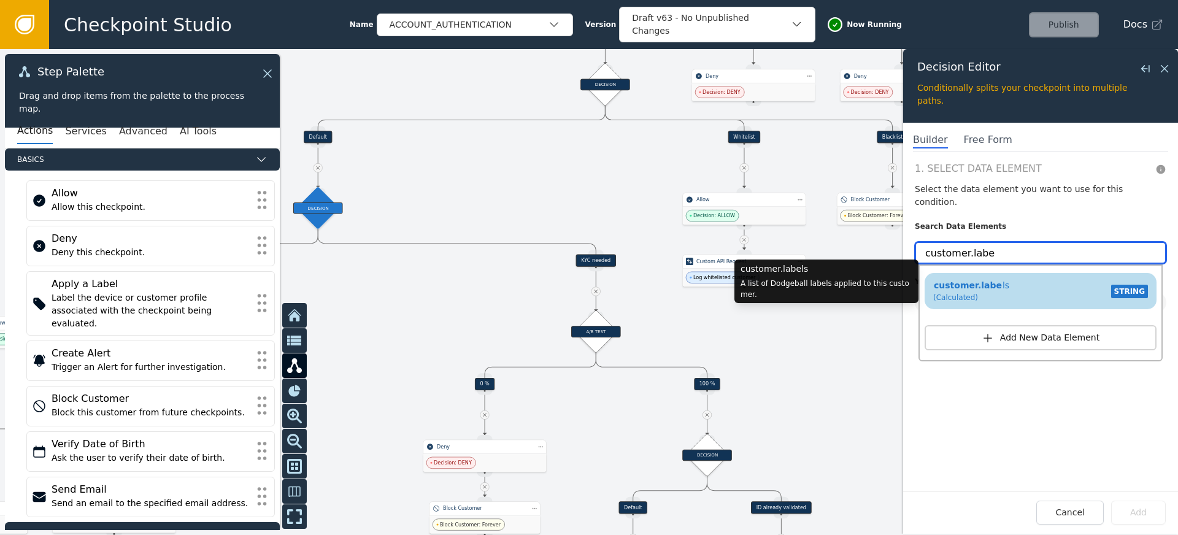
type input "customer.labe"
click at [1012, 278] on div "customer.labe ls (Calculated) STRING" at bounding box center [1040, 291] width 220 height 29
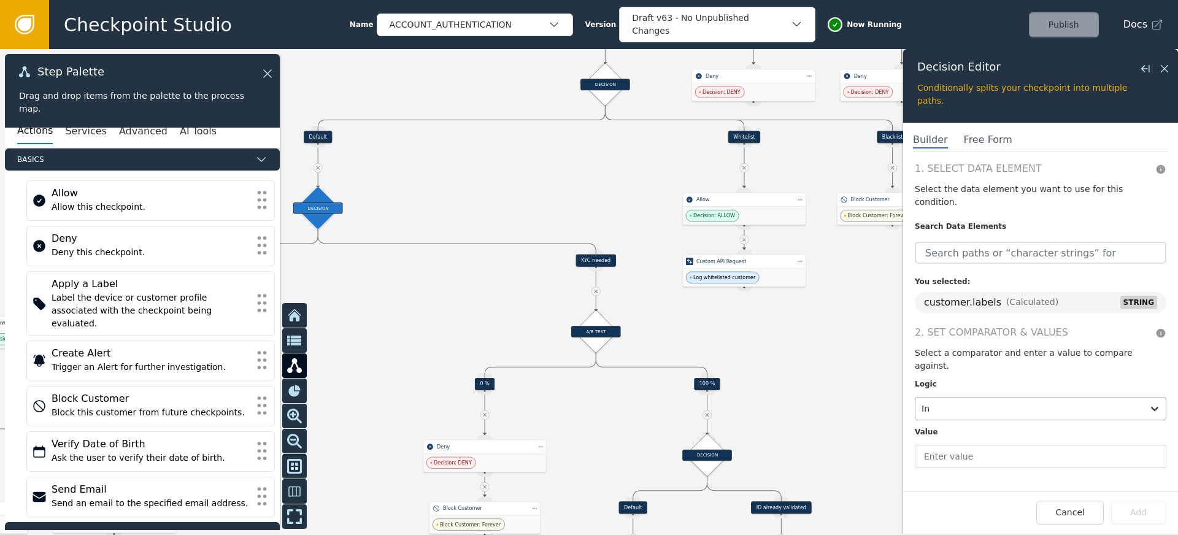
click at [986, 400] on div at bounding box center [1028, 408] width 215 height 17
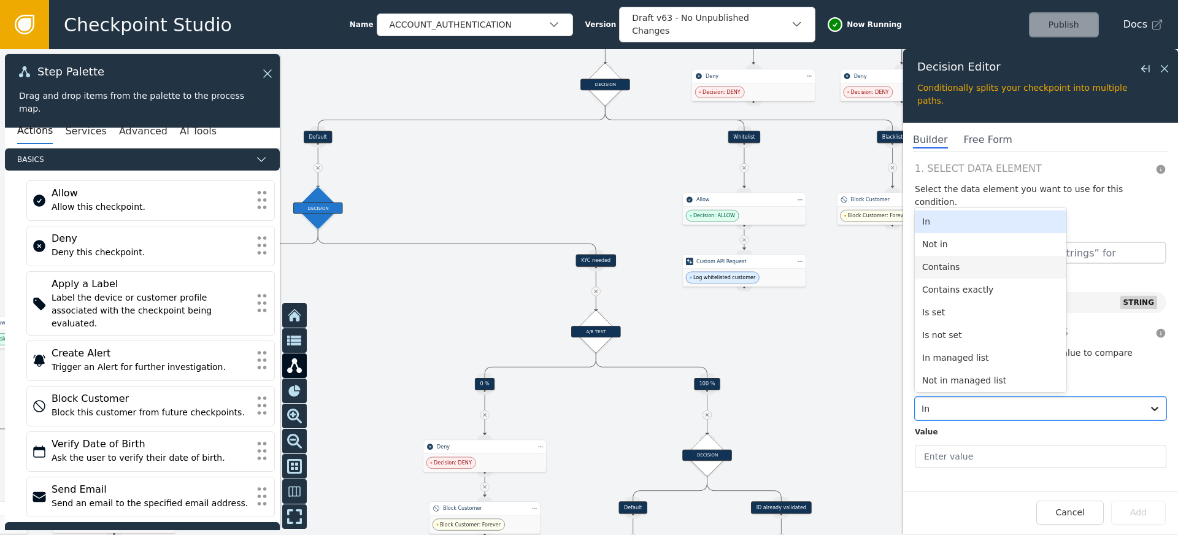
click at [961, 256] on div "Contains" at bounding box center [989, 267] width 151 height 23
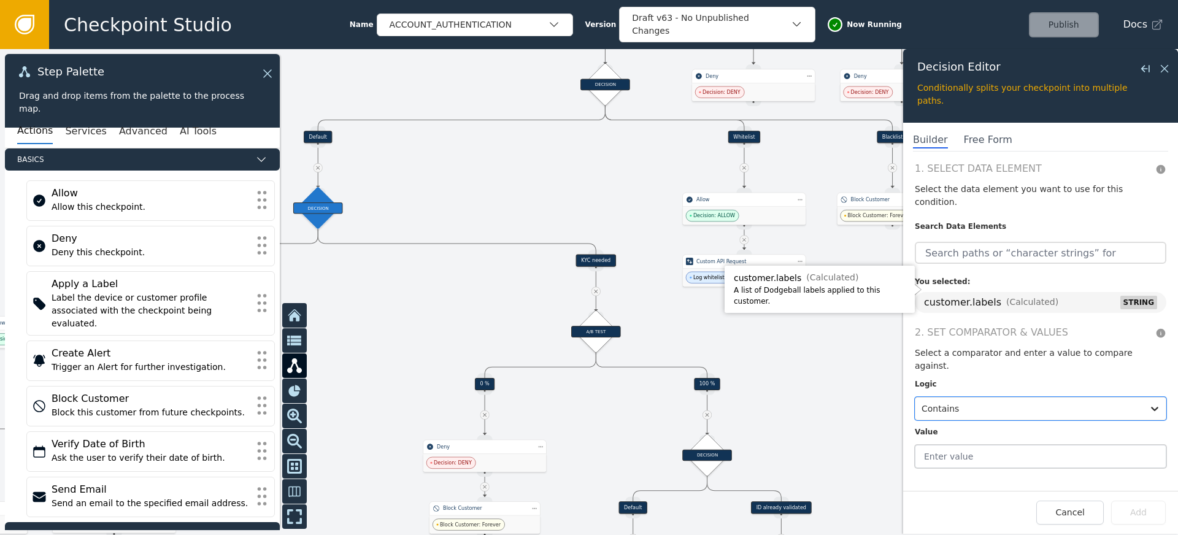
click at [992, 445] on input "text" at bounding box center [1039, 456] width 251 height 23
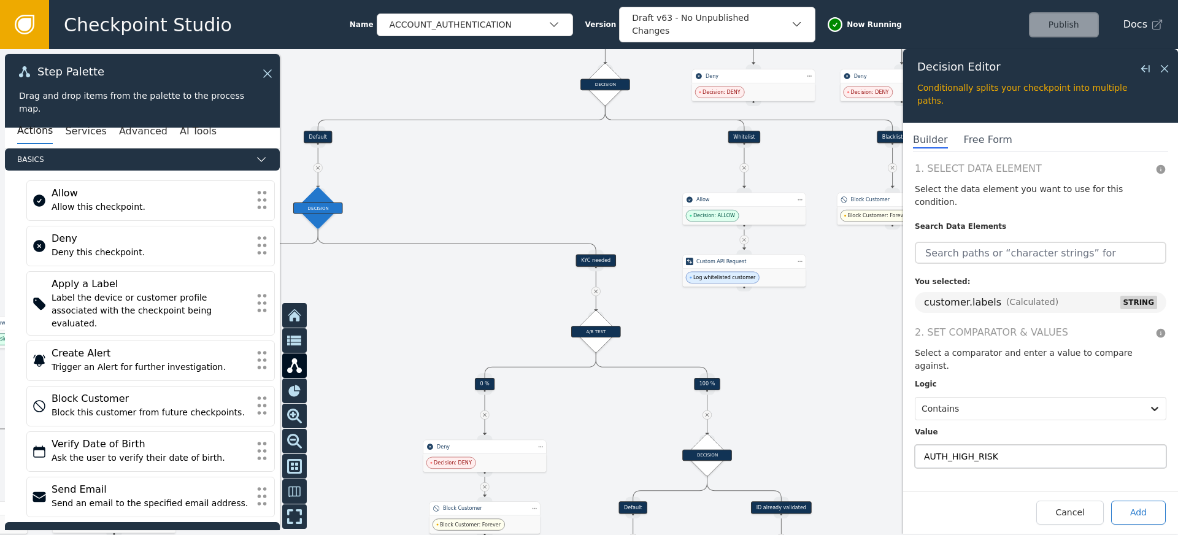
type input "AUTH_HIGH_RISK"
click at [1142, 511] on button "Add" at bounding box center [1138, 512] width 55 height 24
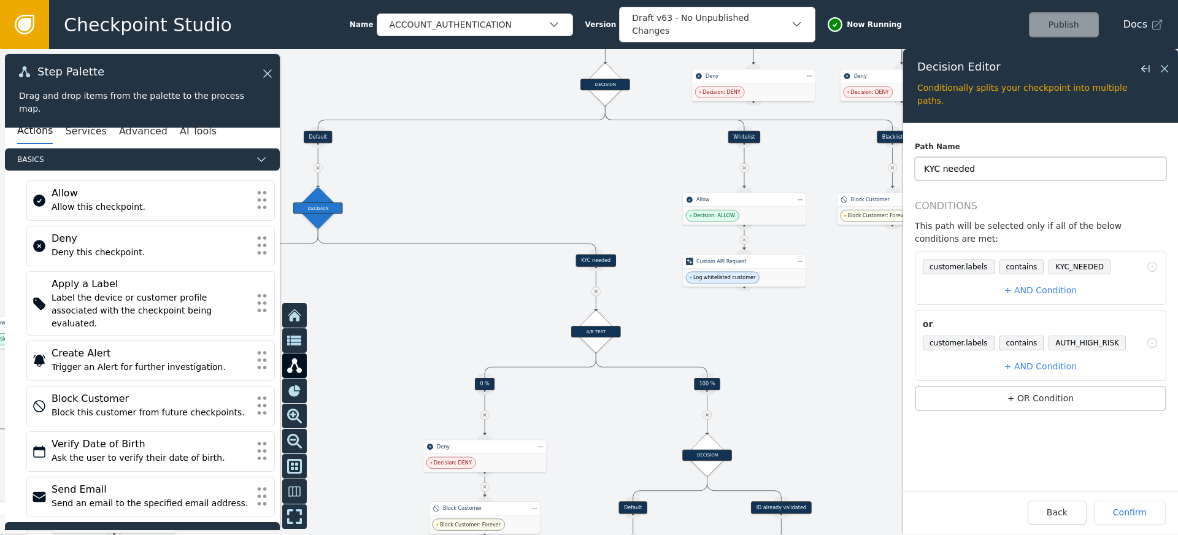
click at [997, 167] on input "KYC needed" at bounding box center [1039, 168] width 251 height 23
click at [1130, 510] on button "Confirm" at bounding box center [1130, 512] width 72 height 24
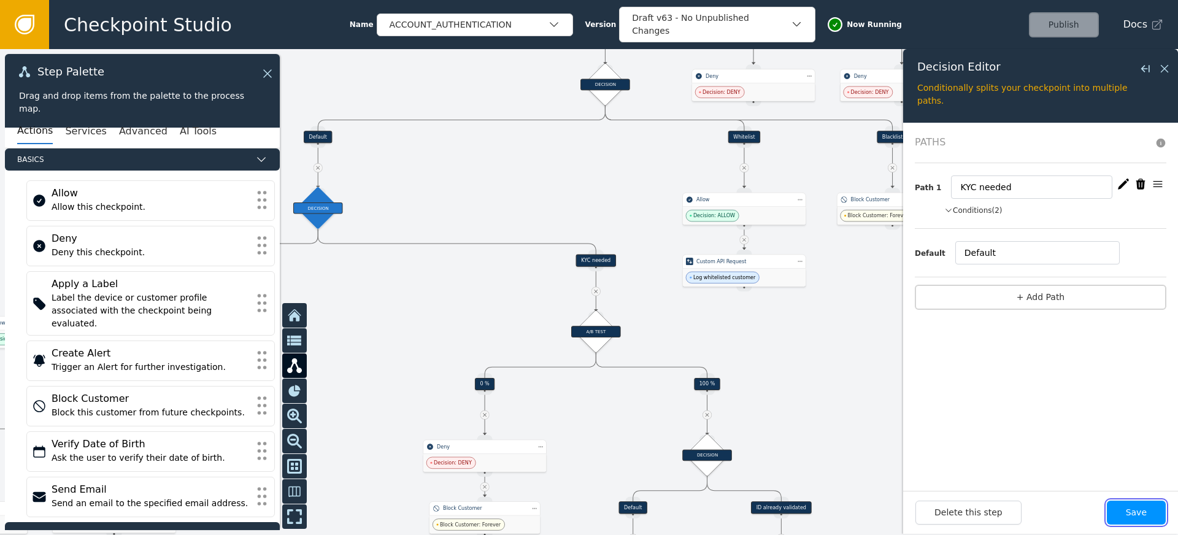
click at [1130, 507] on button "Save" at bounding box center [1135, 512] width 59 height 24
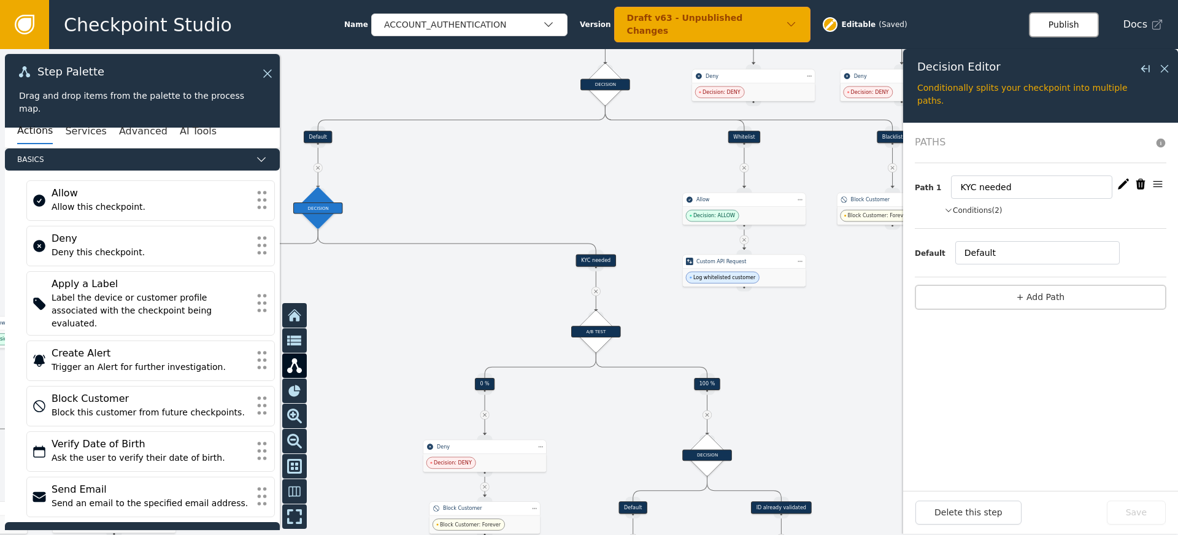
click at [1086, 27] on button "Publish" at bounding box center [1064, 24] width 70 height 25
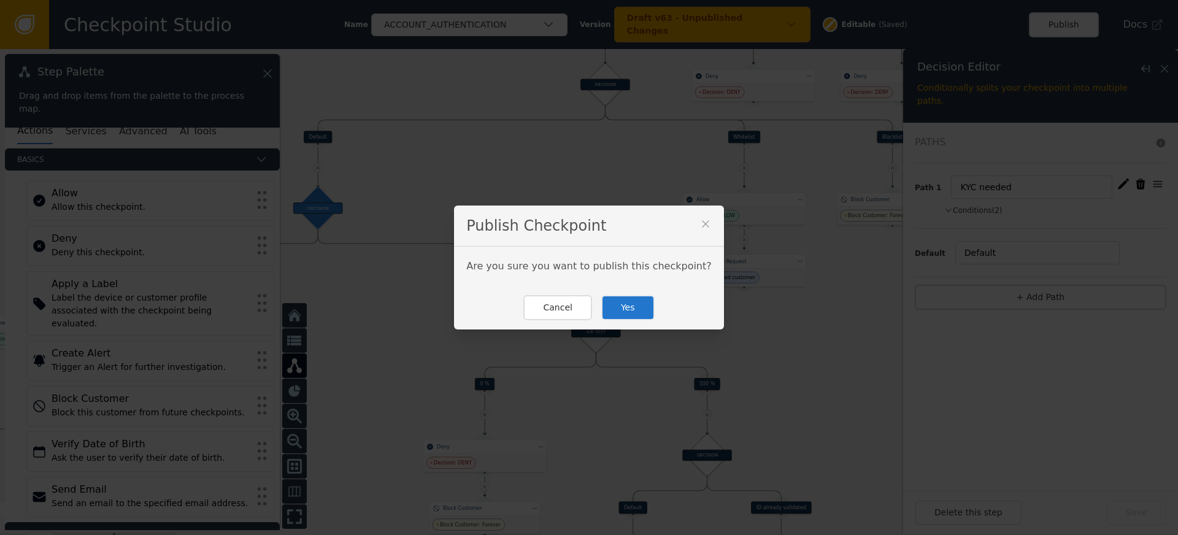
click at [615, 310] on button "Yes" at bounding box center [627, 307] width 53 height 25
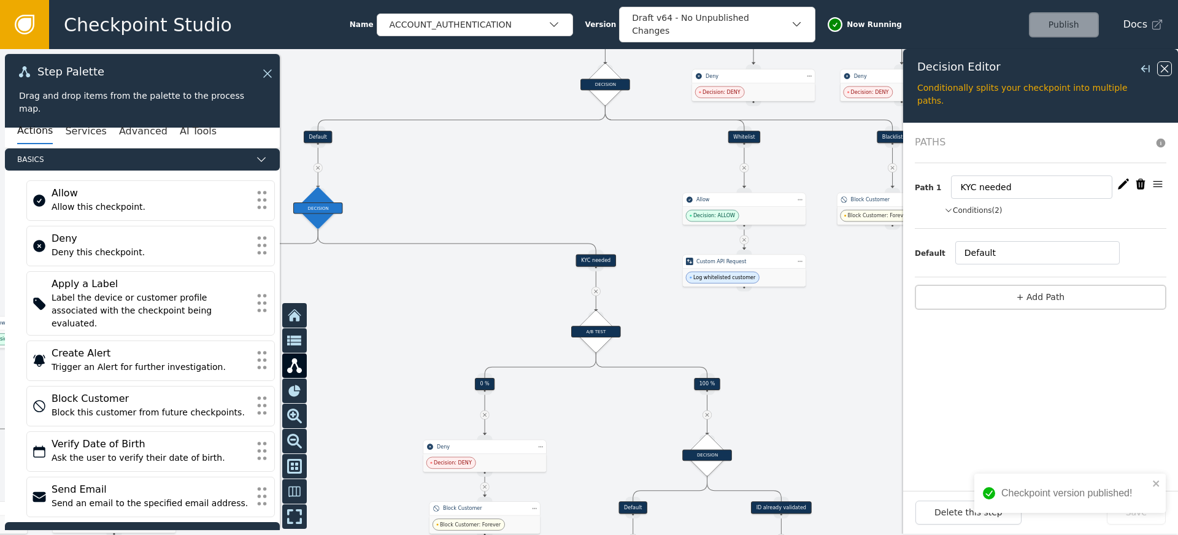
click at [1165, 71] on icon at bounding box center [1163, 68] width 13 height 13
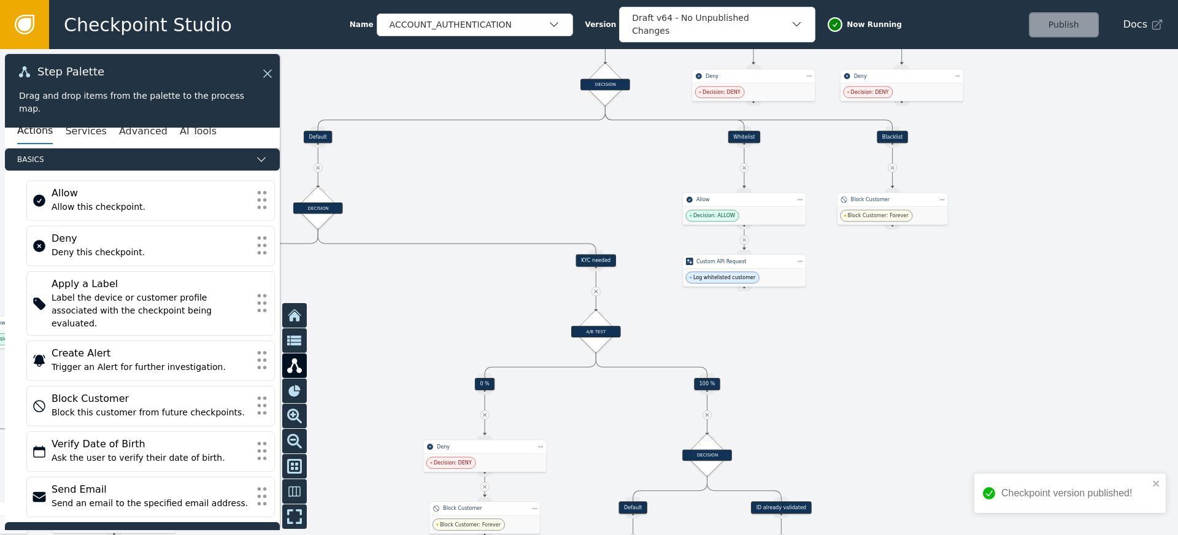
click at [602, 261] on div "KYC needed" at bounding box center [596, 261] width 40 height 12
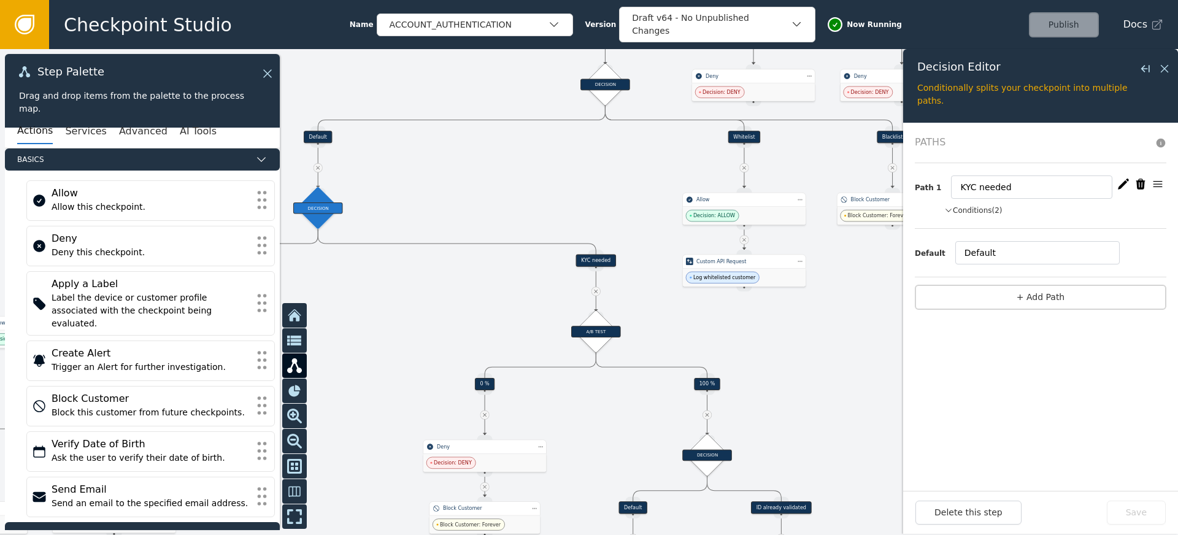
click at [975, 210] on button "Conditions (2)" at bounding box center [973, 210] width 58 height 11
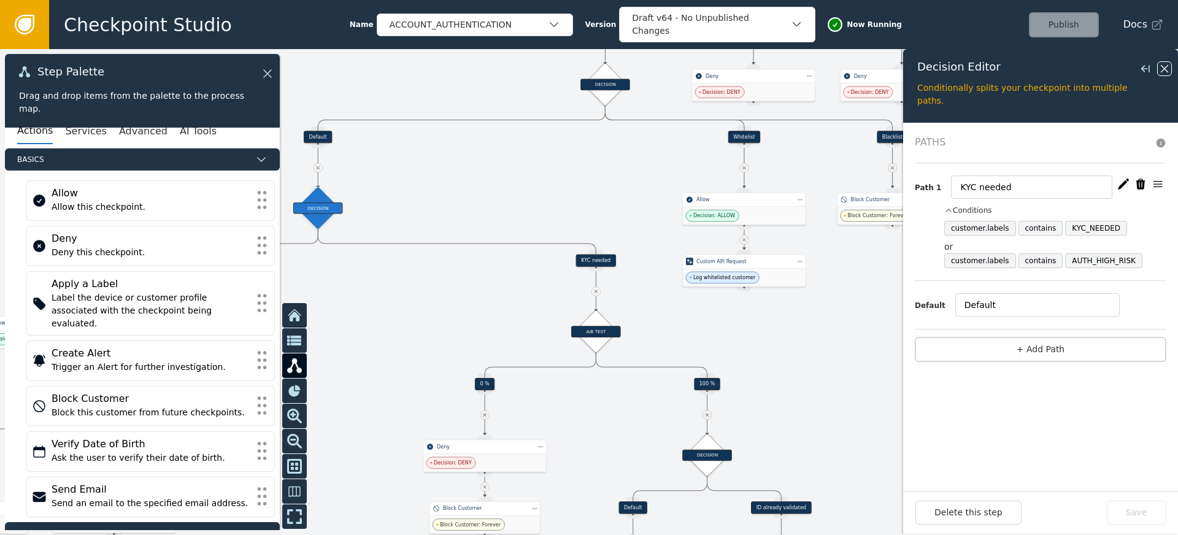
click at [1165, 72] on icon at bounding box center [1163, 68] width 13 height 13
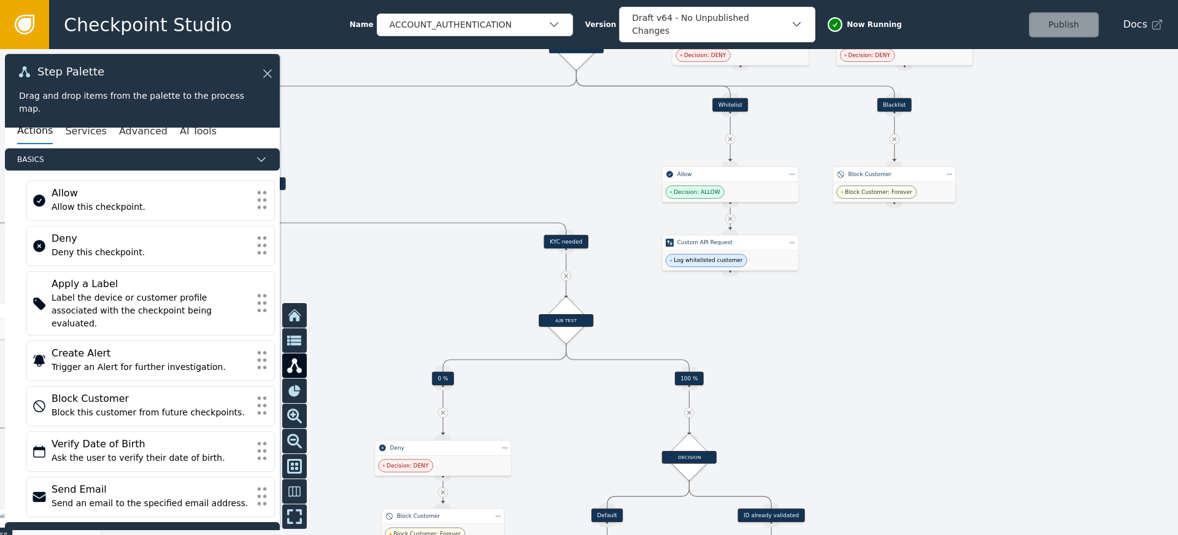
drag, startPoint x: 788, startPoint y: 338, endPoint x: 770, endPoint y: 266, distance: 73.9
click at [770, 266] on div at bounding box center [589, 292] width 1178 height 486
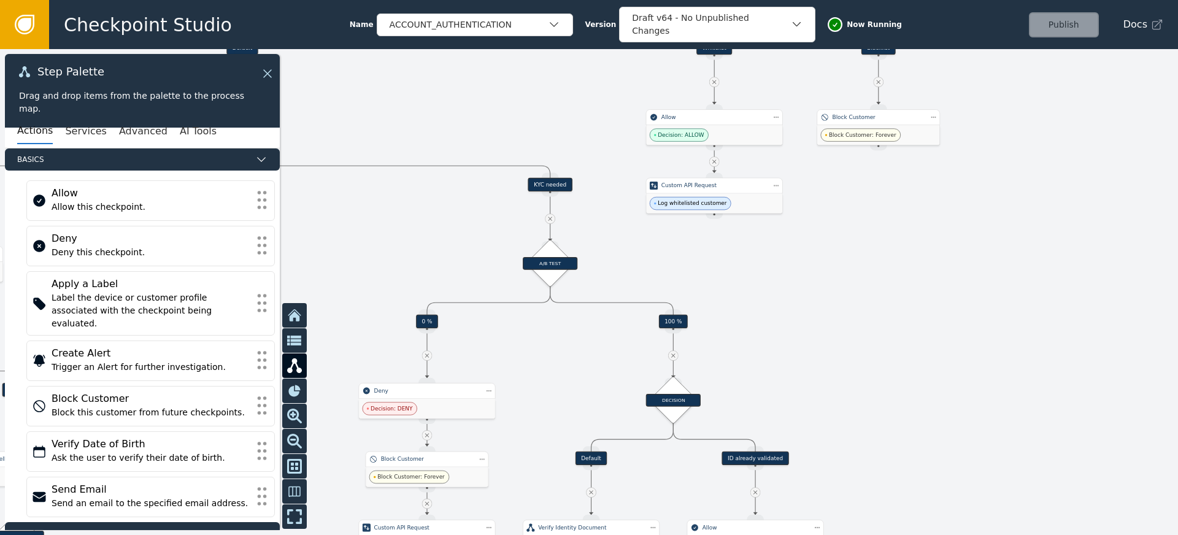
drag, startPoint x: 878, startPoint y: 277, endPoint x: 746, endPoint y: 269, distance: 132.1
click at [746, 269] on div at bounding box center [589, 292] width 1178 height 486
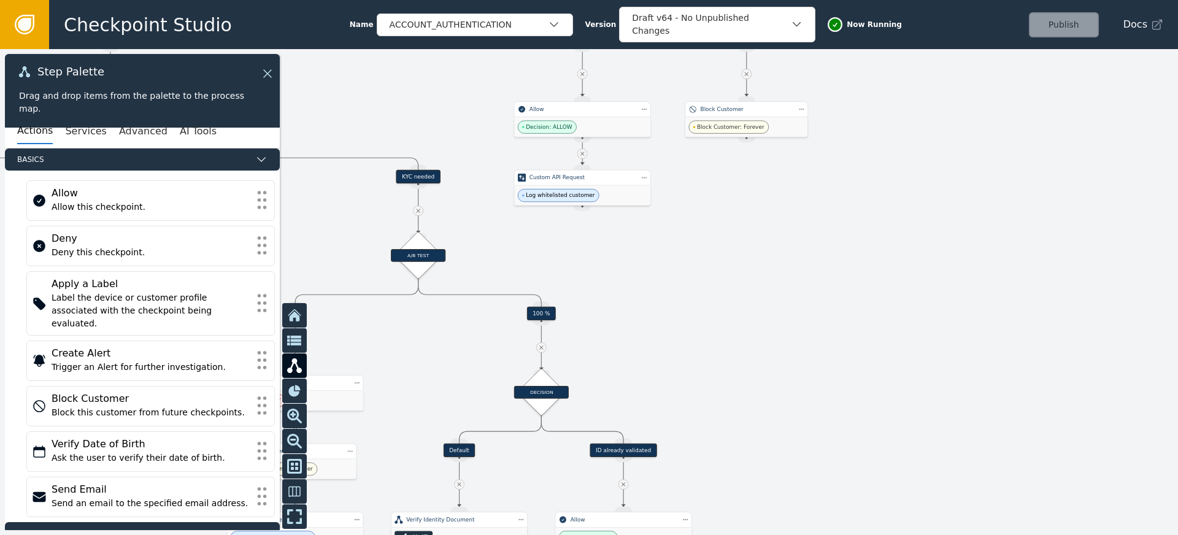
drag, startPoint x: 607, startPoint y: 278, endPoint x: 776, endPoint y: 275, distance: 169.3
click at [773, 275] on div at bounding box center [589, 292] width 1178 height 486
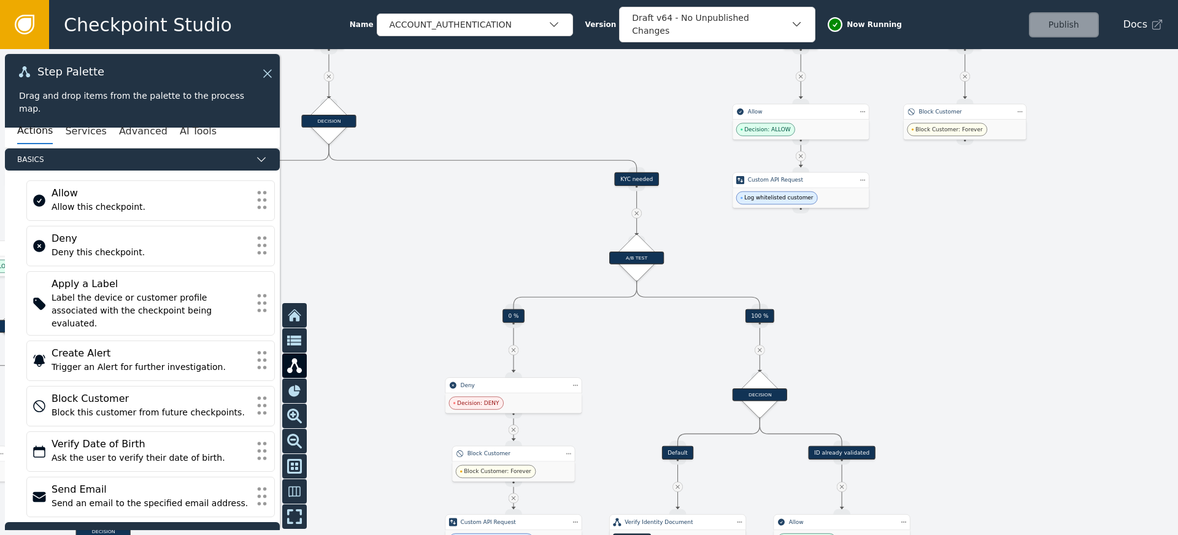
click at [638, 179] on div "KYC needed" at bounding box center [637, 178] width 44 height 13
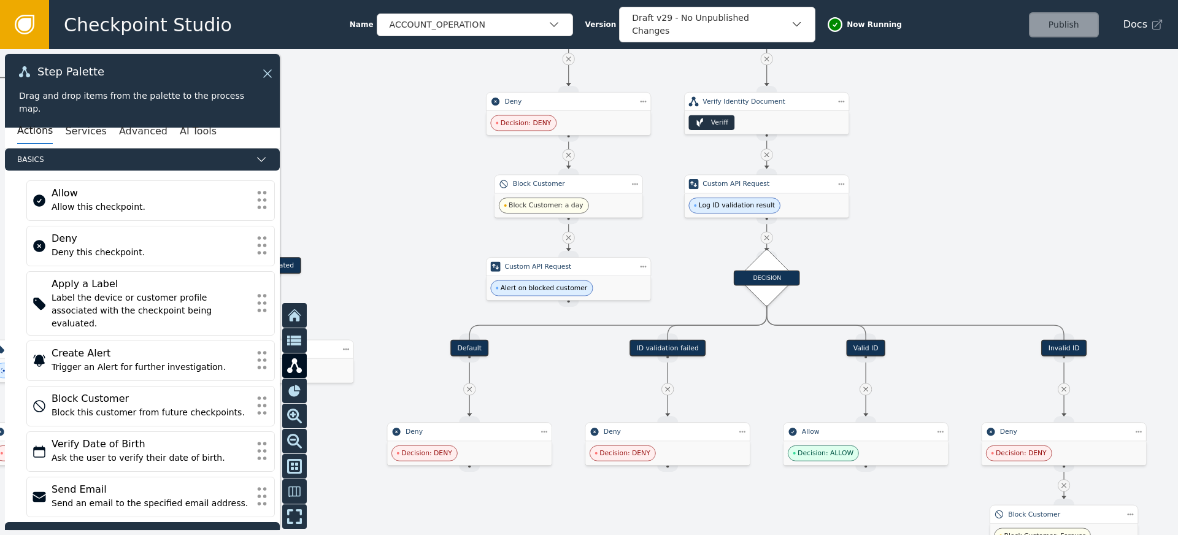
drag, startPoint x: 392, startPoint y: 207, endPoint x: 724, endPoint y: 209, distance: 331.8
click at [663, 207] on div at bounding box center [589, 292] width 1178 height 486
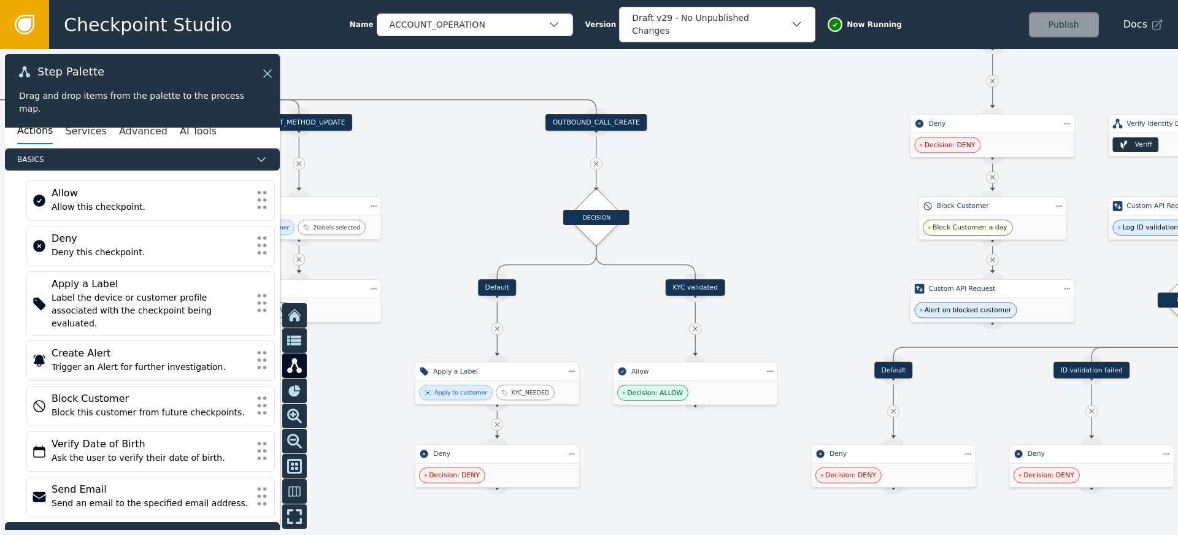
drag, startPoint x: 672, startPoint y: 228, endPoint x: 774, endPoint y: 229, distance: 101.8
click at [774, 229] on div at bounding box center [589, 292] width 1178 height 486
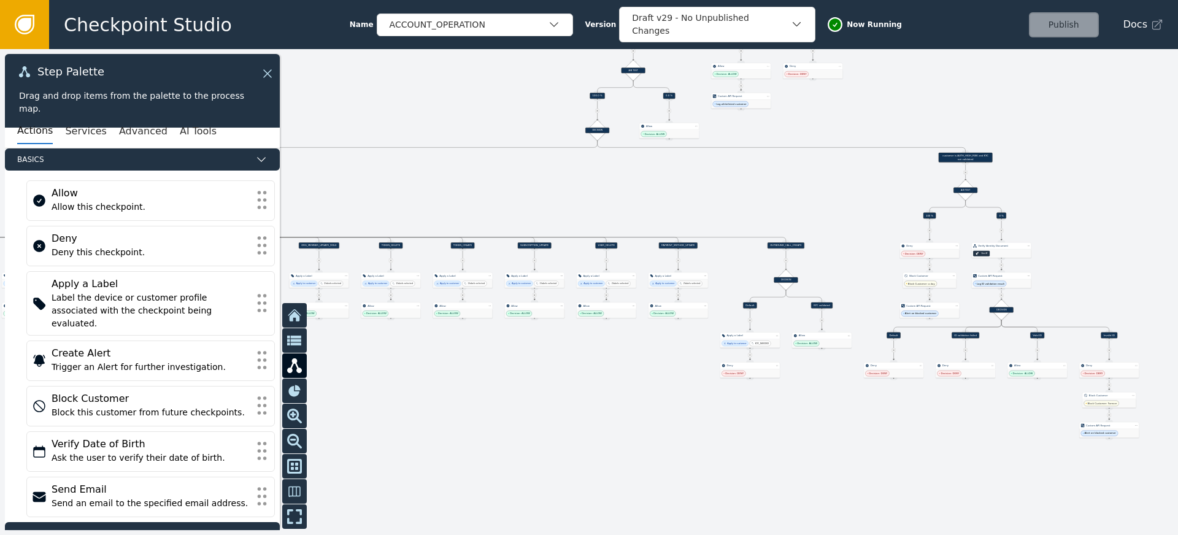
drag, startPoint x: 750, startPoint y: 159, endPoint x: 879, endPoint y: 231, distance: 147.7
click at [879, 231] on div at bounding box center [589, 292] width 1178 height 486
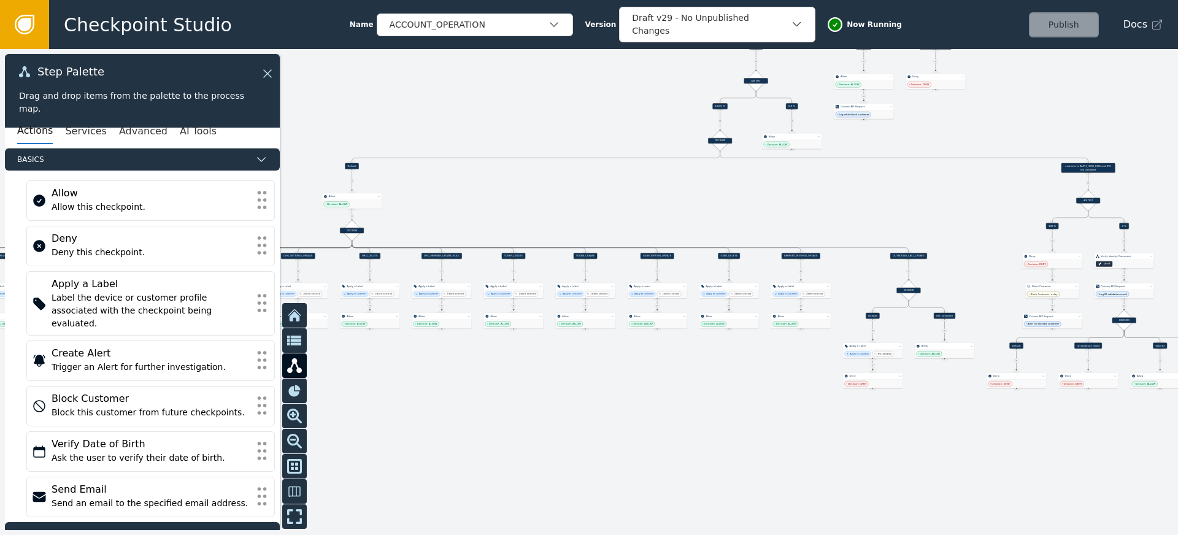
drag, startPoint x: 540, startPoint y: 197, endPoint x: 297, endPoint y: 158, distance: 246.0
click at [297, 158] on div at bounding box center [589, 292] width 1178 height 486
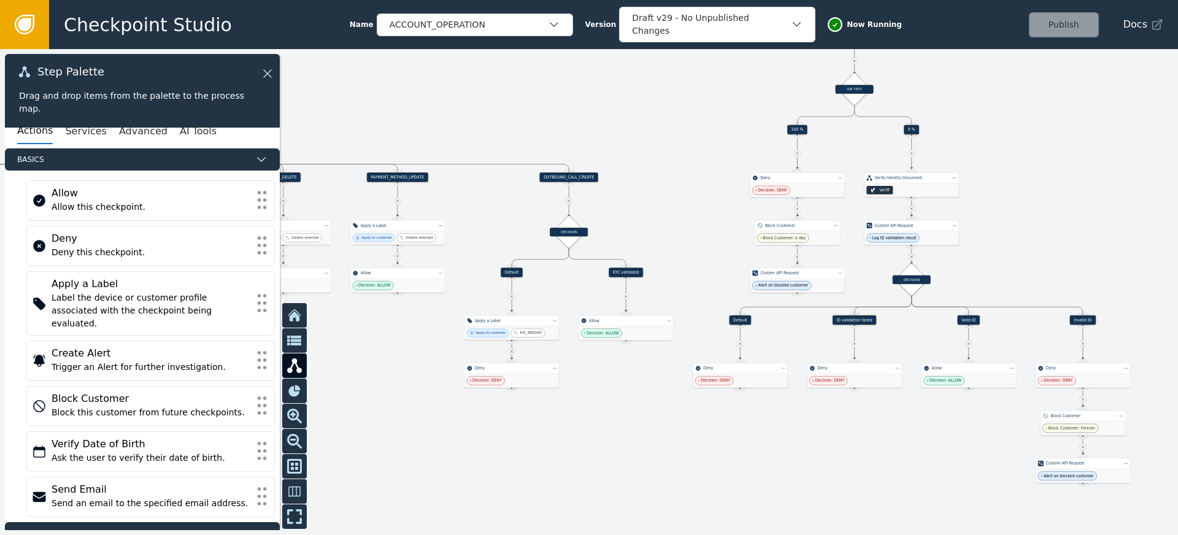
click at [650, 186] on div at bounding box center [589, 292] width 1178 height 486
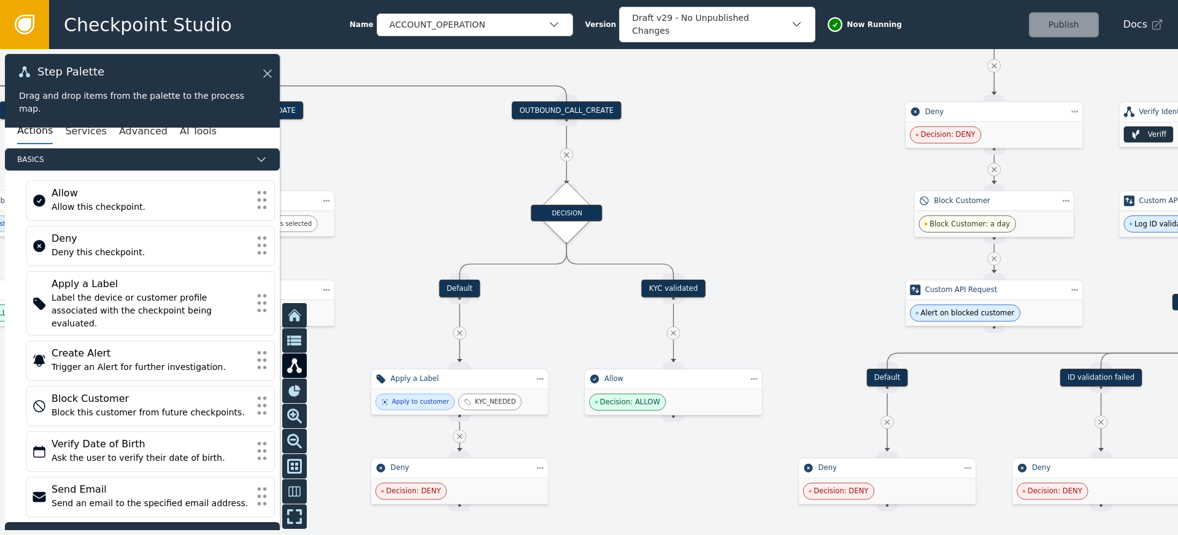
drag, startPoint x: 649, startPoint y: 219, endPoint x: 730, endPoint y: 153, distance: 104.2
click at [730, 153] on div at bounding box center [589, 292] width 1178 height 486
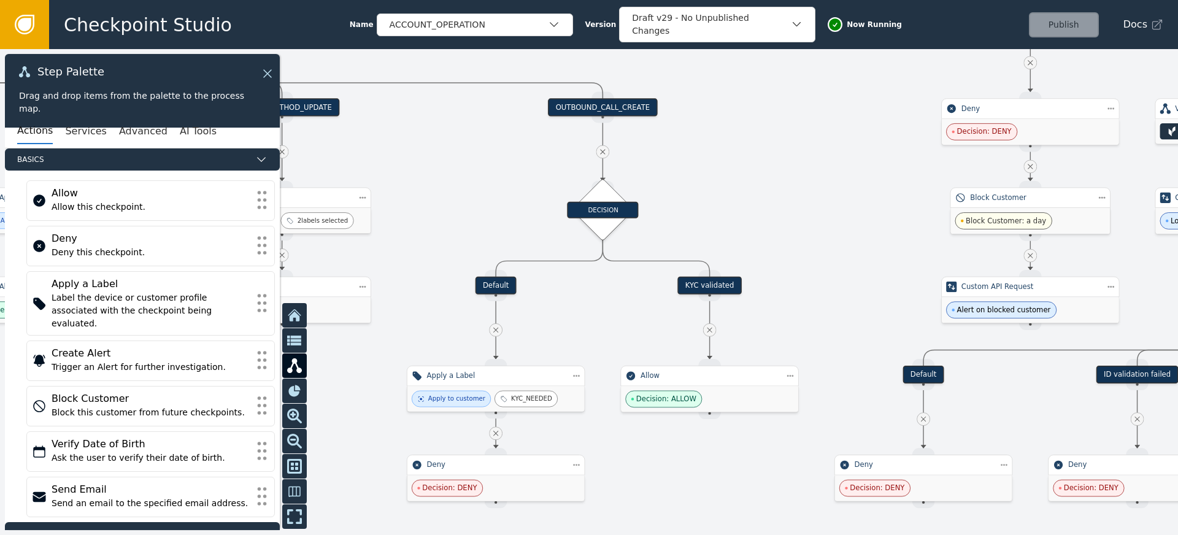
drag, startPoint x: 761, startPoint y: 168, endPoint x: 786, endPoint y: 173, distance: 25.6
click at [786, 173] on div at bounding box center [589, 292] width 1178 height 486
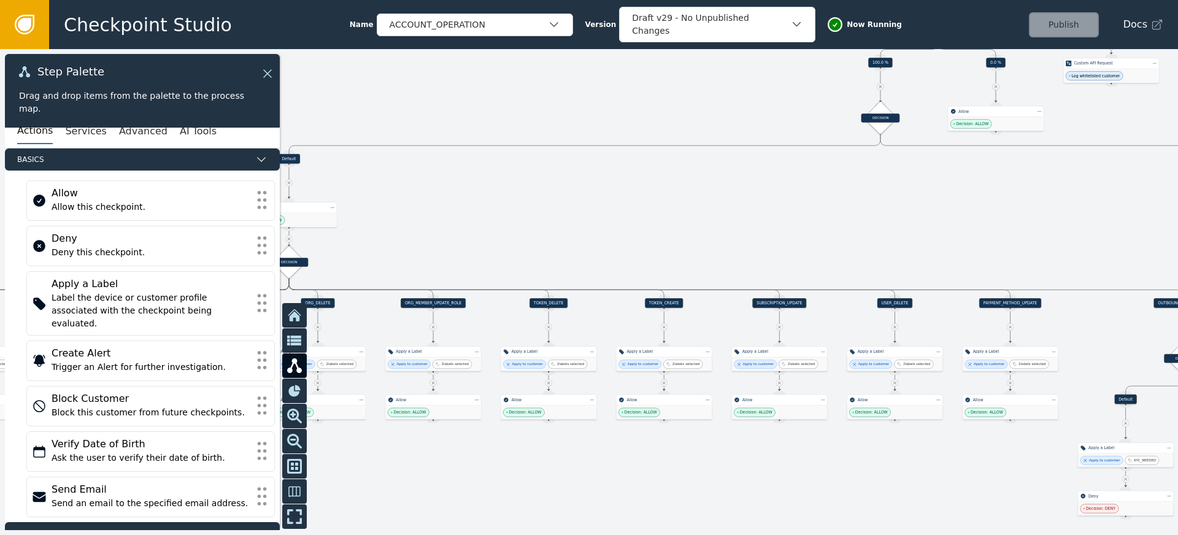
drag, startPoint x: 1006, startPoint y: 216, endPoint x: 834, endPoint y: 366, distance: 227.8
click at [838, 362] on div at bounding box center [589, 292] width 1178 height 486
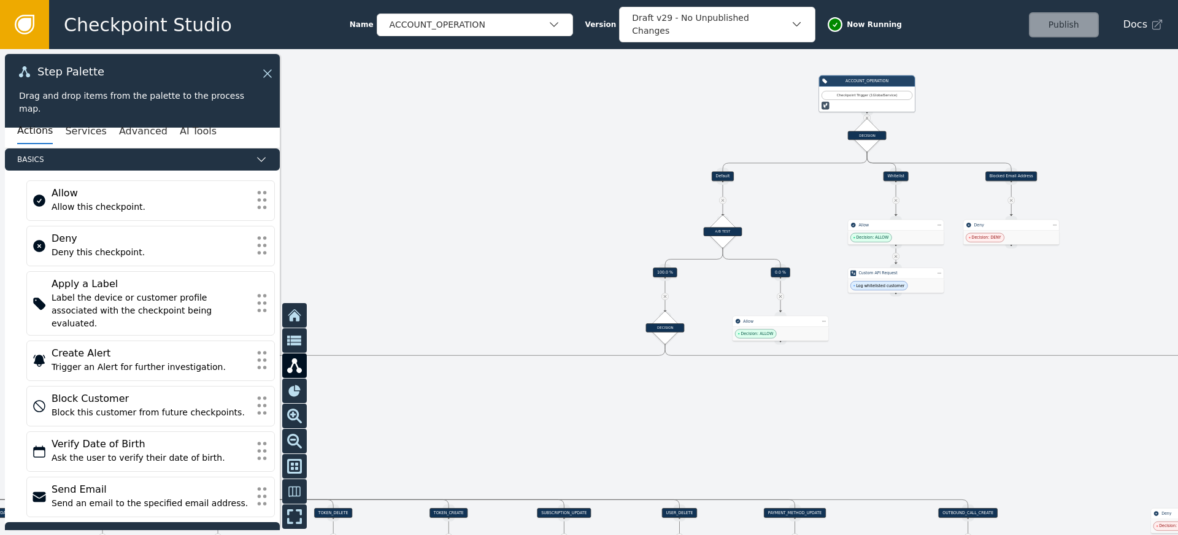
drag, startPoint x: 864, startPoint y: 309, endPoint x: 839, endPoint y: 337, distance: 36.9
click at [839, 337] on div at bounding box center [589, 292] width 1178 height 486
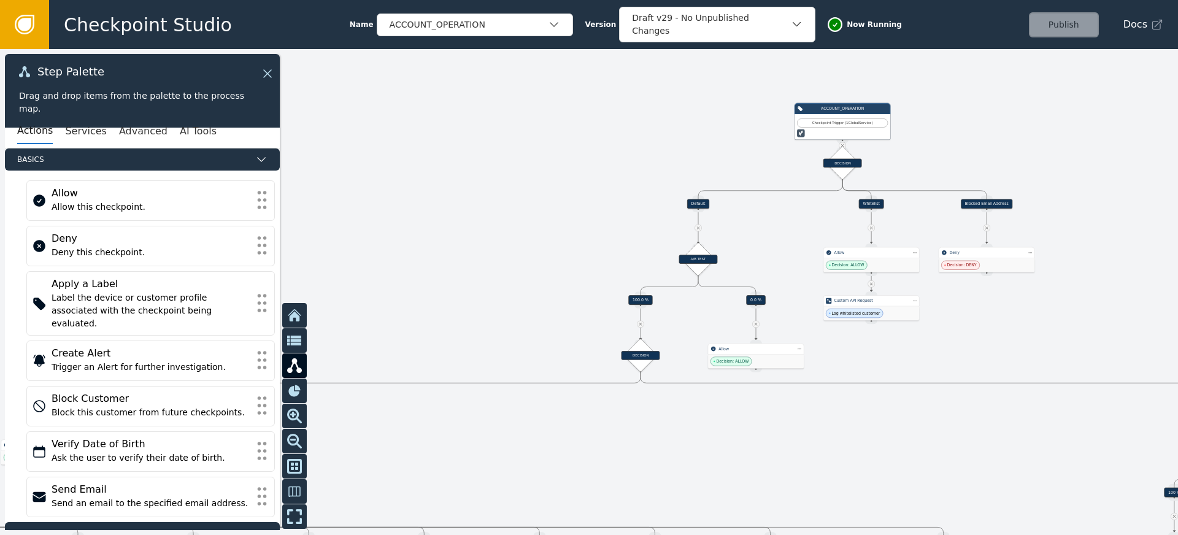
drag, startPoint x: 764, startPoint y: 304, endPoint x: 890, endPoint y: 247, distance: 138.1
click at [883, 248] on div at bounding box center [589, 292] width 1178 height 486
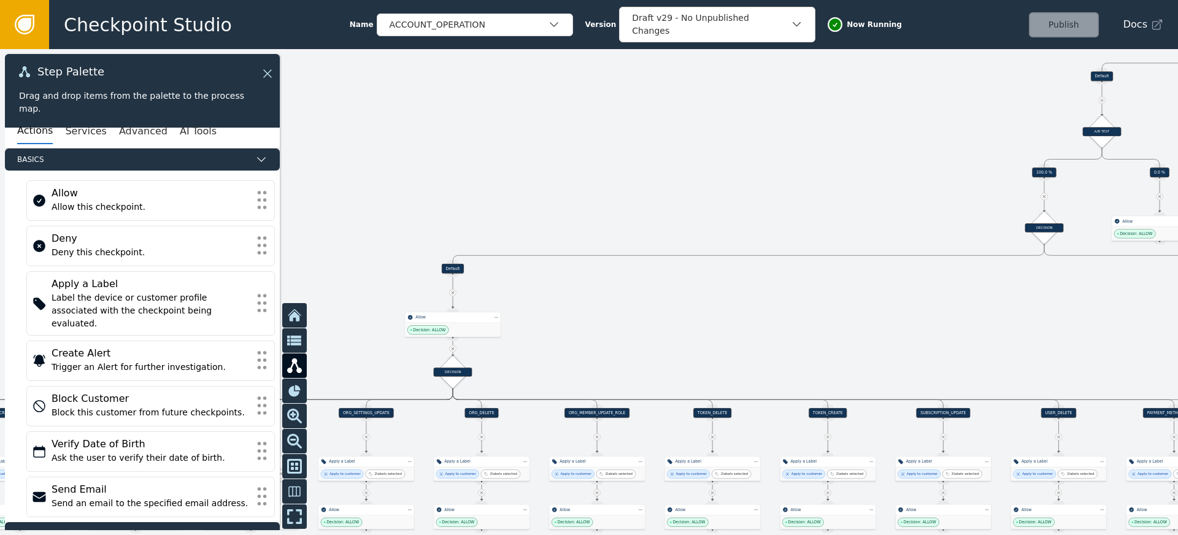
drag, startPoint x: 654, startPoint y: 315, endPoint x: 822, endPoint y: 286, distance: 170.5
click at [875, 280] on div at bounding box center [589, 292] width 1178 height 486
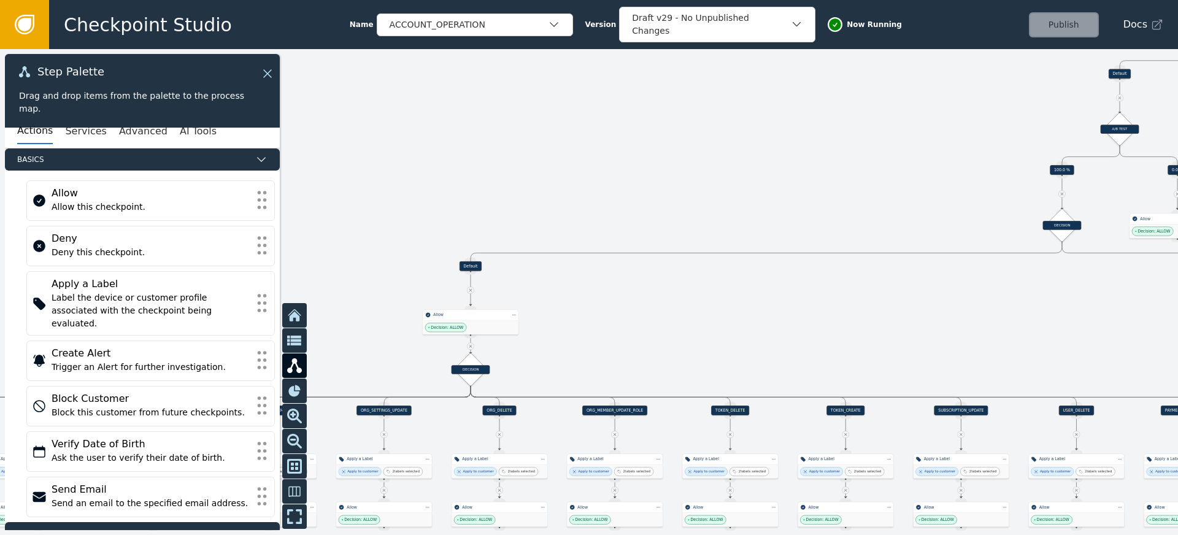
drag, startPoint x: 753, startPoint y: 256, endPoint x: 783, endPoint y: 241, distance: 33.5
click at [770, 247] on div at bounding box center [589, 292] width 1178 height 486
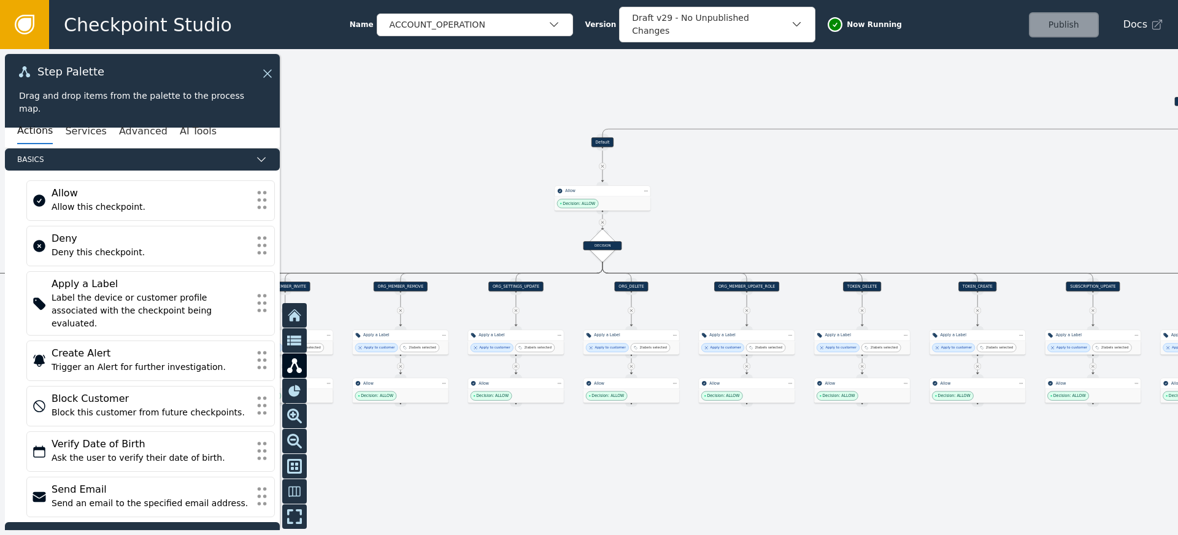
drag, startPoint x: 729, startPoint y: 228, endPoint x: 724, endPoint y: 204, distance: 24.5
click at [724, 204] on div at bounding box center [589, 292] width 1178 height 486
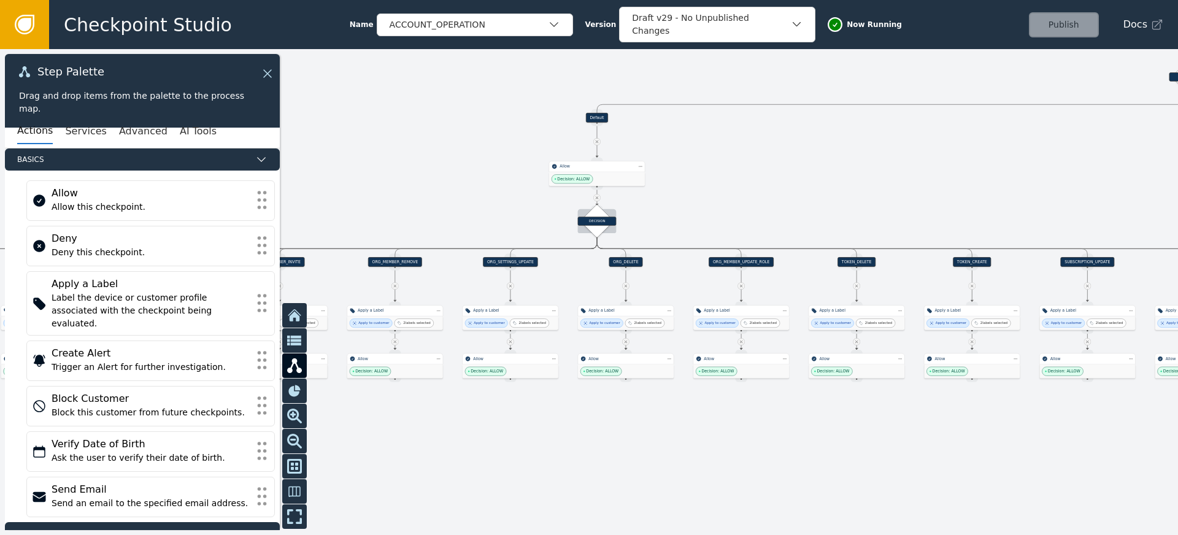
click at [591, 221] on div "DECISION" at bounding box center [597, 221] width 39 height 9
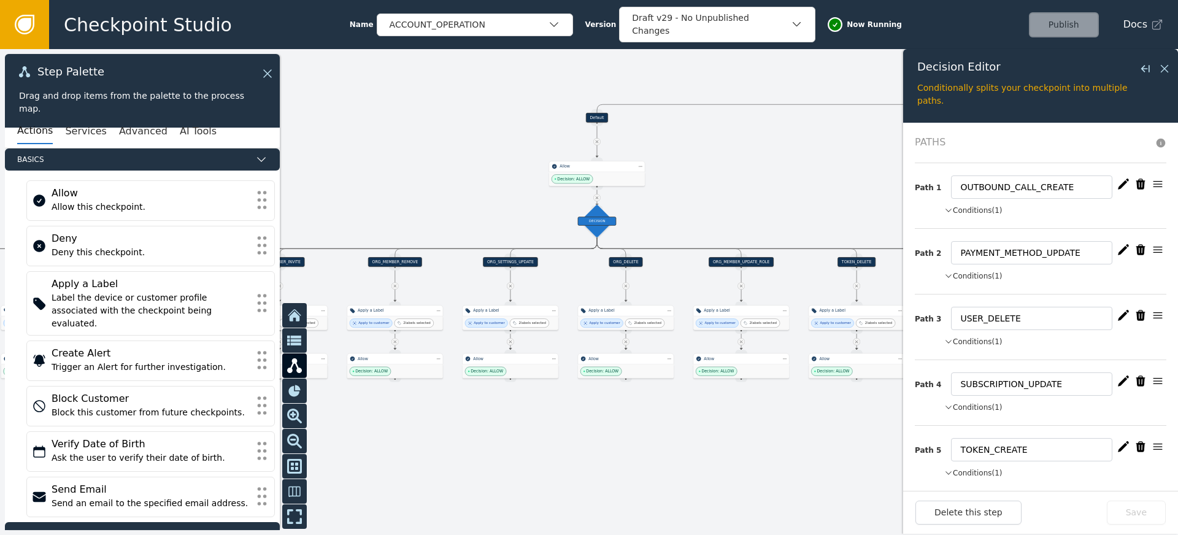
click at [979, 276] on button "Conditions (1)" at bounding box center [973, 275] width 58 height 11
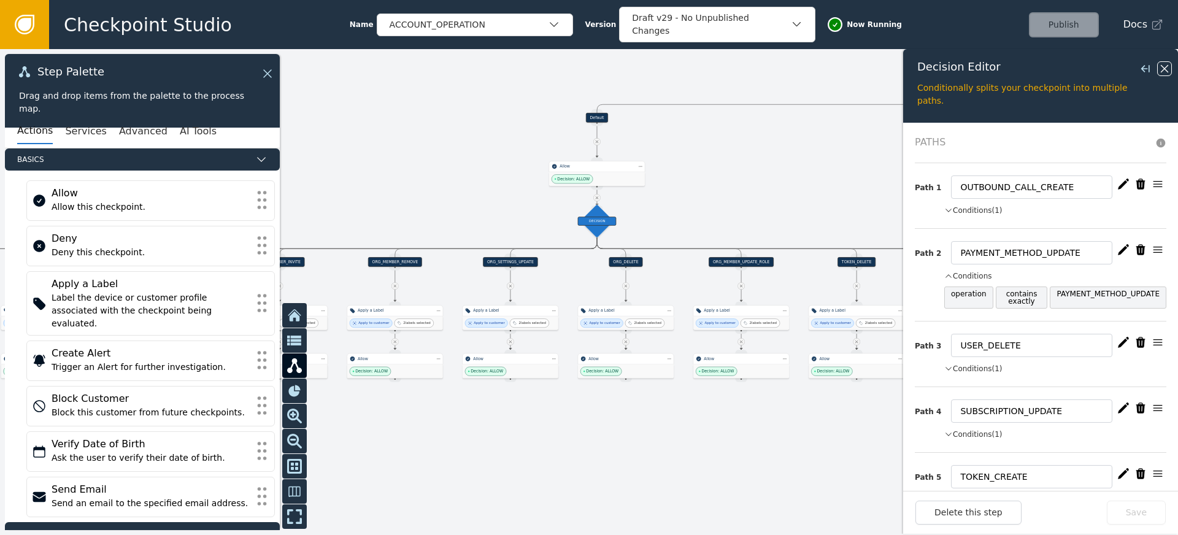
click at [1167, 65] on icon at bounding box center [1163, 68] width 7 height 7
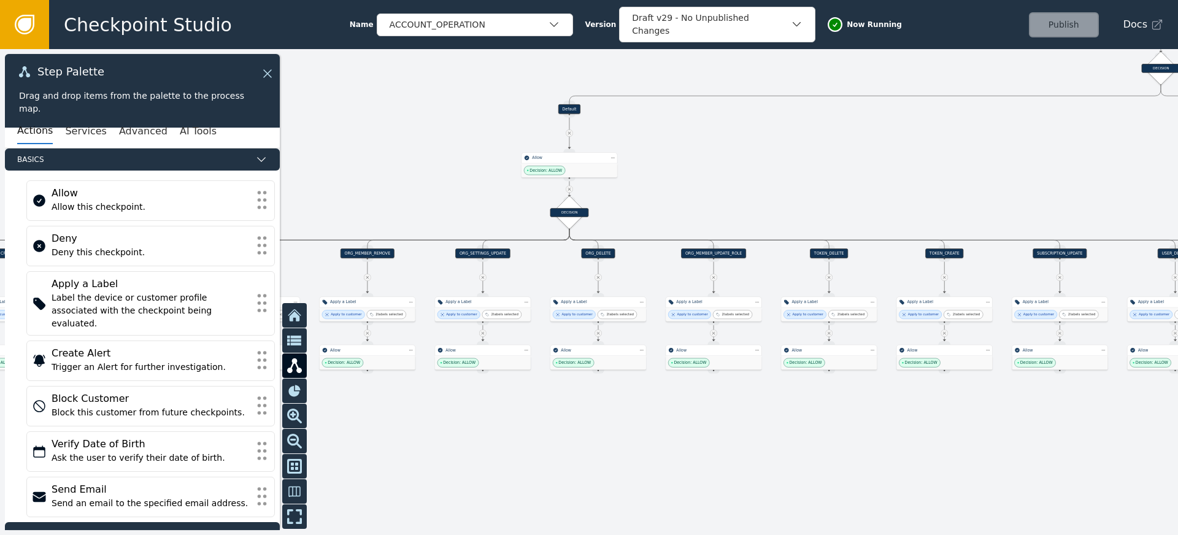
drag, startPoint x: 737, startPoint y: 415, endPoint x: 564, endPoint y: 378, distance: 176.8
click at [564, 378] on div at bounding box center [589, 292] width 1178 height 486
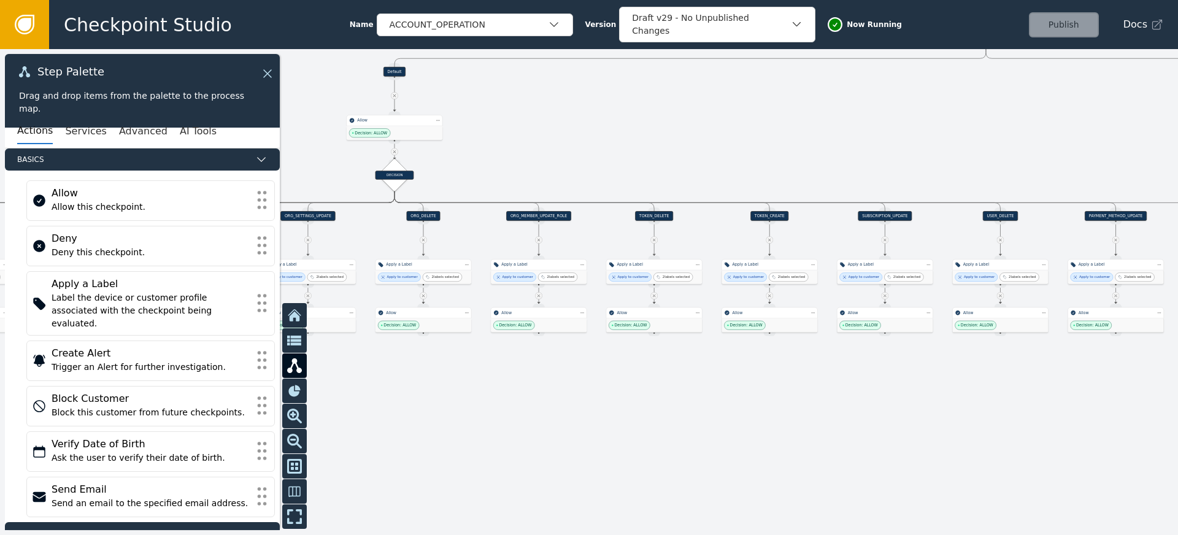
drag, startPoint x: 857, startPoint y: 407, endPoint x: 602, endPoint y: 359, distance: 259.6
click at [618, 362] on div at bounding box center [589, 292] width 1178 height 486
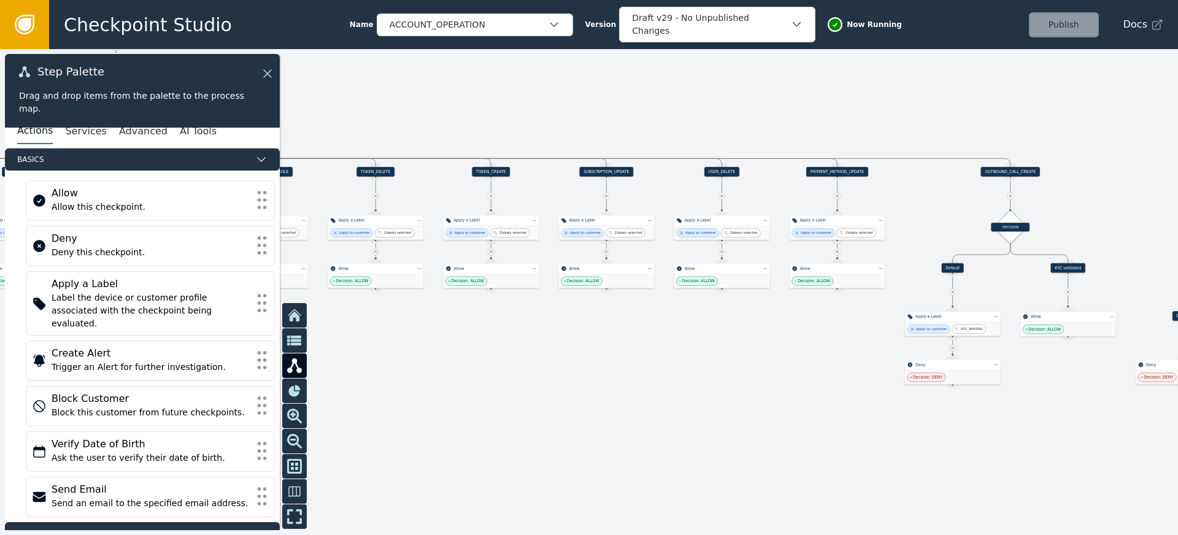
drag, startPoint x: 791, startPoint y: 367, endPoint x: 679, endPoint y: 354, distance: 113.0
click at [687, 357] on div at bounding box center [589, 292] width 1178 height 486
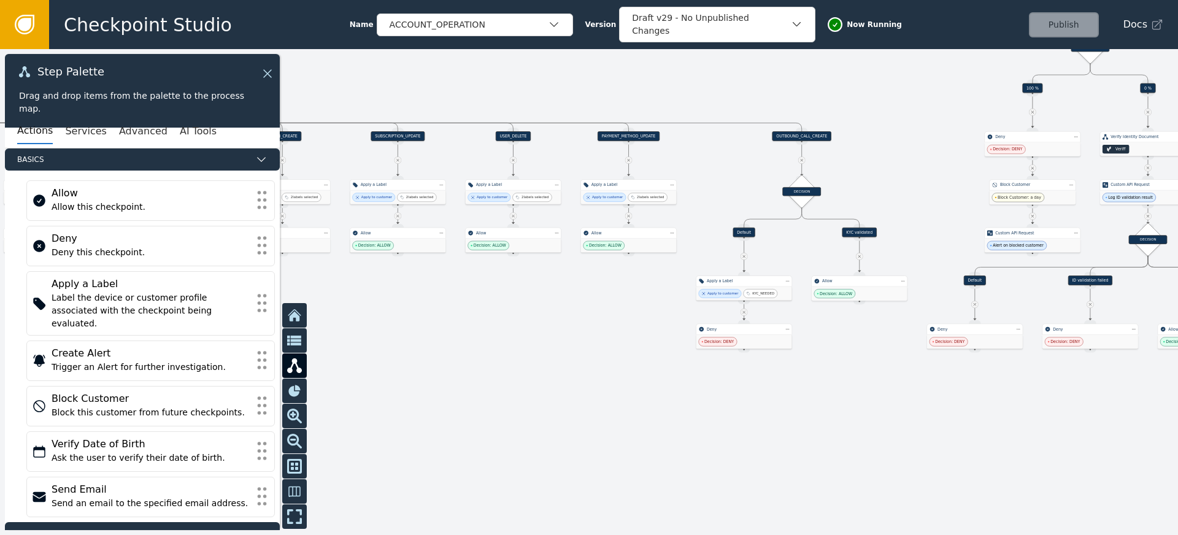
drag, startPoint x: 659, startPoint y: 349, endPoint x: 476, endPoint y: 312, distance: 187.0
click at [482, 314] on div at bounding box center [589, 292] width 1178 height 486
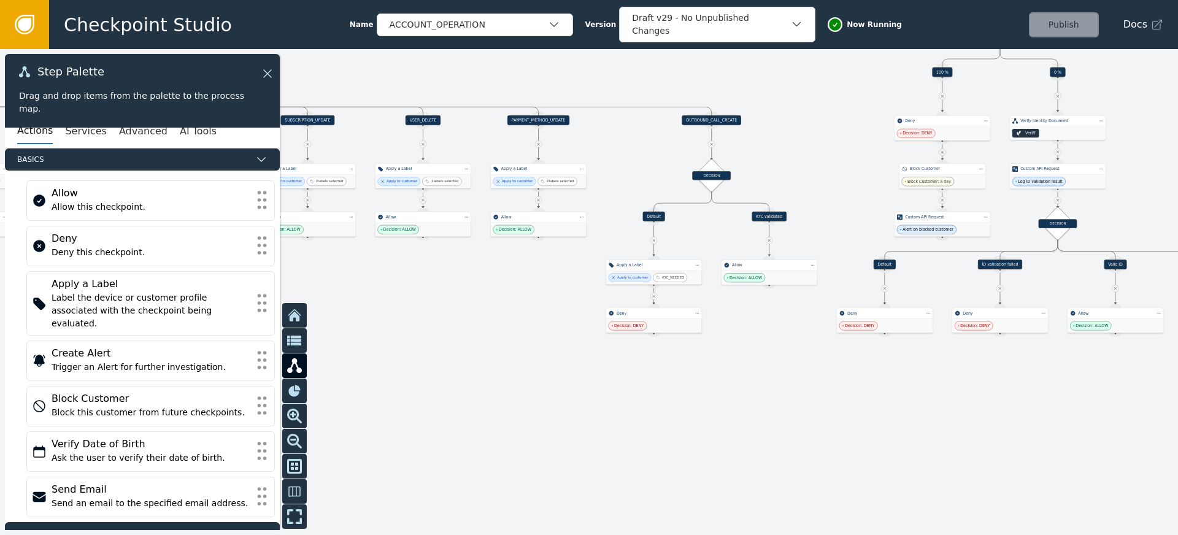
drag, startPoint x: 761, startPoint y: 362, endPoint x: 707, endPoint y: 361, distance: 54.0
click at [711, 361] on div at bounding box center [589, 292] width 1178 height 486
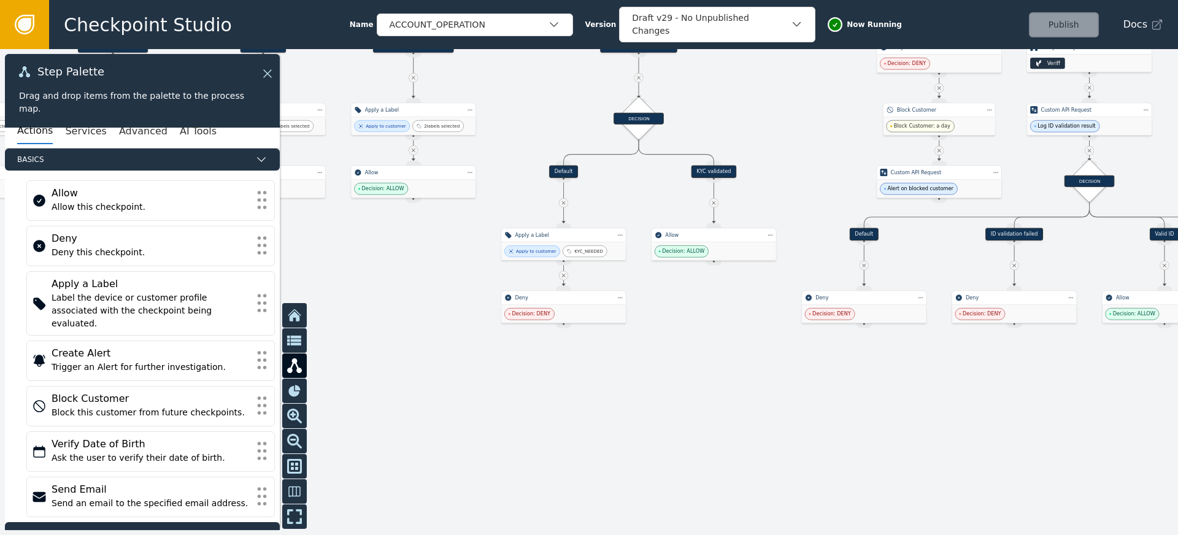
drag, startPoint x: 697, startPoint y: 308, endPoint x: 672, endPoint y: 416, distance: 110.8
click at [672, 416] on div at bounding box center [589, 292] width 1178 height 486
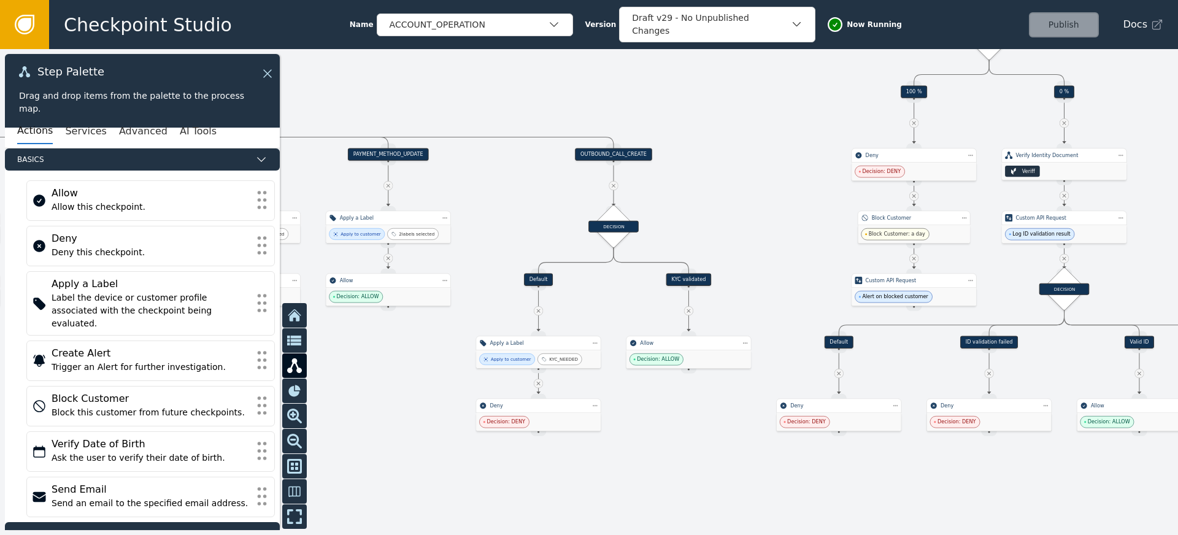
click at [403, 154] on div "PAYMENT_METHOD_UPDATE" at bounding box center [388, 154] width 80 height 12
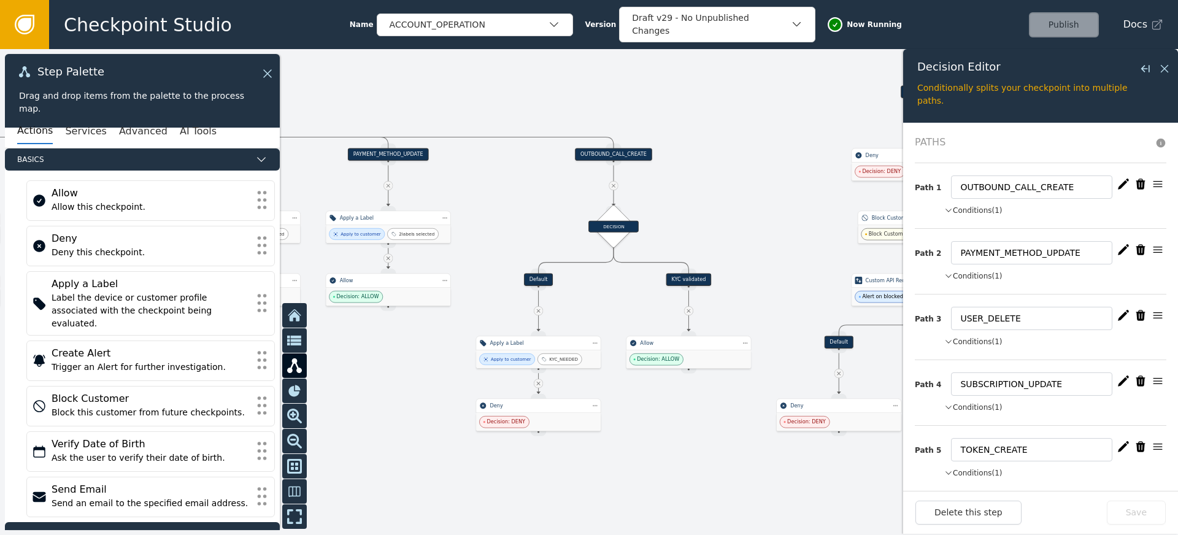
click at [970, 207] on button "Conditions (1)" at bounding box center [973, 210] width 58 height 11
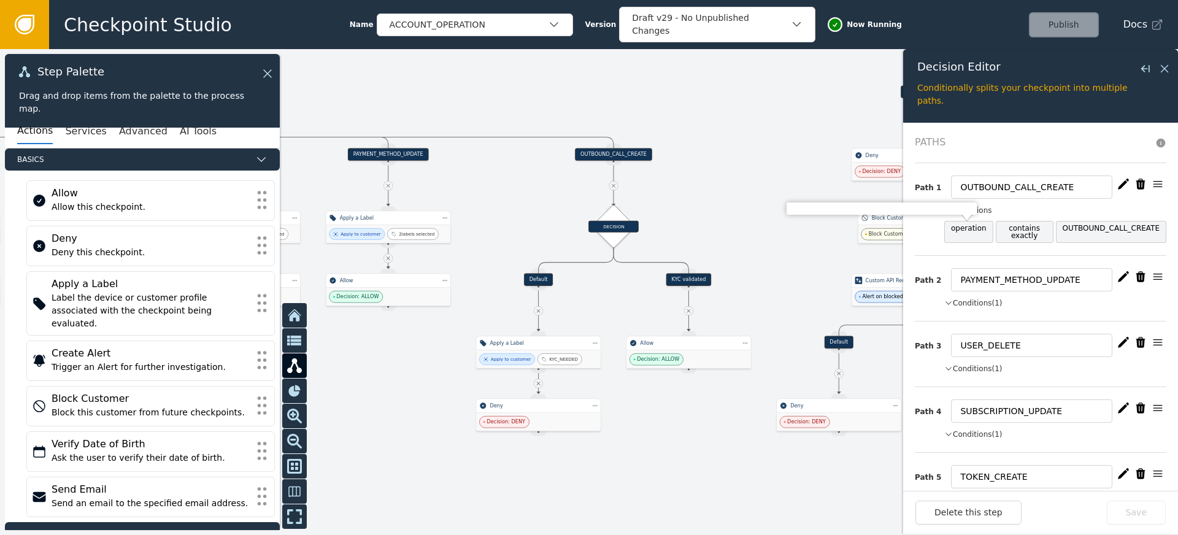
click at [988, 298] on button "Conditions (1)" at bounding box center [973, 302] width 58 height 11
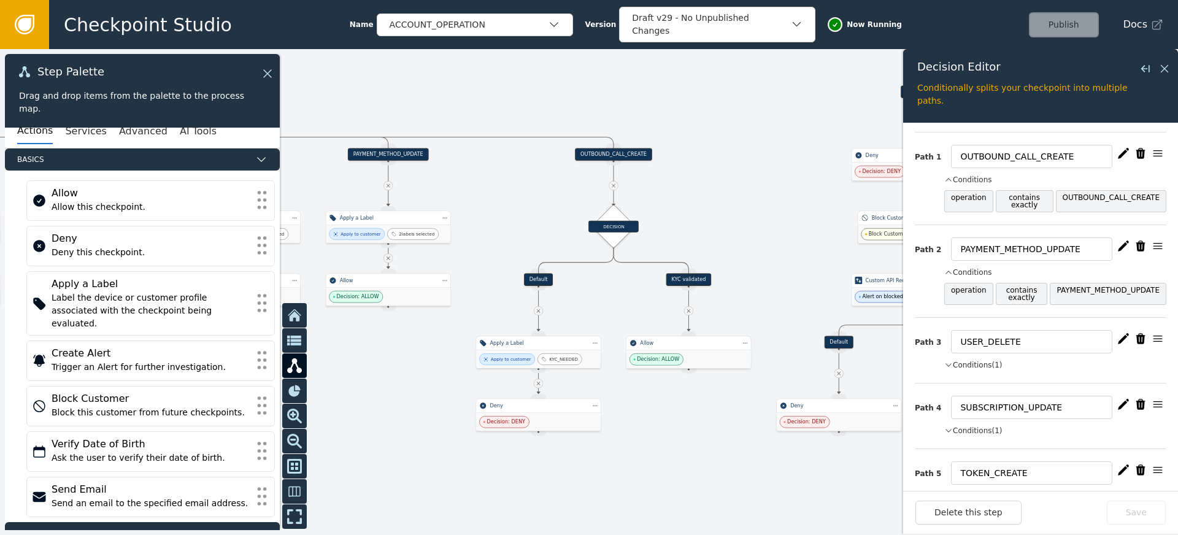
scroll to position [33, 0]
click at [963, 358] on button "Conditions (1)" at bounding box center [973, 362] width 58 height 11
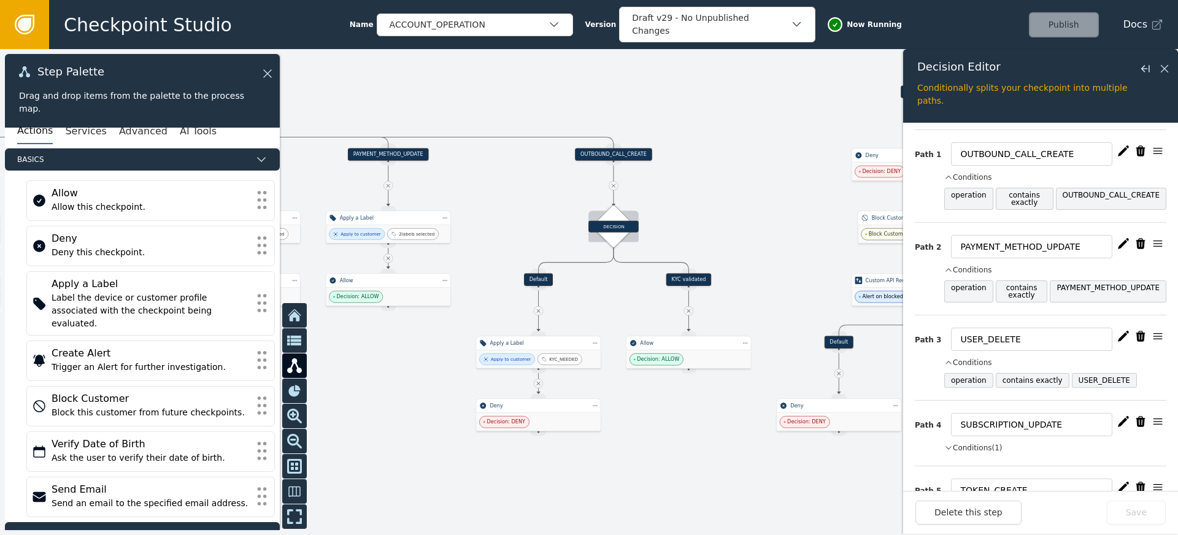
click at [610, 226] on div "DECISION" at bounding box center [613, 227] width 50 height 12
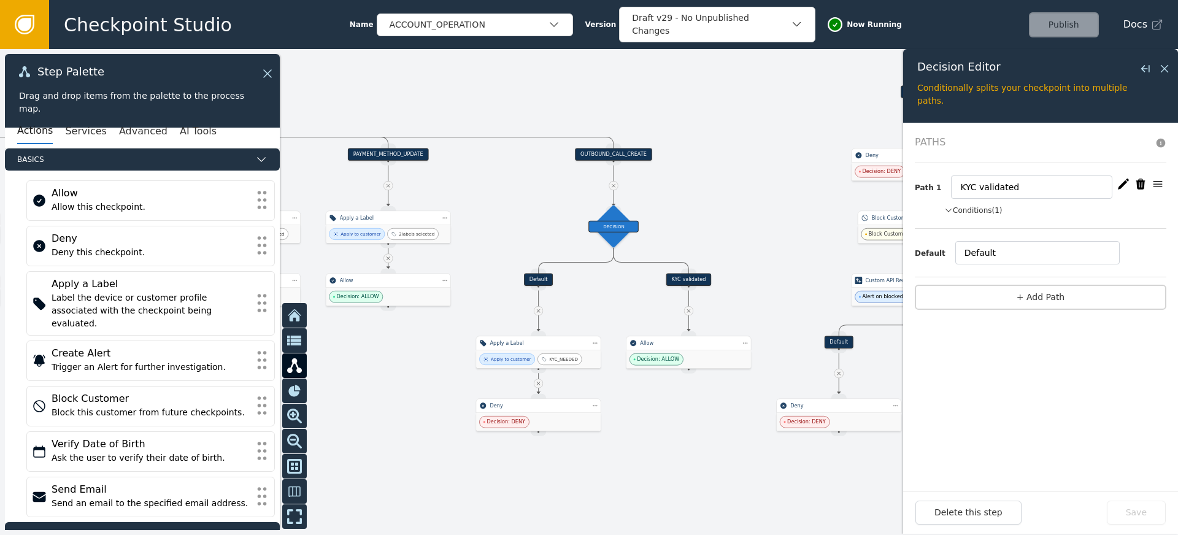
click at [976, 209] on button "Conditions (1)" at bounding box center [973, 210] width 58 height 11
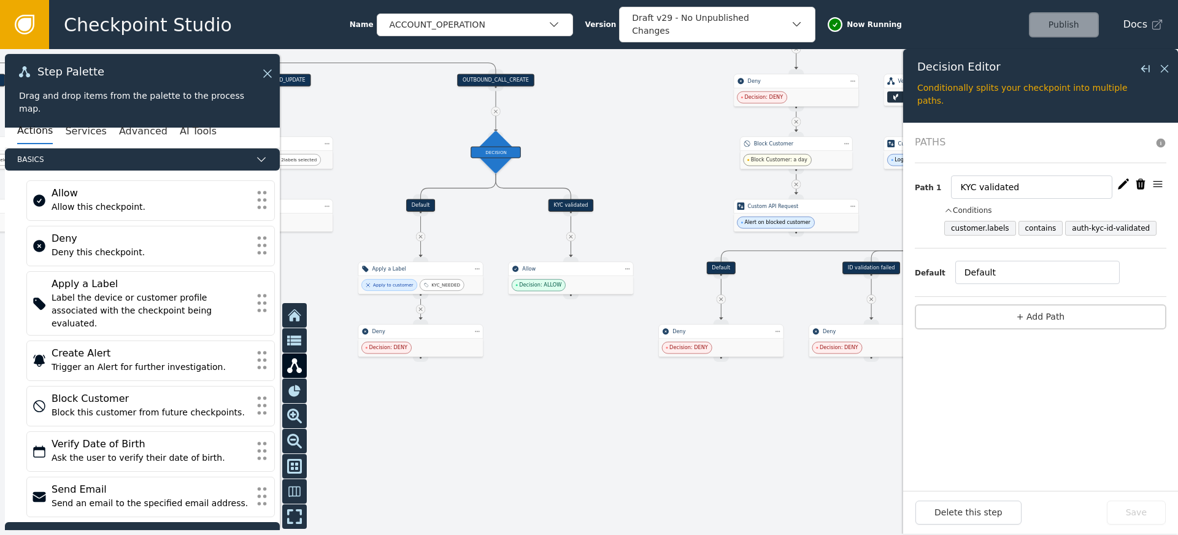
drag, startPoint x: 734, startPoint y: 205, endPoint x: 550, endPoint y: 107, distance: 208.5
click at [552, 109] on div at bounding box center [589, 292] width 1178 height 486
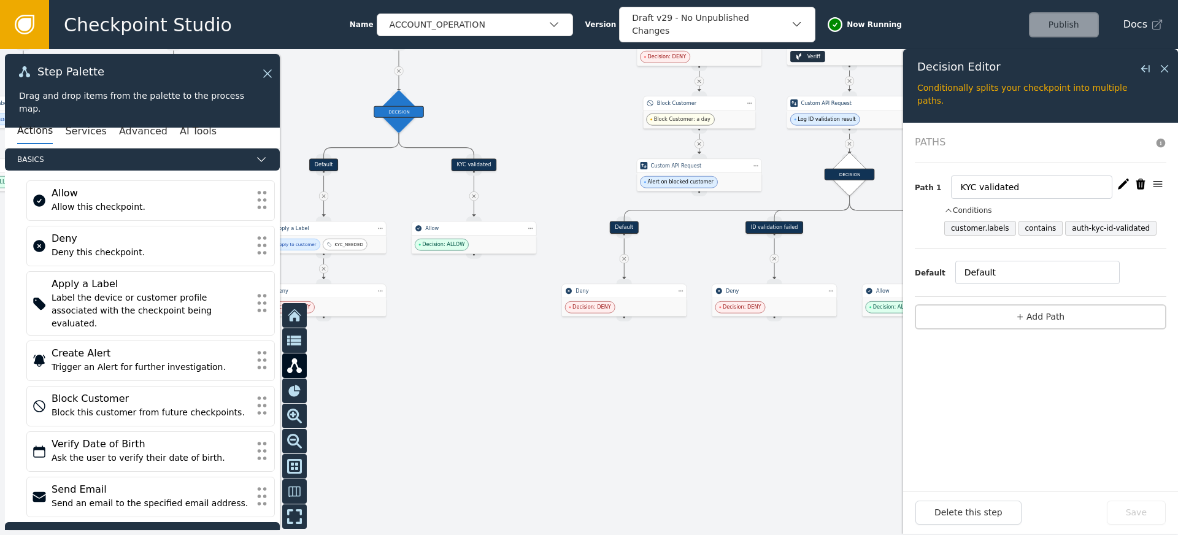
drag, startPoint x: 781, startPoint y: 394, endPoint x: 445, endPoint y: 364, distance: 337.4
click at [454, 366] on div at bounding box center [589, 292] width 1178 height 486
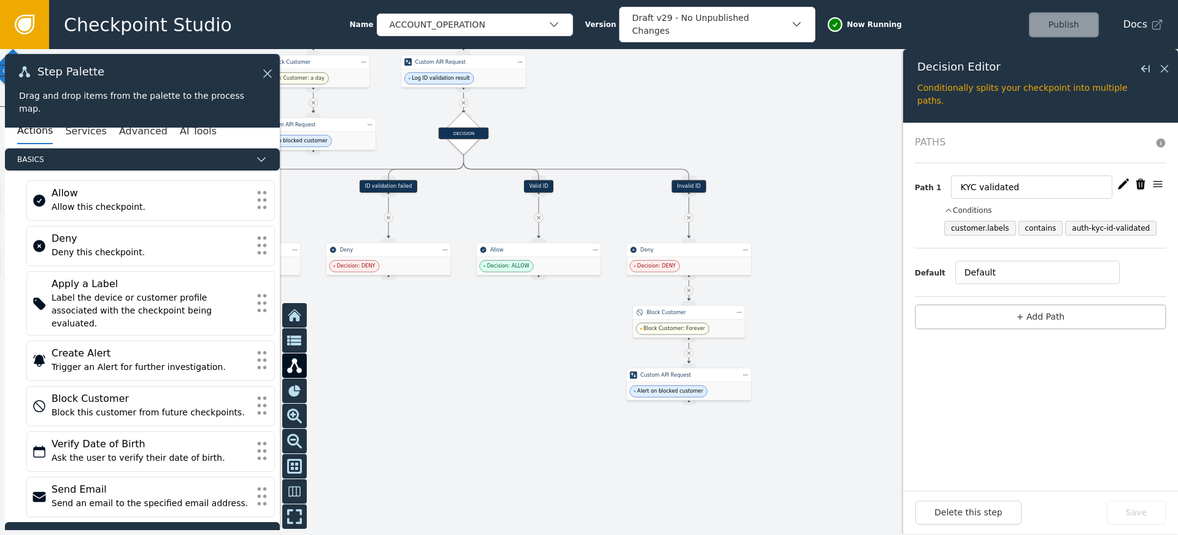
drag, startPoint x: 624, startPoint y: 384, endPoint x: 602, endPoint y: 427, distance: 48.0
click at [612, 437] on div at bounding box center [589, 292] width 1178 height 486
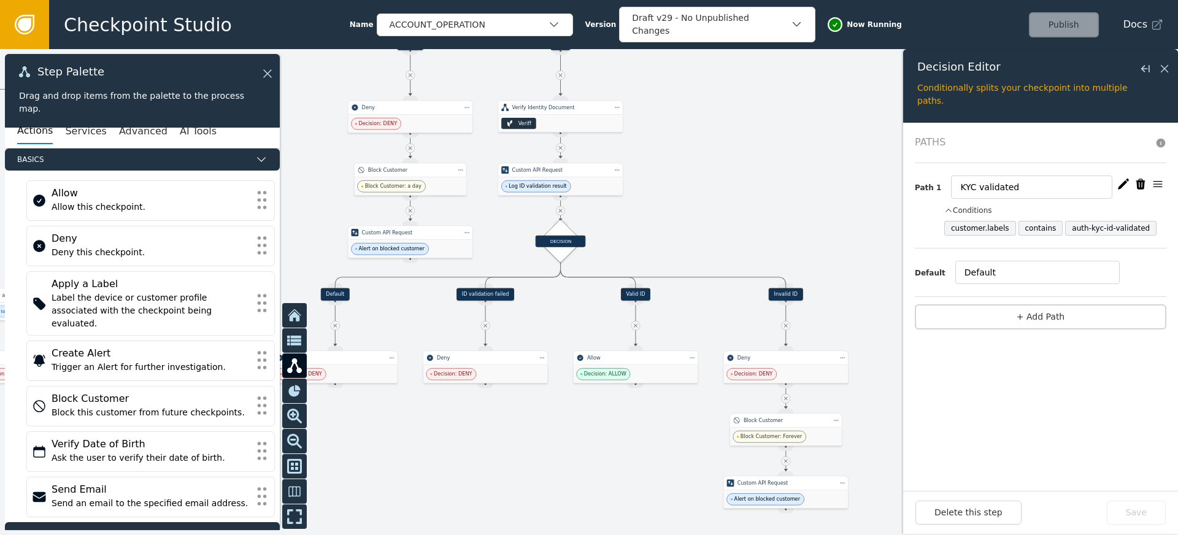
click at [601, 445] on div at bounding box center [589, 292] width 1178 height 486
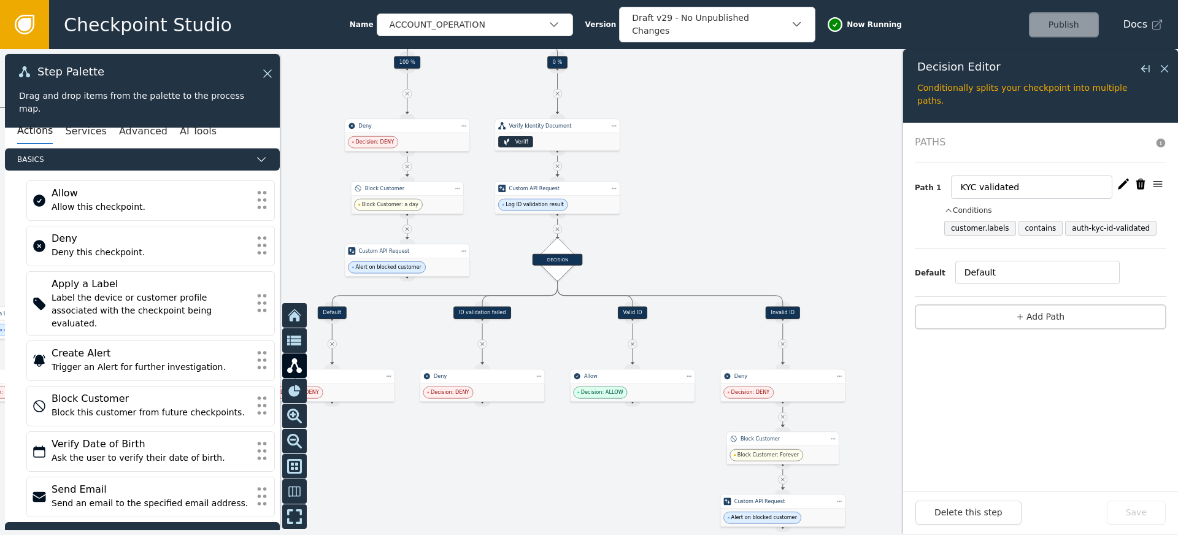
drag, startPoint x: 692, startPoint y: 202, endPoint x: 689, endPoint y: 220, distance: 18.7
click at [689, 220] on div at bounding box center [589, 292] width 1178 height 486
click at [572, 261] on div "DECISION" at bounding box center [557, 260] width 50 height 12
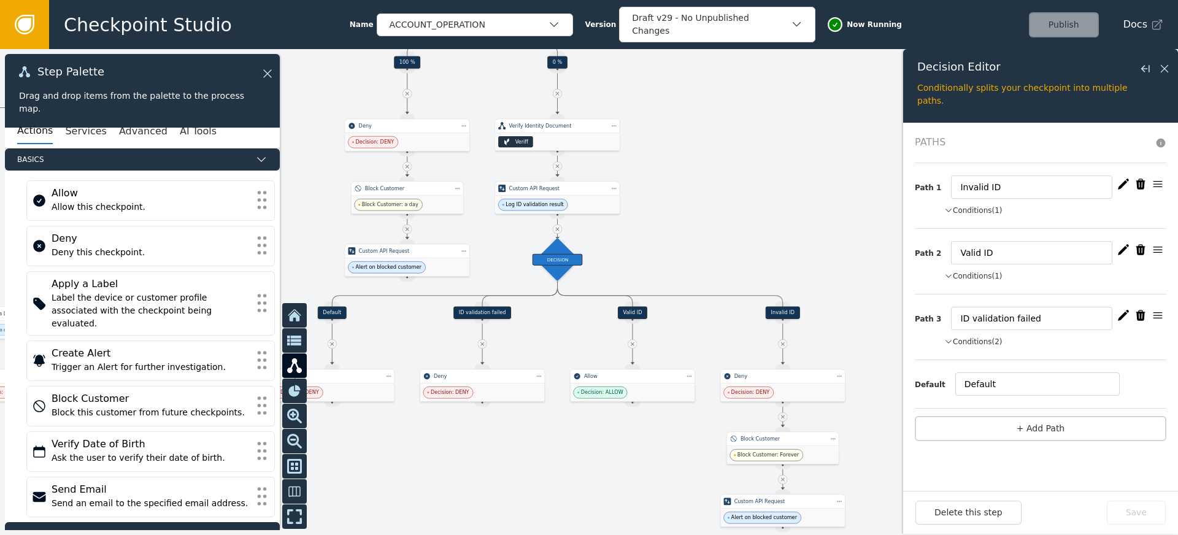
click at [978, 212] on button "Conditions (1)" at bounding box center [973, 210] width 58 height 11
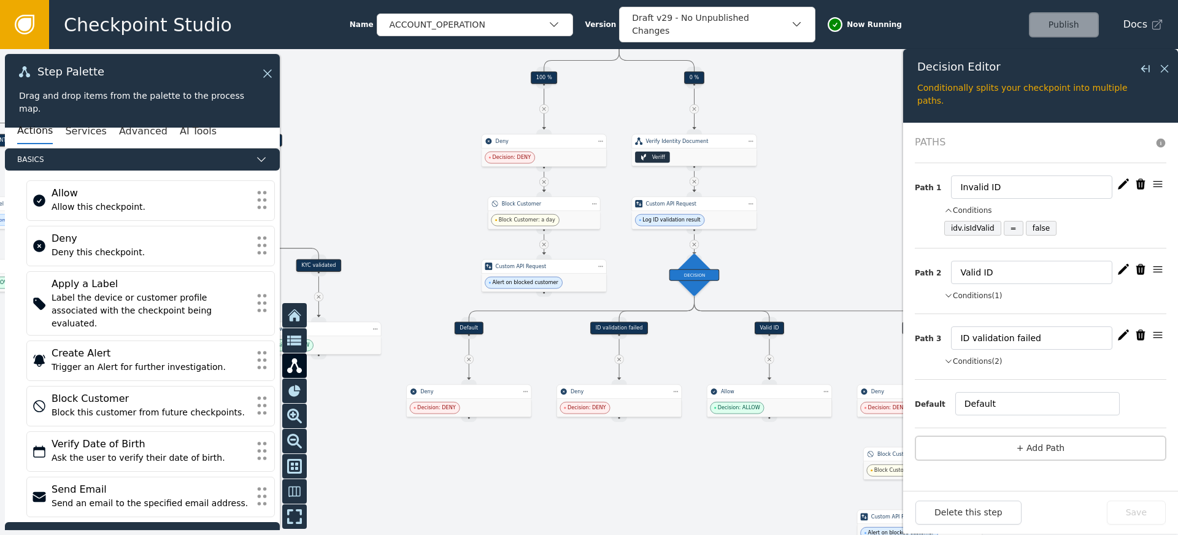
drag, startPoint x: 651, startPoint y: 244, endPoint x: 794, endPoint y: 260, distance: 143.2
click at [794, 260] on div at bounding box center [589, 292] width 1178 height 486
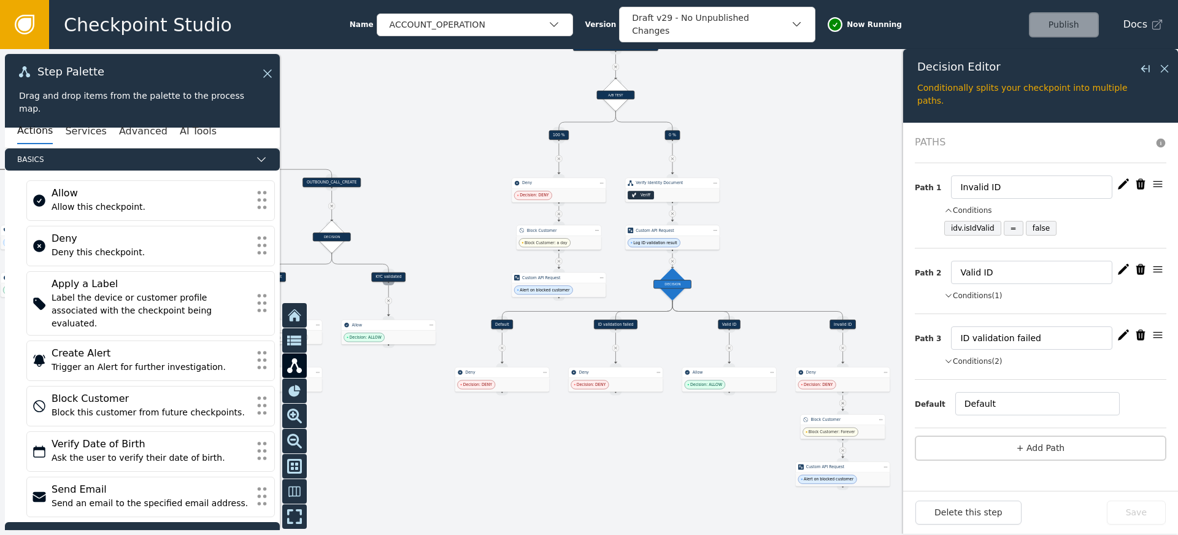
click at [389, 279] on div "Source Handle for step" at bounding box center [389, 281] width 12 height 7
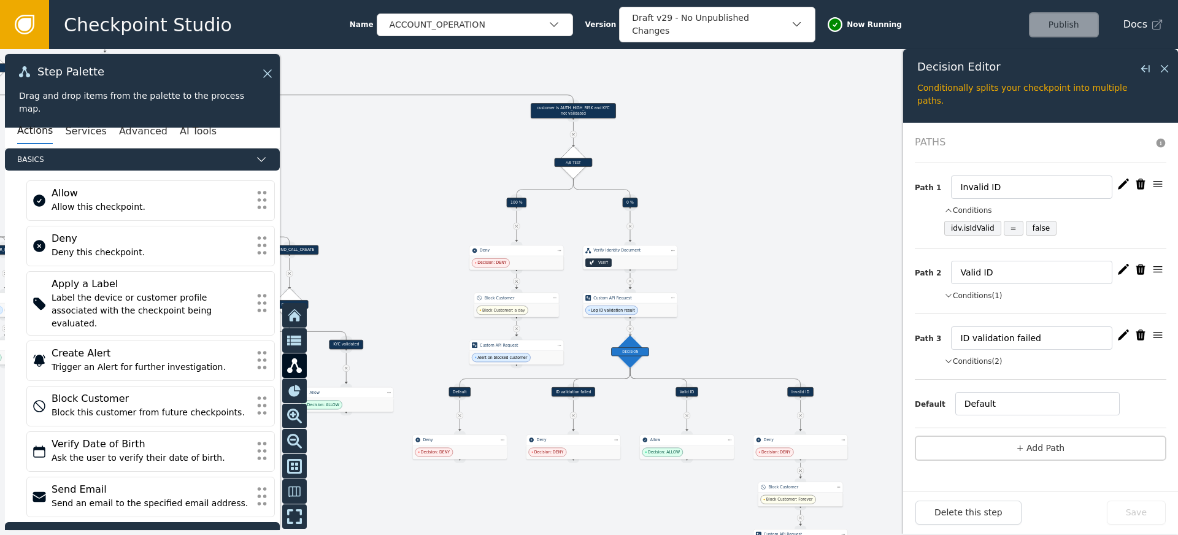
drag, startPoint x: 785, startPoint y: 166, endPoint x: 608, endPoint y: 235, distance: 190.3
click at [713, 269] on div at bounding box center [589, 292] width 1178 height 486
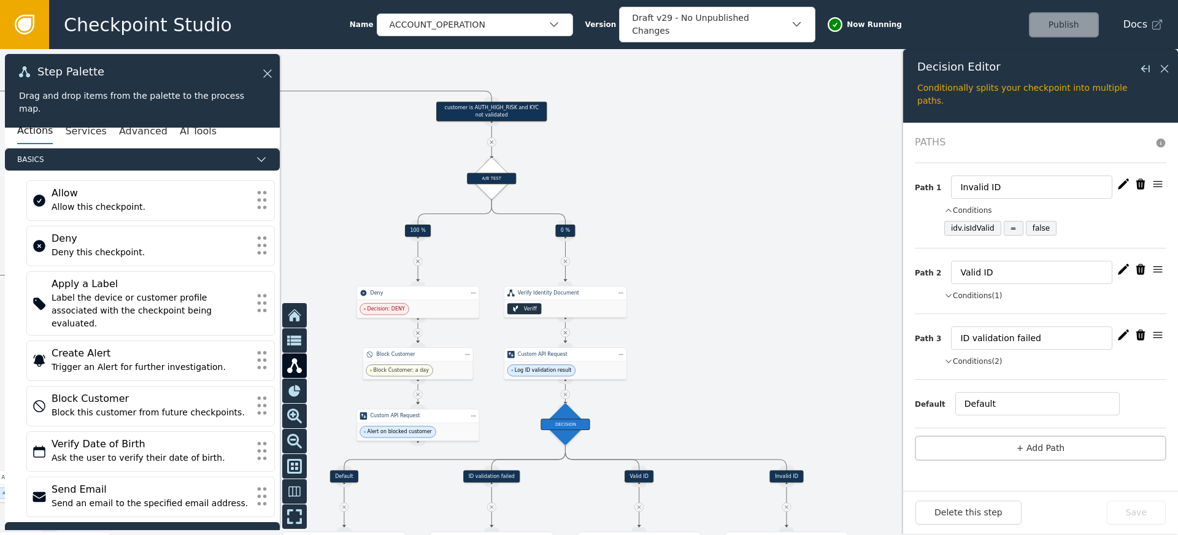
drag, startPoint x: 613, startPoint y: 159, endPoint x: 619, endPoint y: 212, distance: 53.6
click at [619, 212] on div at bounding box center [589, 292] width 1178 height 486
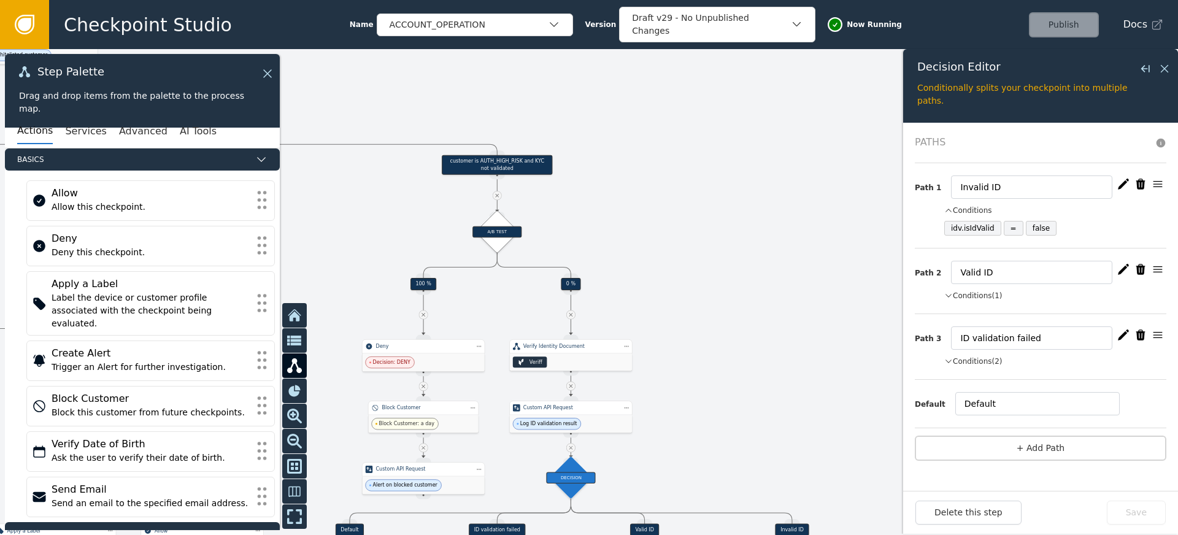
click at [492, 160] on div "customer is AUTH_HIGH_RISK and KYC not validated" at bounding box center [497, 165] width 110 height 20
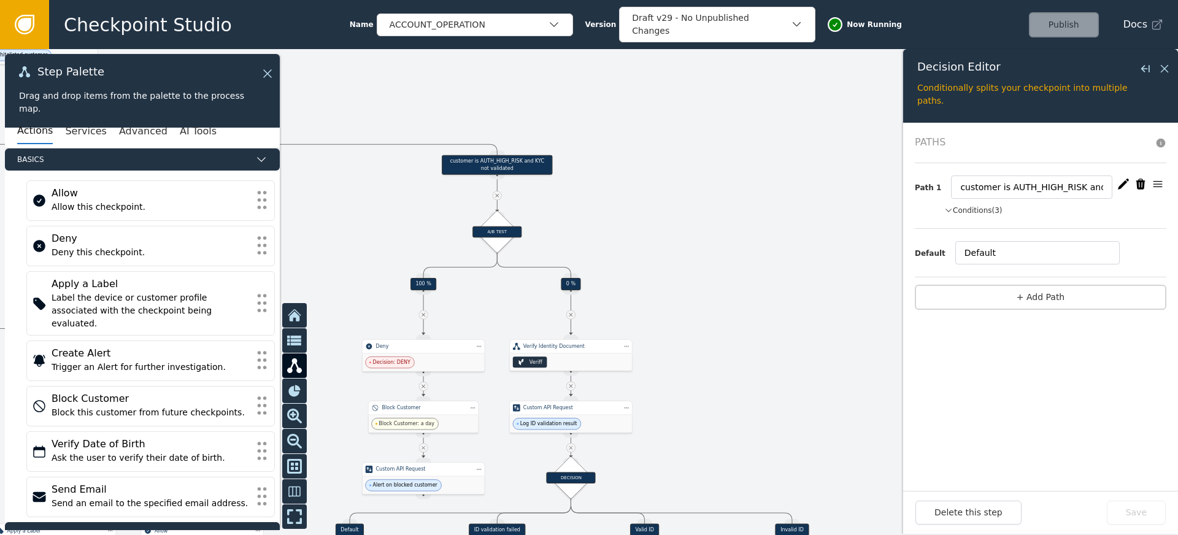
click at [960, 205] on button "Conditions (3)" at bounding box center [973, 210] width 58 height 11
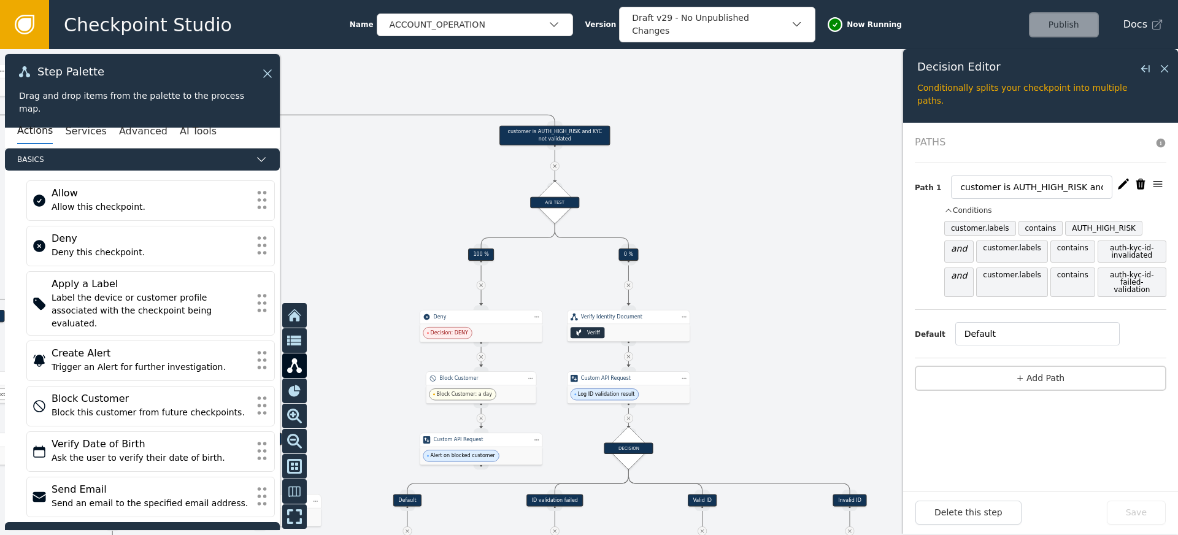
drag, startPoint x: 624, startPoint y: 210, endPoint x: 729, endPoint y: 177, distance: 109.4
click at [729, 177] on div at bounding box center [589, 292] width 1178 height 486
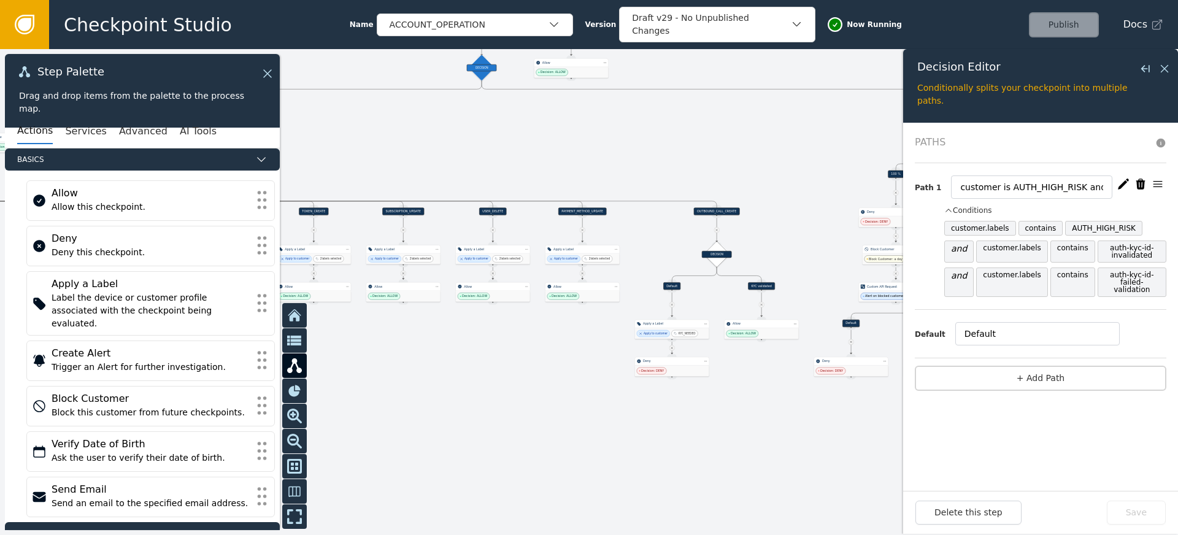
drag, startPoint x: 362, startPoint y: 227, endPoint x: 780, endPoint y: 167, distance: 421.4
click at [780, 167] on div at bounding box center [589, 292] width 1178 height 486
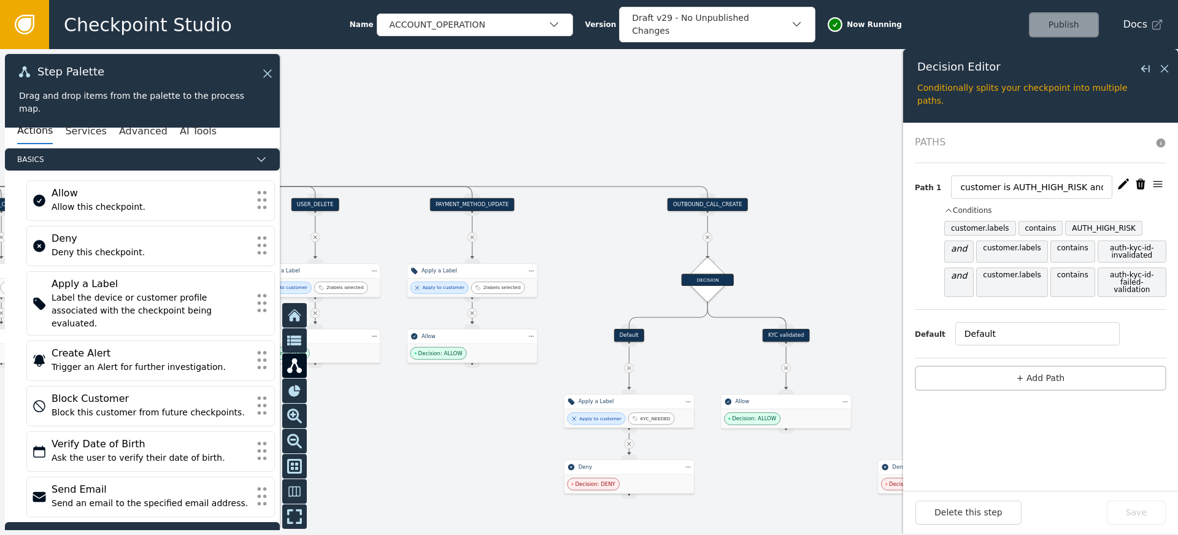
drag, startPoint x: 813, startPoint y: 278, endPoint x: 715, endPoint y: 200, distance: 125.3
click at [715, 200] on div at bounding box center [589, 292] width 1178 height 486
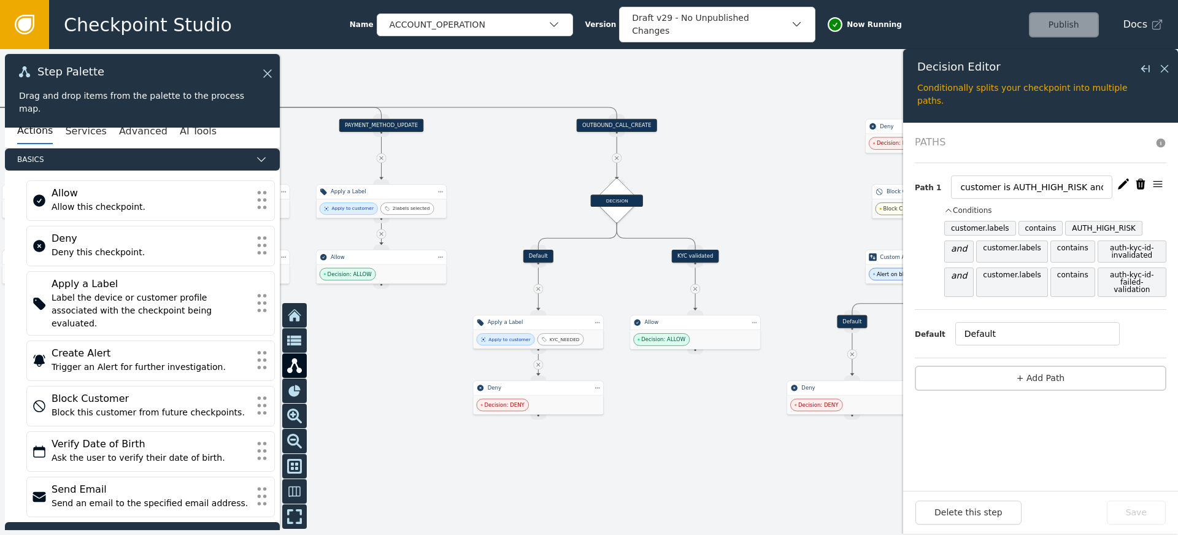
drag, startPoint x: 740, startPoint y: 191, endPoint x: 771, endPoint y: 186, distance: 31.7
click at [771, 186] on div at bounding box center [589, 292] width 1178 height 486
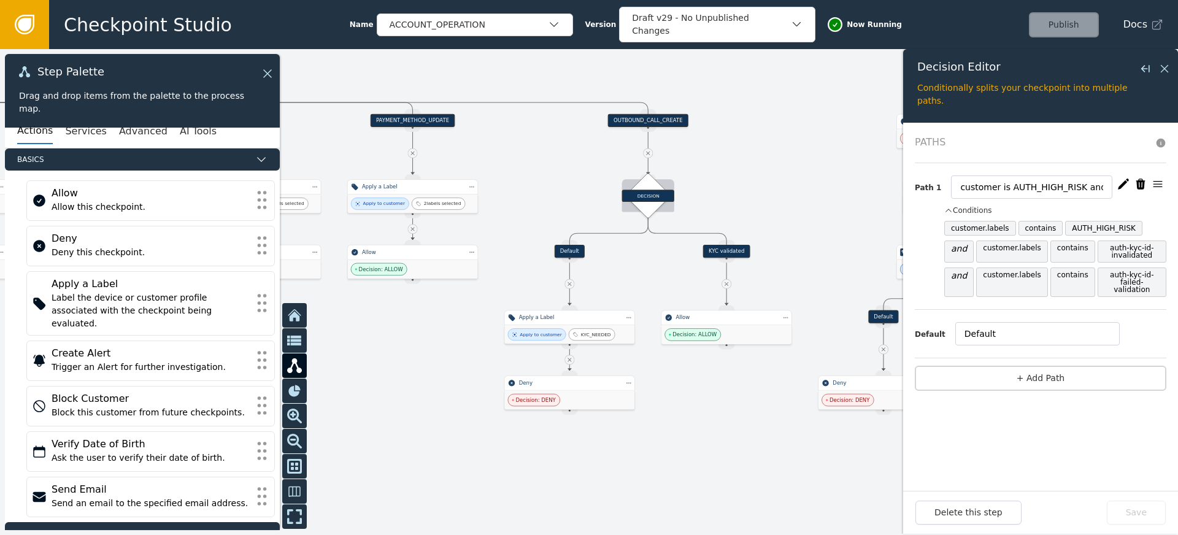
click at [655, 198] on div "DECISION" at bounding box center [648, 196] width 52 height 12
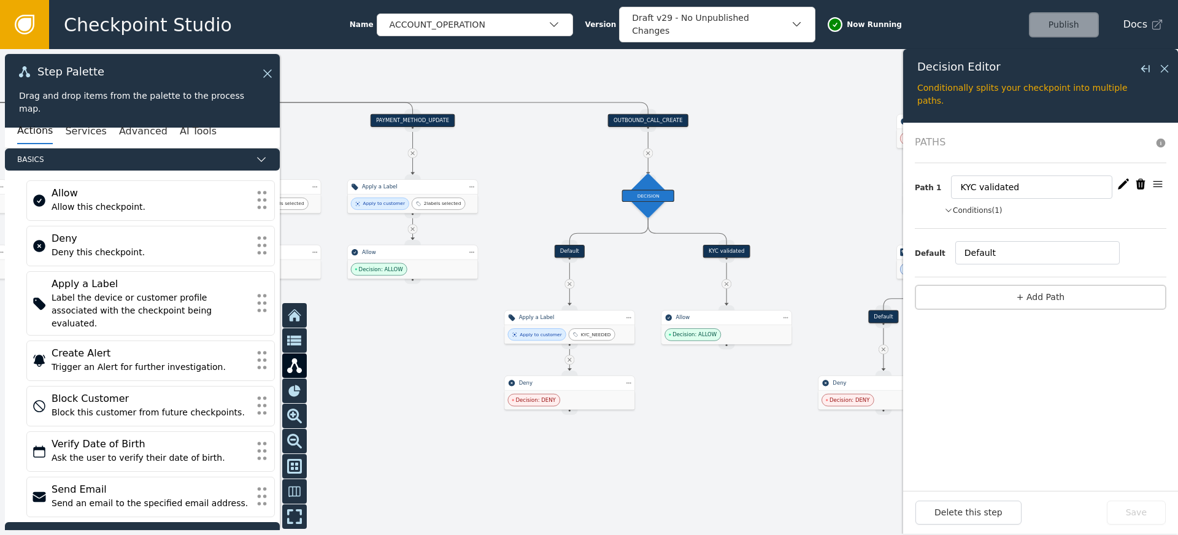
click at [986, 206] on button "Conditions (1)" at bounding box center [973, 210] width 58 height 11
click at [569, 250] on div "Default" at bounding box center [569, 251] width 30 height 13
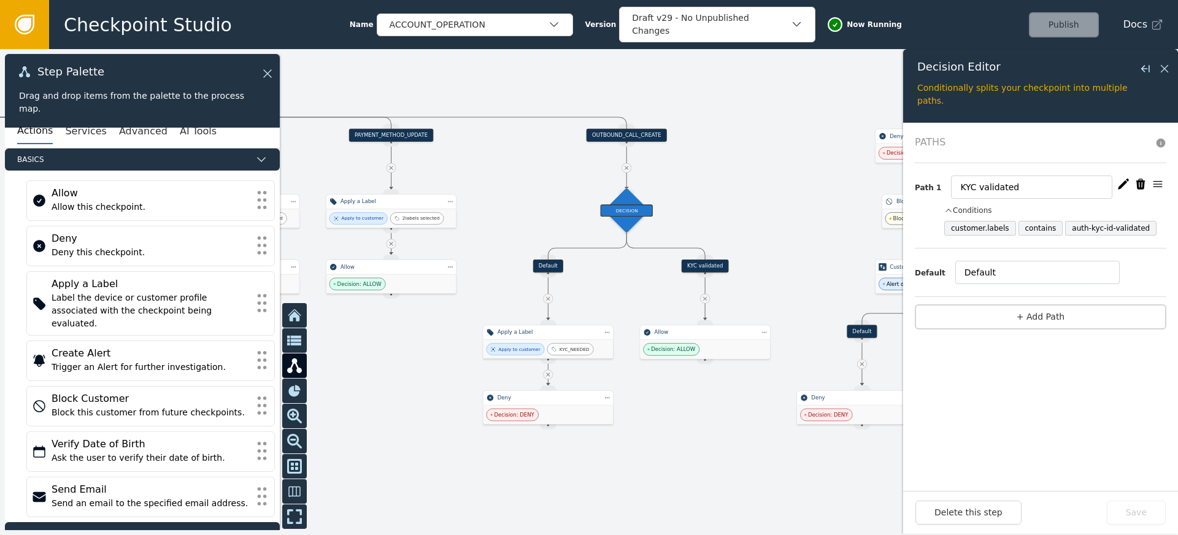
drag, startPoint x: 813, startPoint y: 192, endPoint x: 748, endPoint y: 238, distance: 80.1
click at [748, 238] on div at bounding box center [589, 292] width 1178 height 486
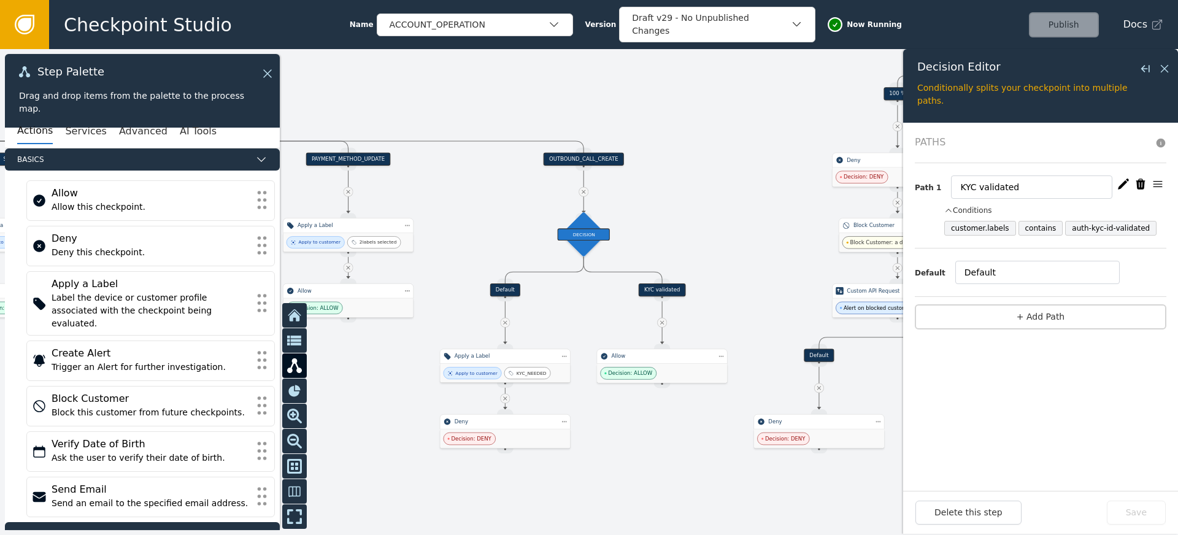
drag, startPoint x: 719, startPoint y: 226, endPoint x: 723, endPoint y: 210, distance: 17.0
click at [723, 210] on div at bounding box center [589, 292] width 1178 height 486
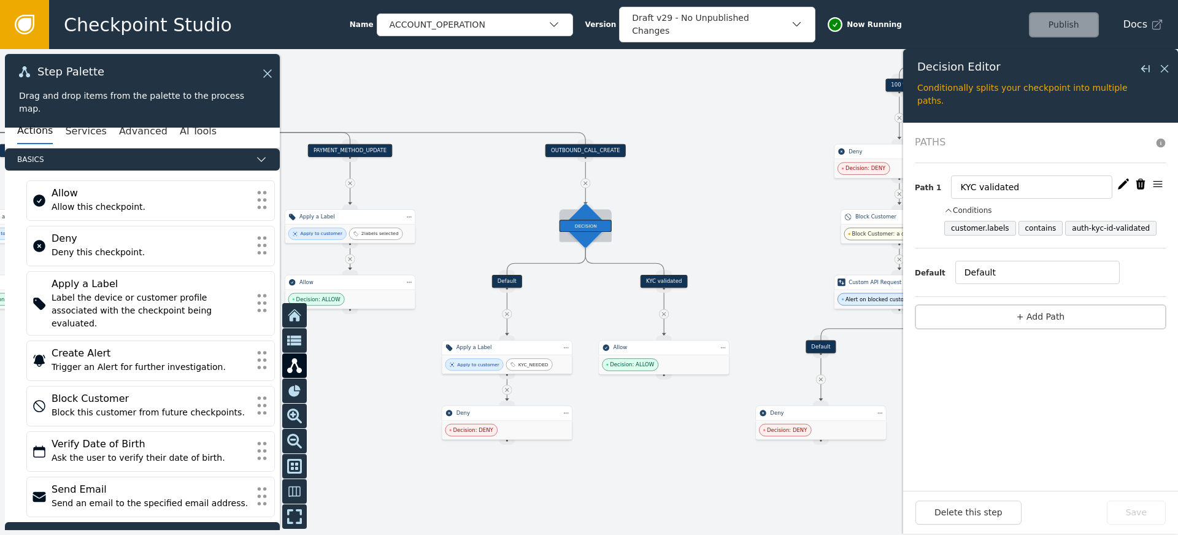
click at [583, 227] on div "DECISION" at bounding box center [585, 226] width 52 height 12
drag, startPoint x: 1146, startPoint y: 227, endPoint x: 1067, endPoint y: 228, distance: 78.5
click at [1067, 228] on span "auth-kyc-id-validated" at bounding box center [1110, 228] width 91 height 15
copy span "auth-kyc-id-validated"
click at [581, 228] on div "DECISION" at bounding box center [585, 226] width 52 height 12
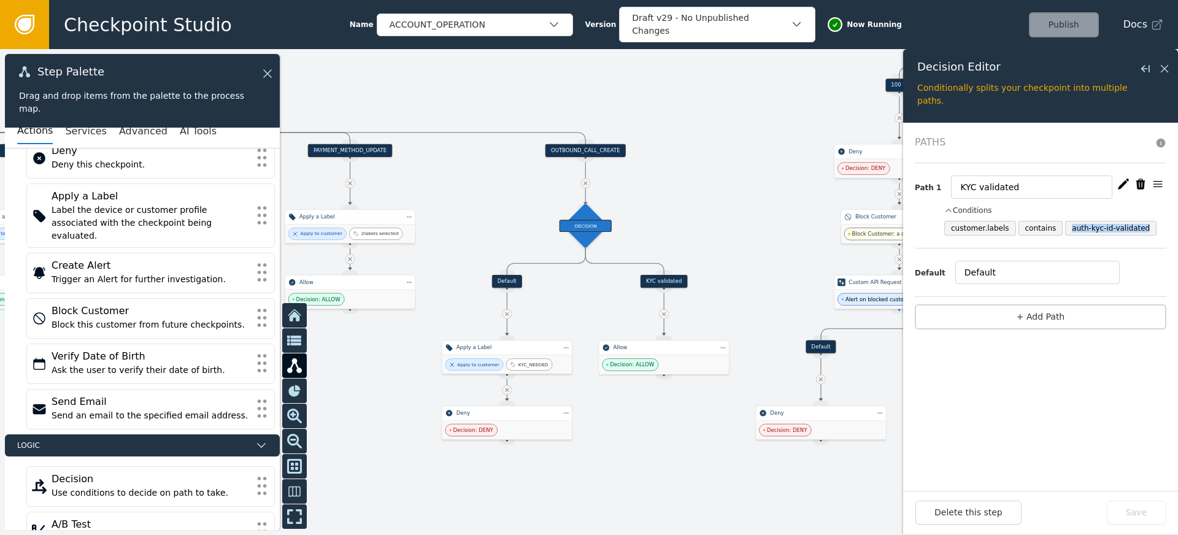
scroll to position [97, 0]
